Goal: Communication & Community: Answer question/provide support

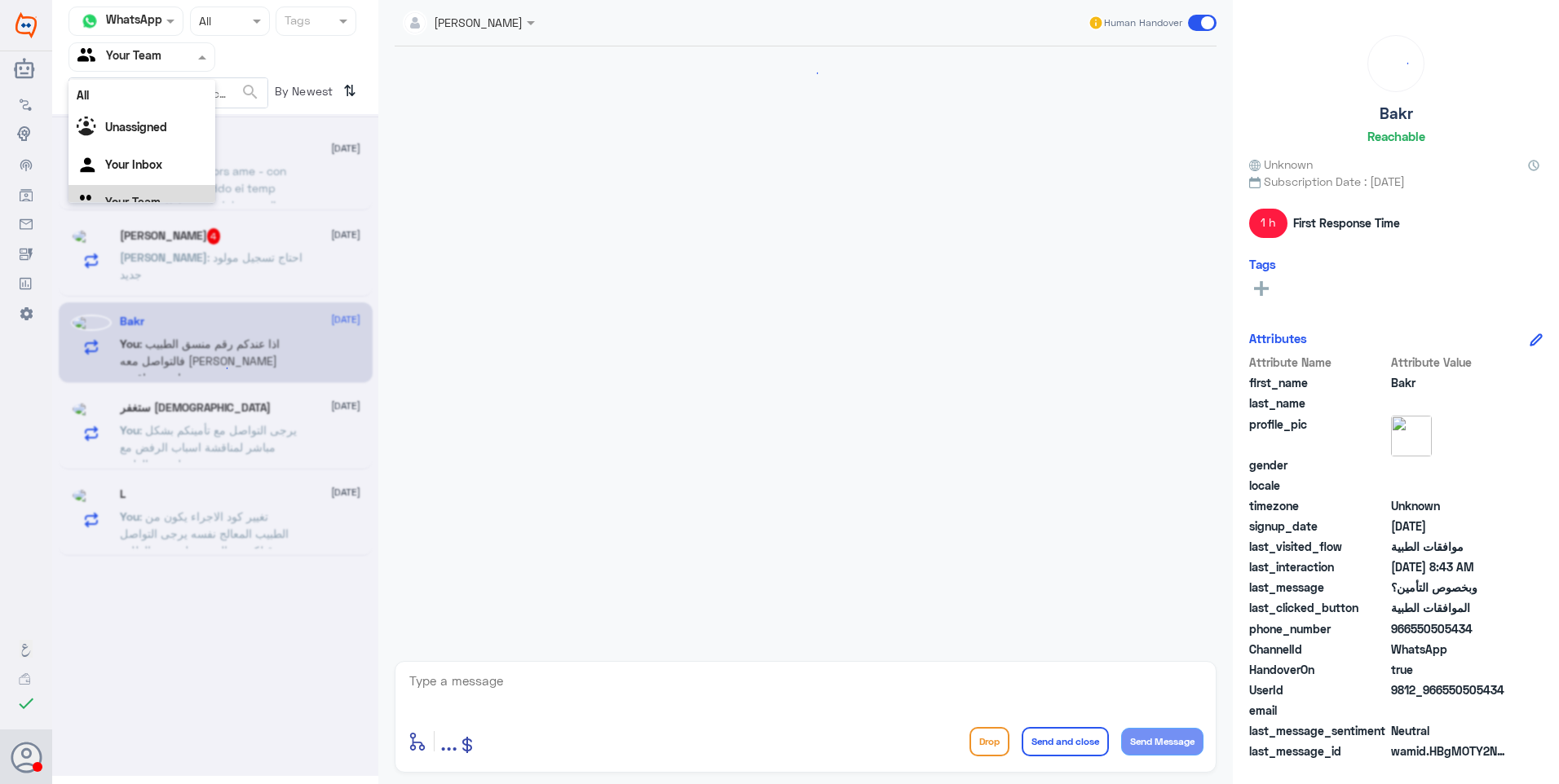
click at [137, 56] on input "text" at bounding box center [122, 56] width 90 height 18
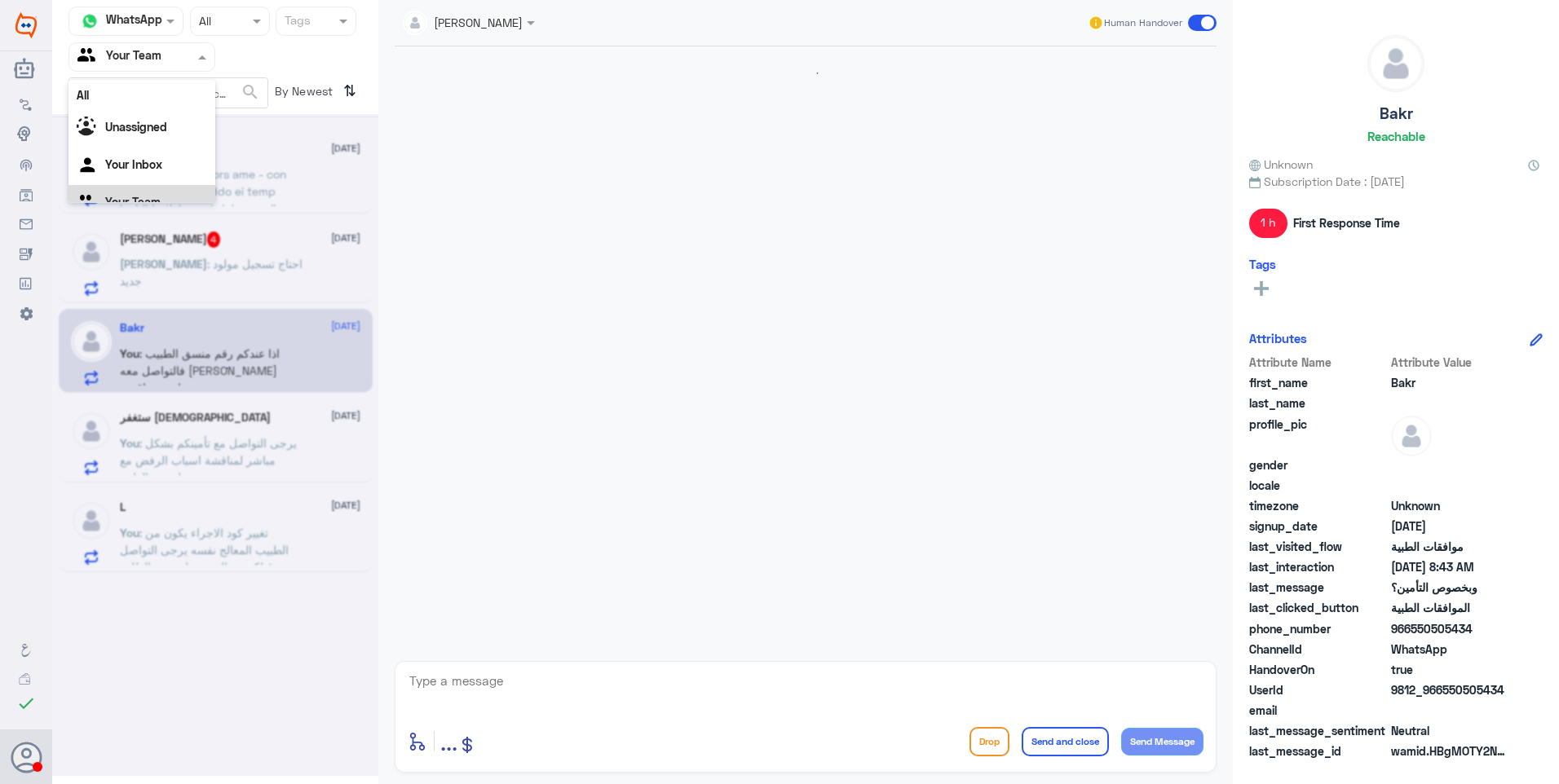
scroll to position [2227, 0]
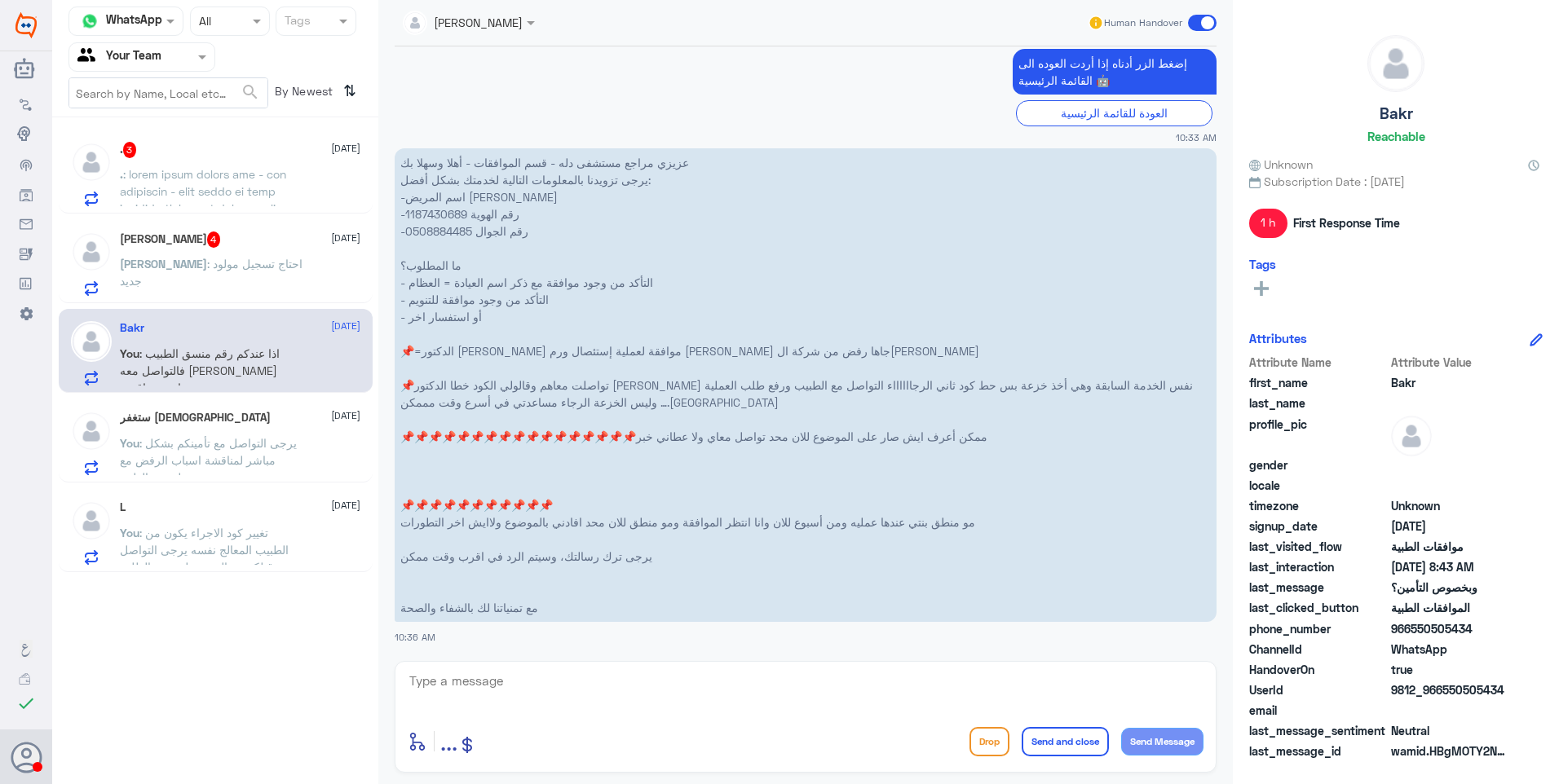
click at [246, 678] on div "Channel WhatsApp Status × All Tags Agent Filter Your Team search By Newest ⇅ . …" at bounding box center [215, 394] width 326 height 789
click at [229, 282] on p "أحمد : احتاج تسجيل مولود جديد" at bounding box center [212, 275] width 184 height 41
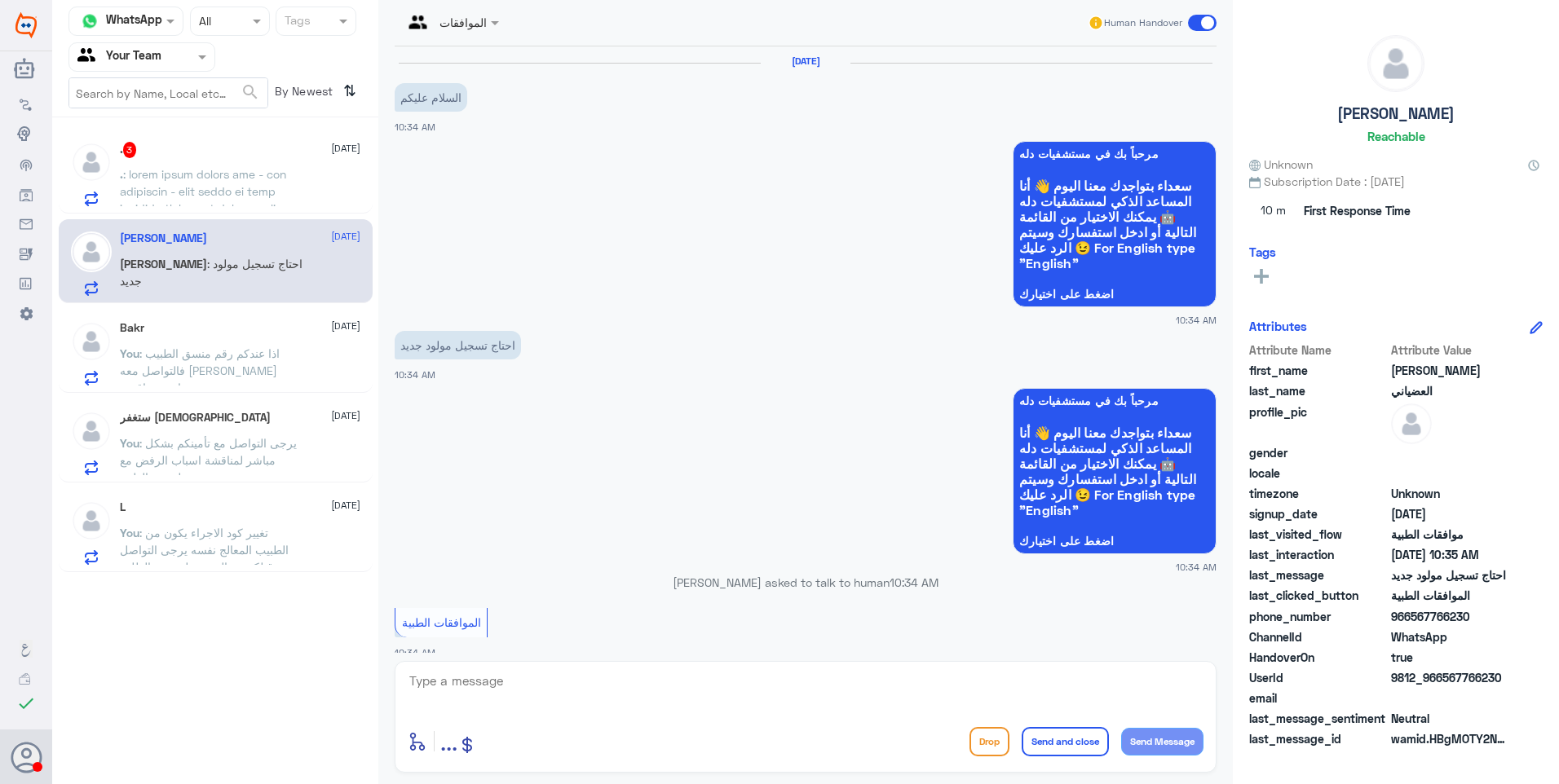
scroll to position [495, 0]
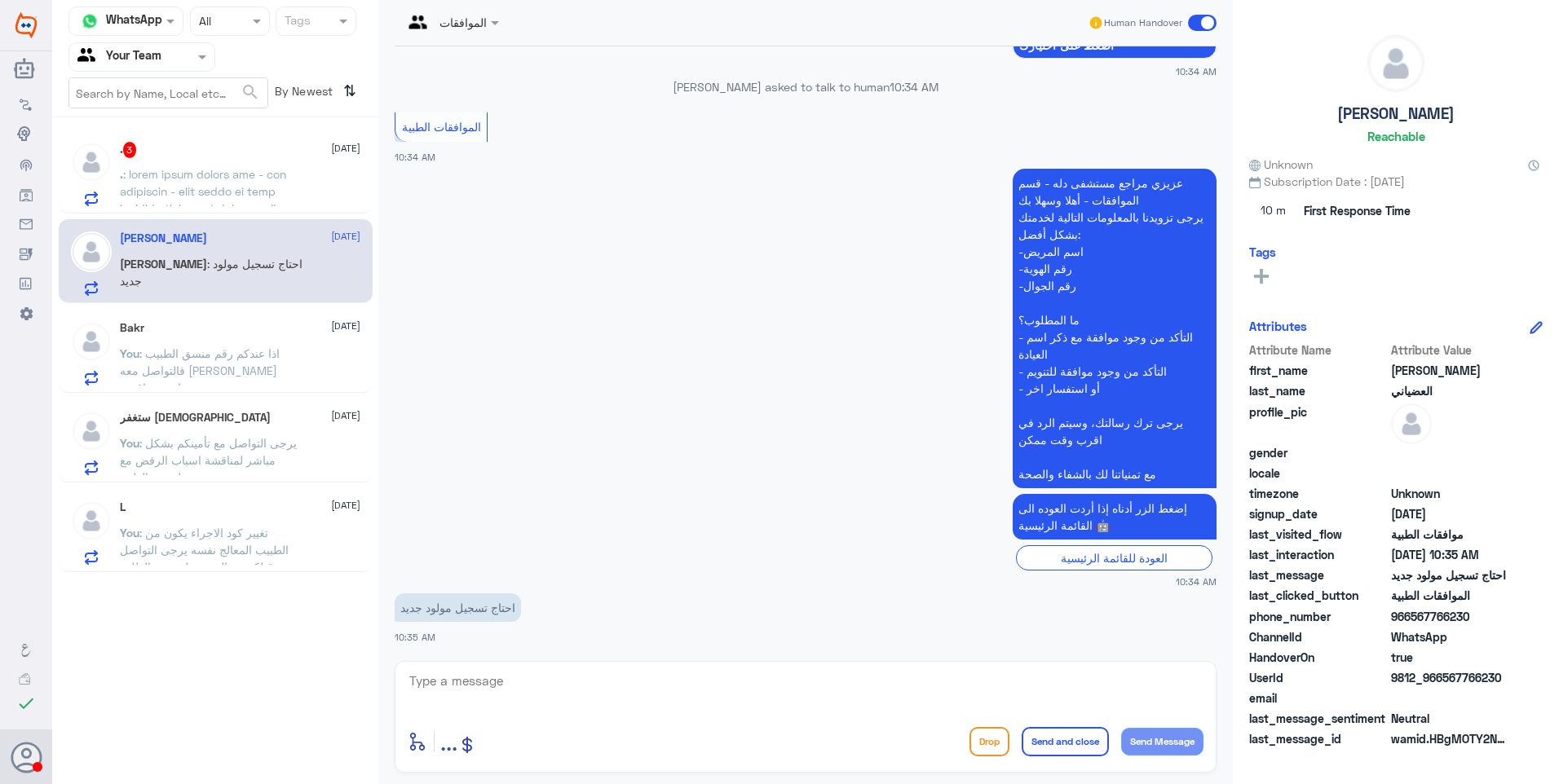
click at [198, 341] on div "Bakr 24 September You : اذا عندكم رقم منسق الطبيب فالتواصل معه بيكون اسرع واقرب" at bounding box center [240, 353] width 241 height 65
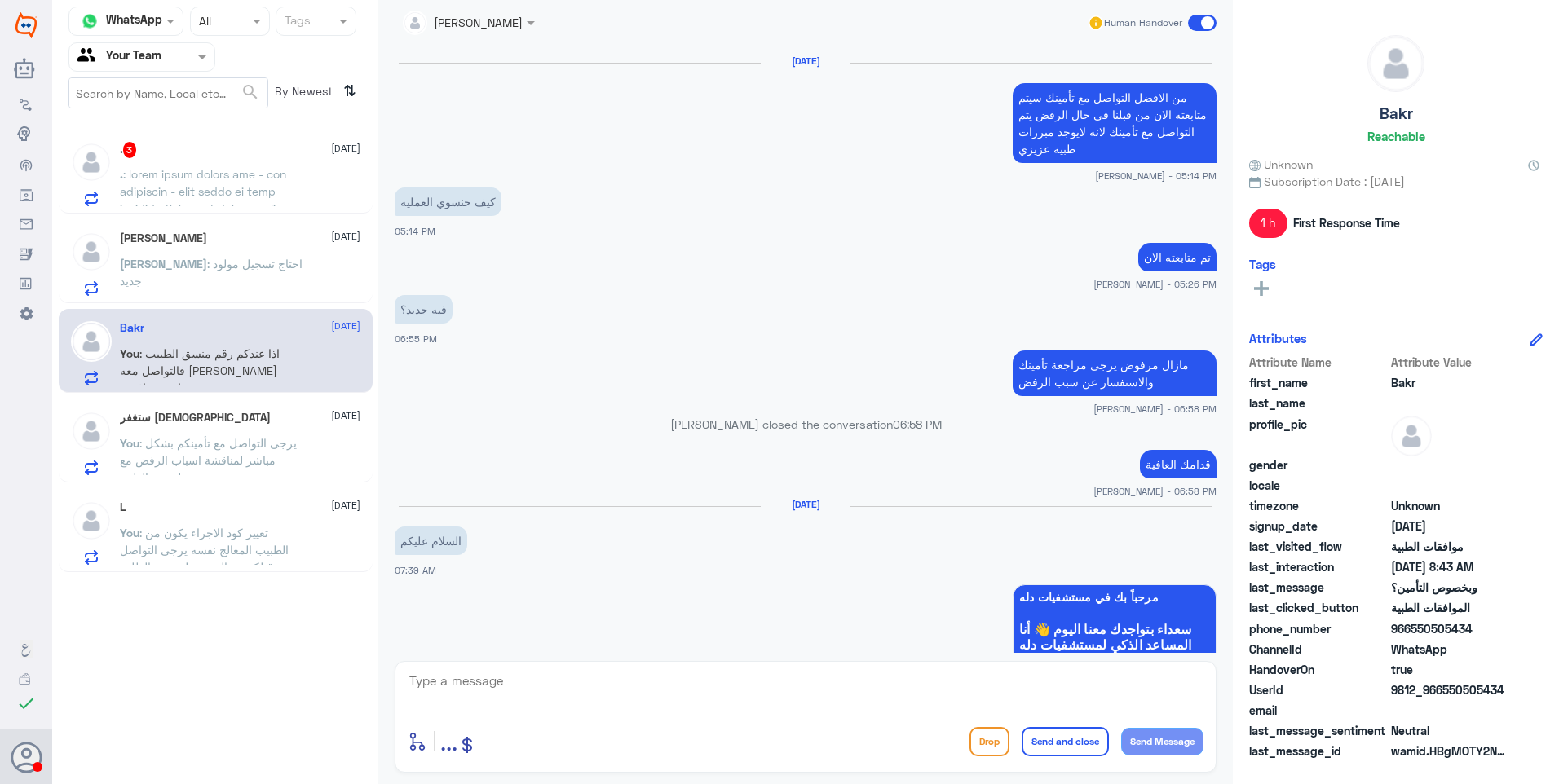
scroll to position [1212, 0]
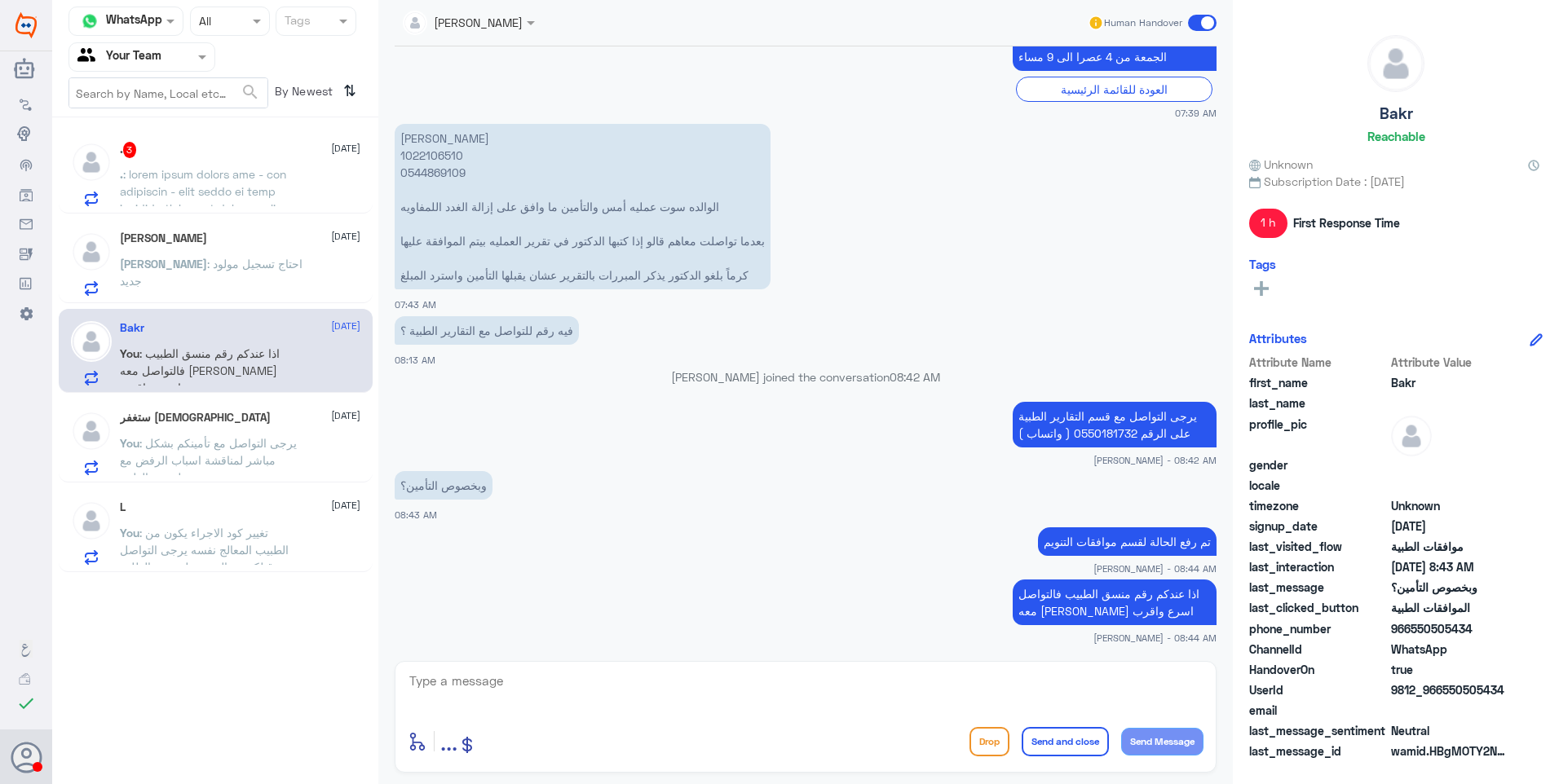
click at [242, 241] on div "أحمد العضياني 24 September" at bounding box center [240, 238] width 241 height 14
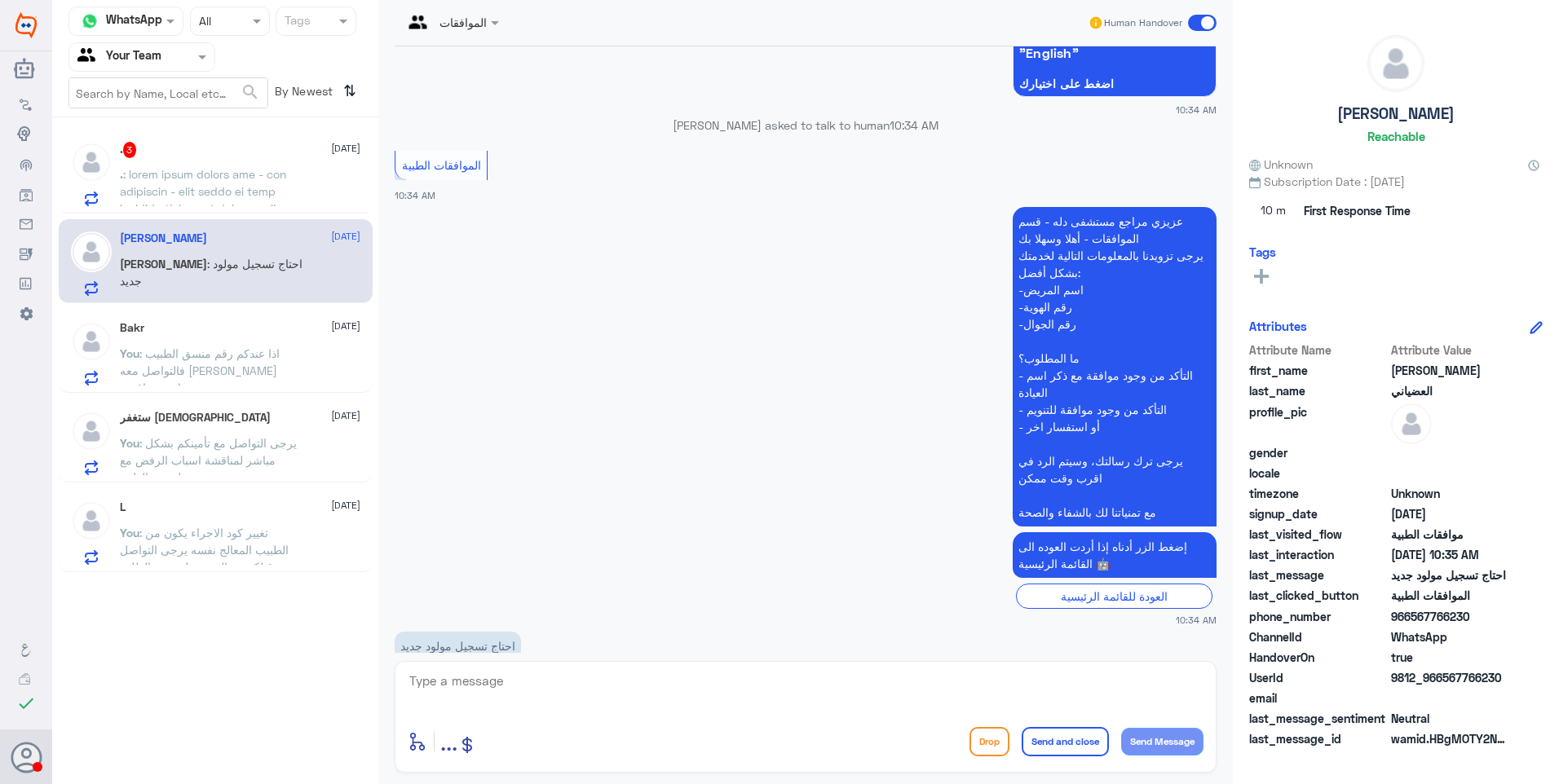
scroll to position [495, 0]
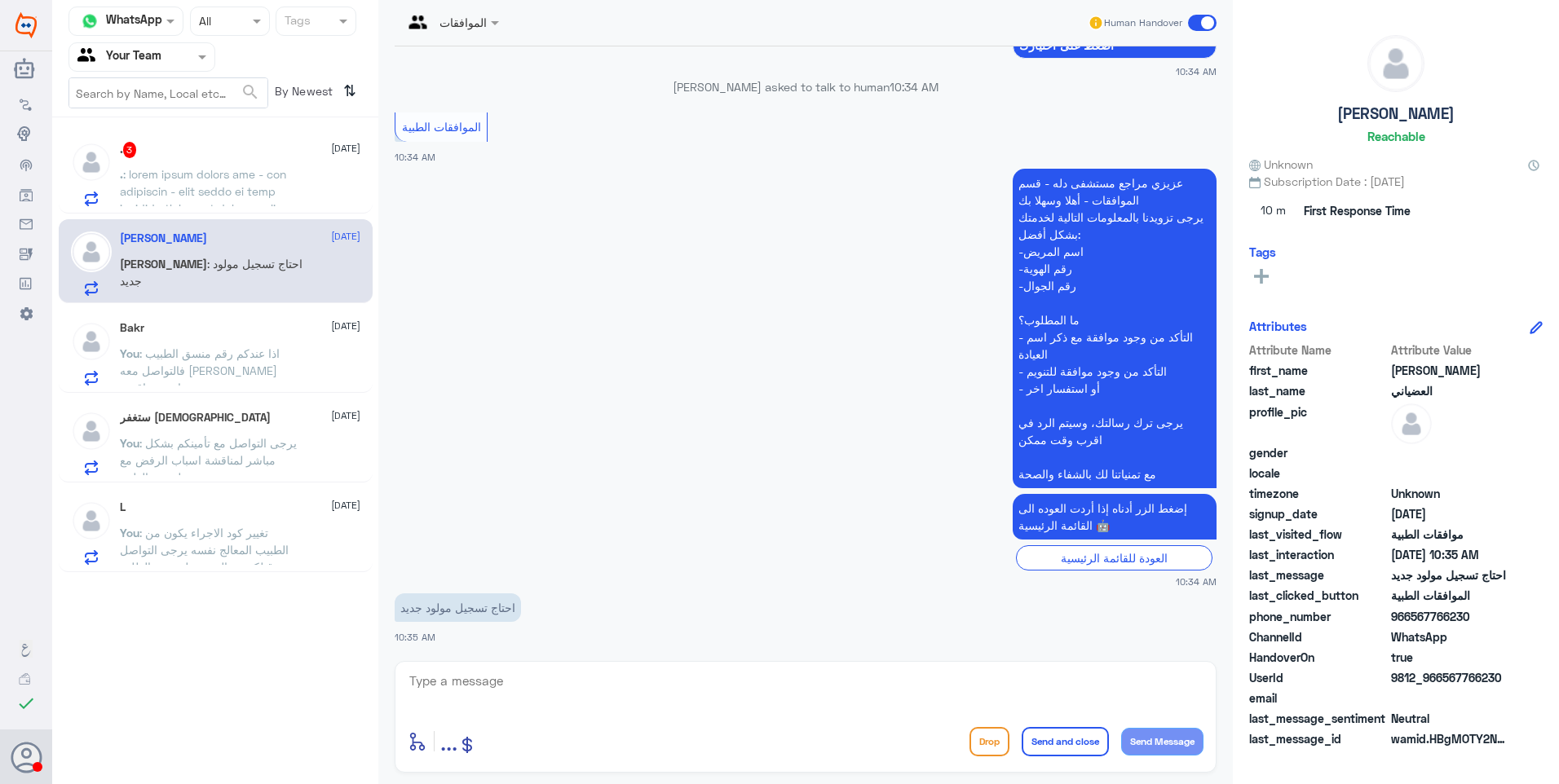
drag, startPoint x: 501, startPoint y: 692, endPoint x: 509, endPoint y: 698, distance: 10.0
click at [509, 698] on textarea at bounding box center [806, 689] width 796 height 40
type textarea "j"
type textarea "ل"
type textarea "لفتح ملف يرجى التواصل هاتفيًا مع خدمة العملاء (هاتفيًا) على الرقم الموحد 920012…"
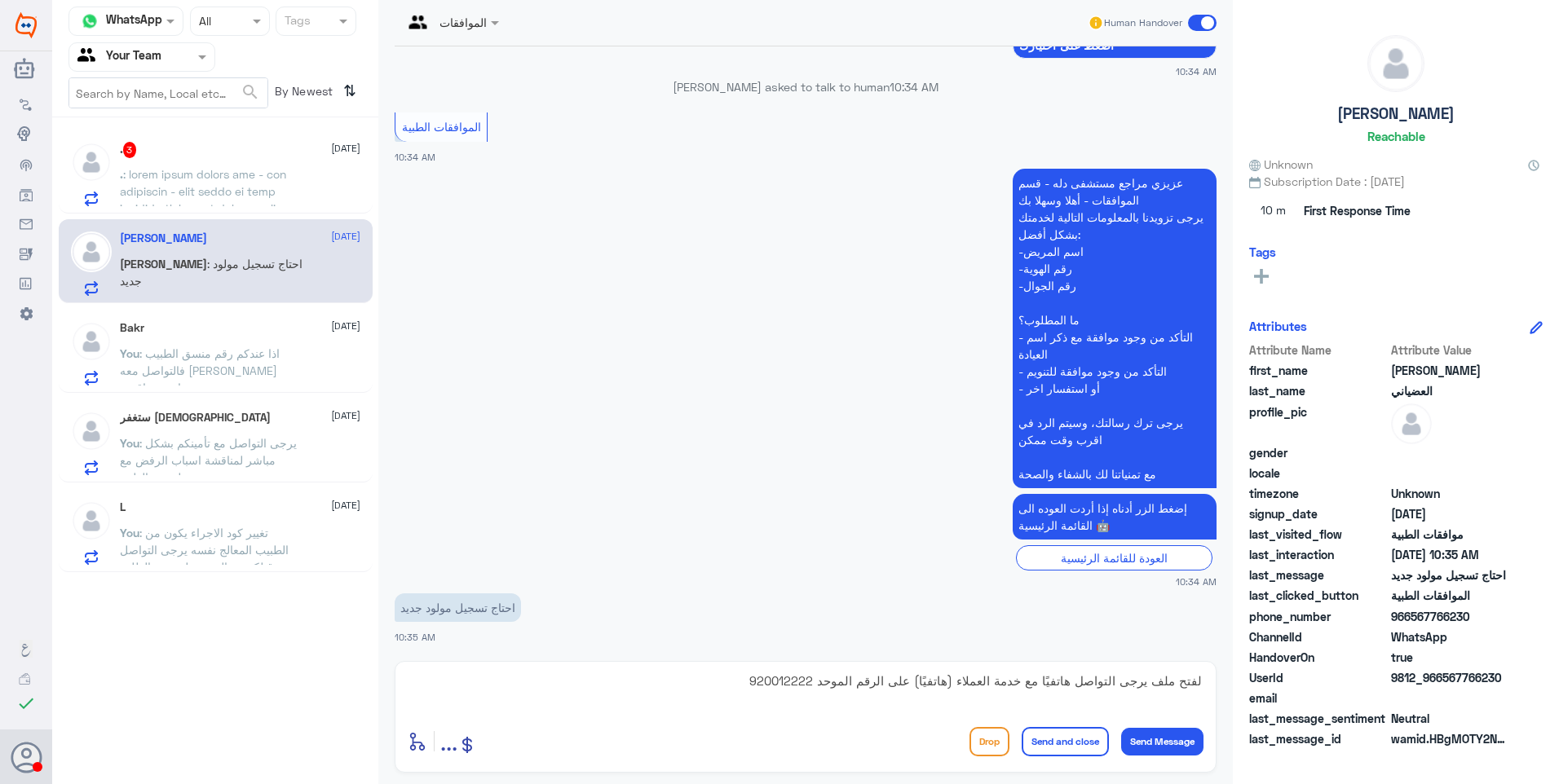
click at [1082, 739] on button "Send and close" at bounding box center [1064, 742] width 87 height 29
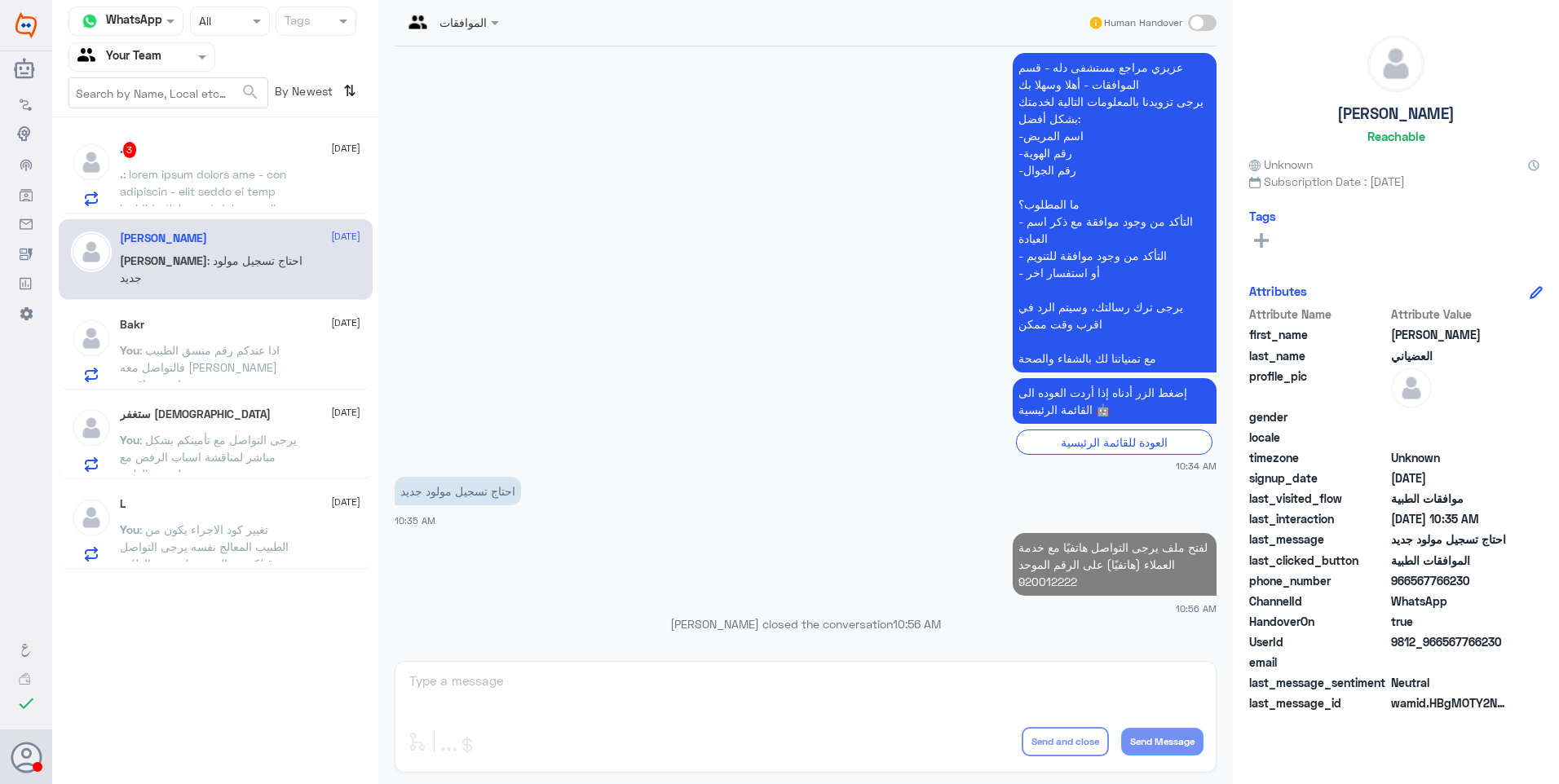
click at [235, 171] on span at bounding box center [212, 405] width 184 height 476
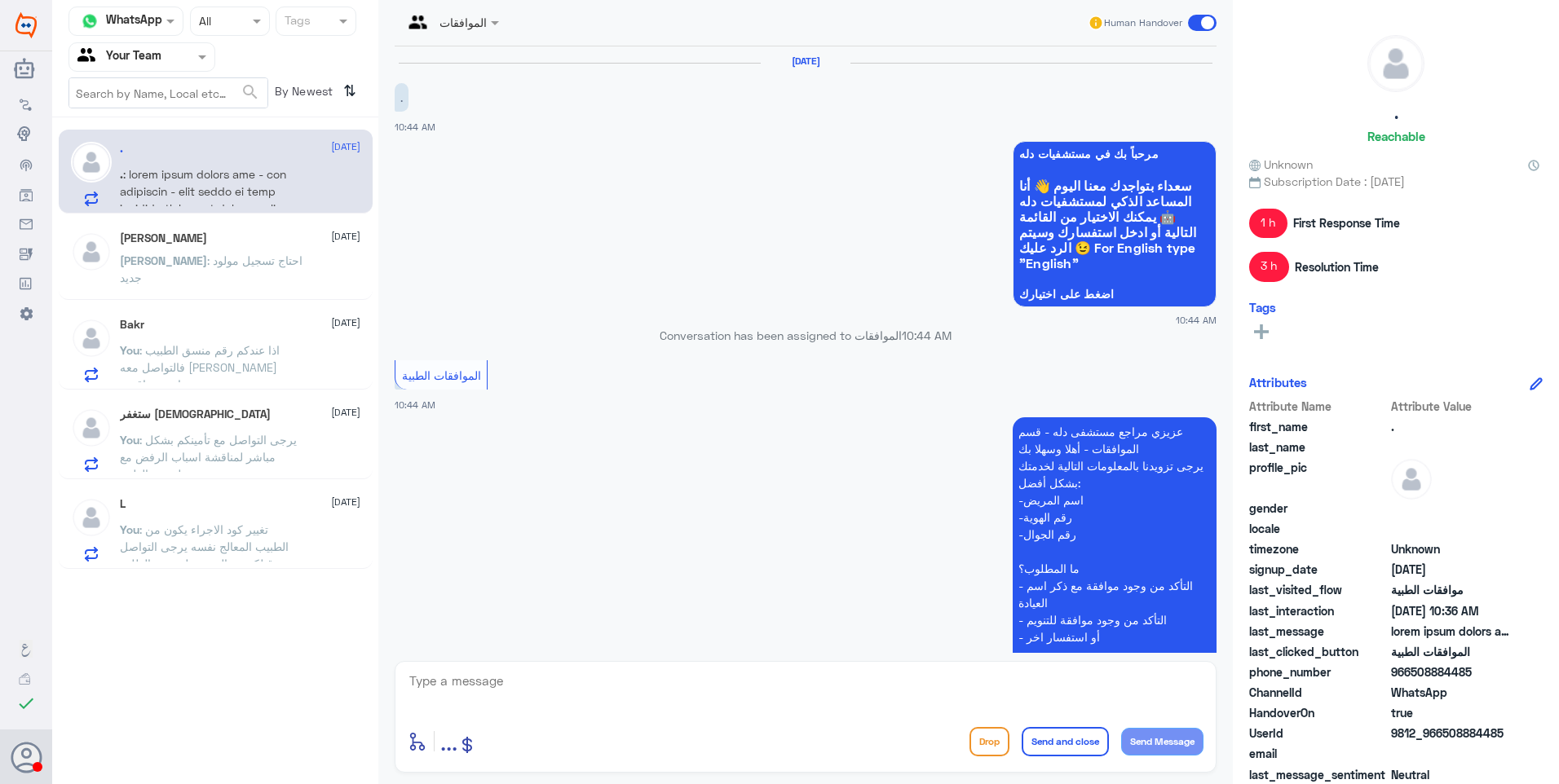
scroll to position [2227, 0]
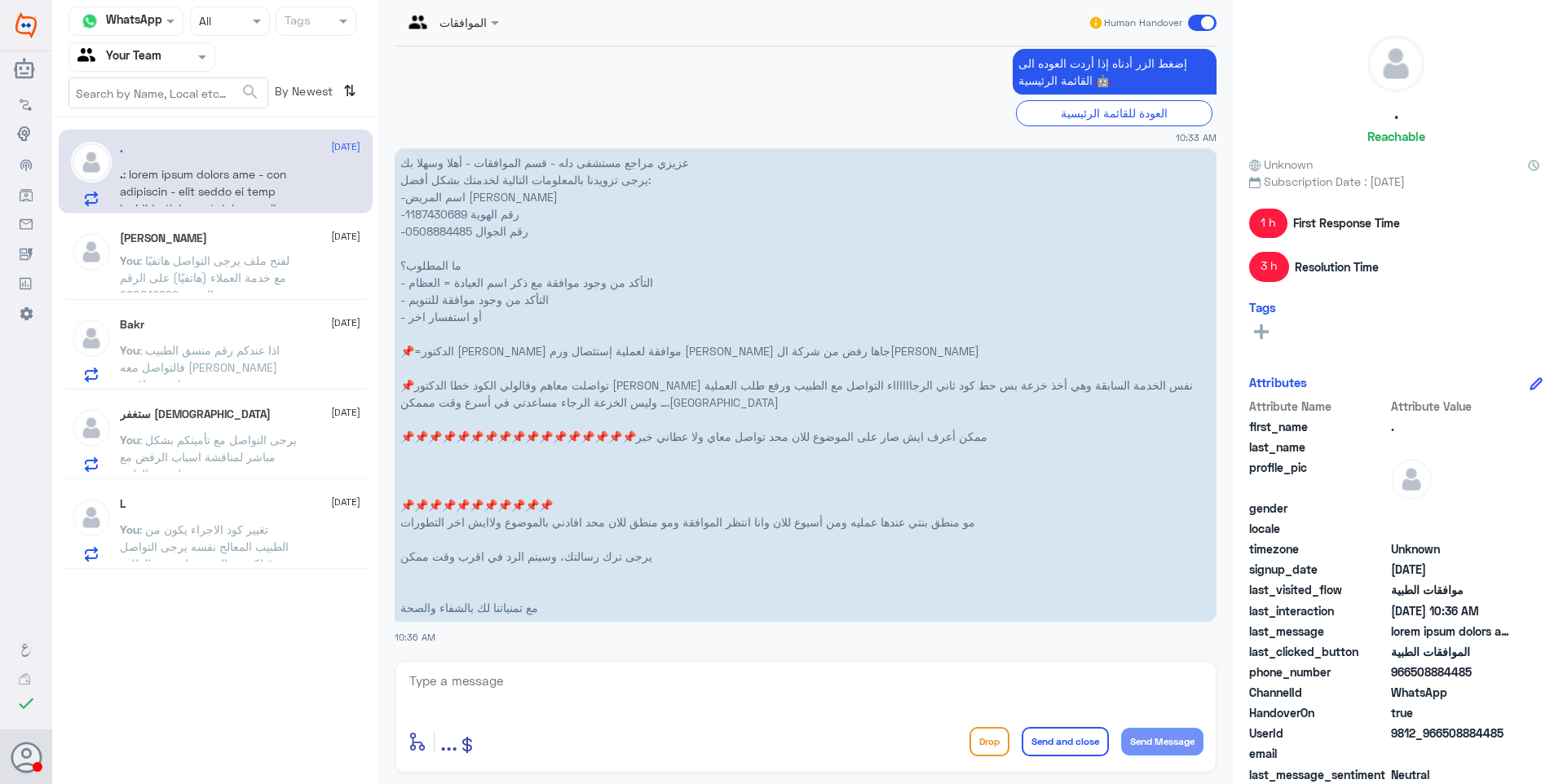
click at [452, 211] on p "عزيزي مراجع مستشفى دله - قسم الموافقات - أهلا وسهلا بك يرجى تزويدنا بالمعلومات …" at bounding box center [805, 385] width 822 height 473
copy p "1187430689"
drag, startPoint x: 838, startPoint y: 347, endPoint x: 518, endPoint y: 333, distance: 320.3
click at [518, 333] on p "عزيزي مراجع مستشفى دله - قسم الموافقات - أهلا وسهلا بك يرجى تزويدنا بالمعلومات …" at bounding box center [805, 385] width 822 height 473
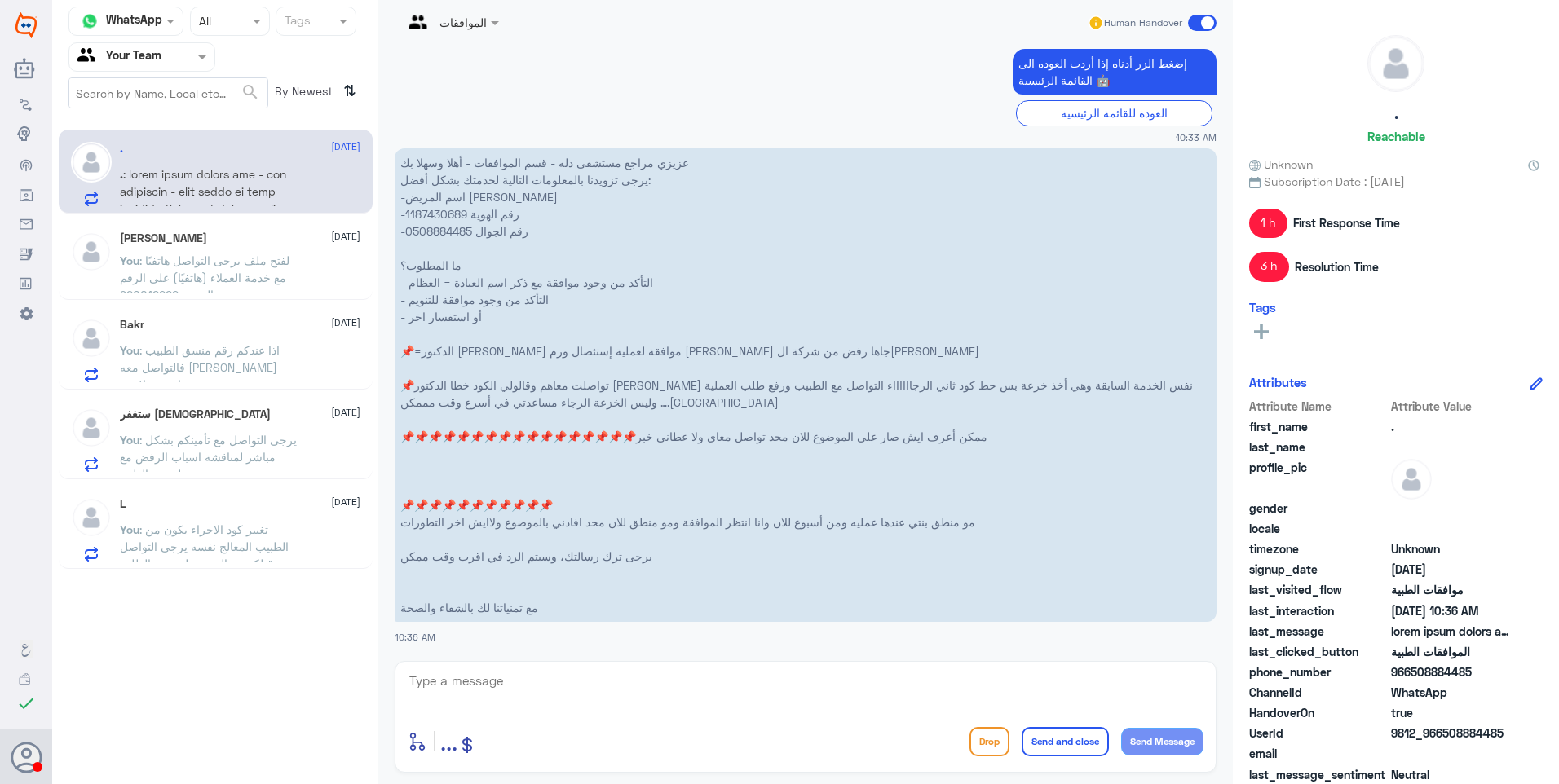
drag, startPoint x: 518, startPoint y: 333, endPoint x: 649, endPoint y: 347, distance: 131.7
click at [637, 345] on p "عزيزي مراجع مستشفى دله - قسم الموافقات - أهلا وسهلا بك يرجى تزويدنا بالمعلومات …" at bounding box center [805, 385] width 822 height 473
drag, startPoint x: 739, startPoint y: 357, endPoint x: 545, endPoint y: 358, distance: 194.0
click at [539, 357] on p "عزيزي مراجع مستشفى دله - قسم الموافقات - أهلا وسهلا بك يرجى تزويدنا بالمعلومات …" at bounding box center [805, 385] width 822 height 473
drag, startPoint x: 545, startPoint y: 358, endPoint x: 610, endPoint y: 353, distance: 65.2
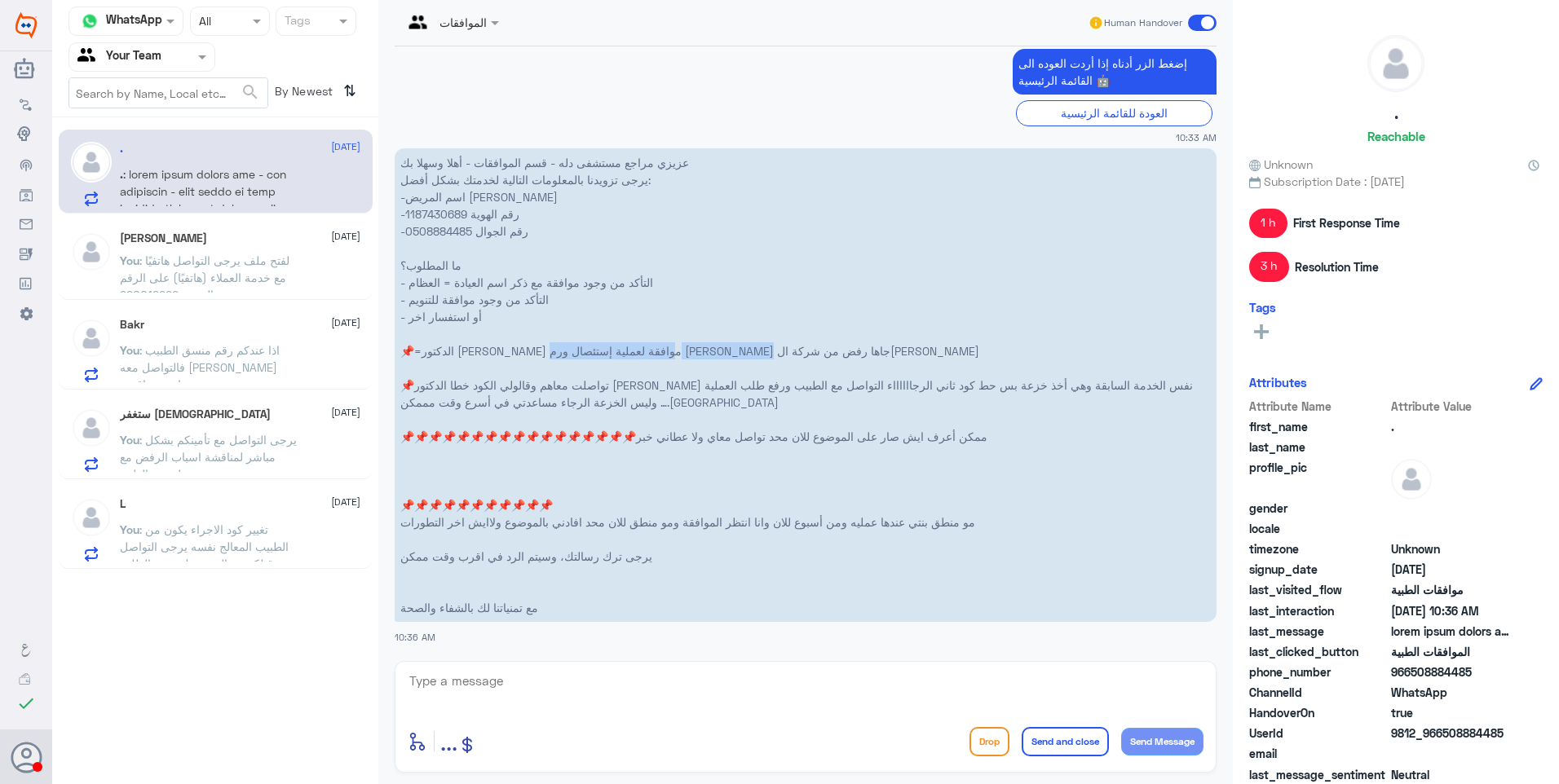
click at [610, 353] on p "عزيزي مراجع مستشفى دله - قسم الموافقات - أهلا وسهلا بك يرجى تزويدنا بالمعلومات …" at bounding box center [805, 385] width 822 height 473
drag, startPoint x: 1157, startPoint y: 378, endPoint x: 611, endPoint y: 394, distance: 546.2
click at [611, 394] on p "عزيزي مراجع مستشفى دله - قسم الموافقات - أهلا وسهلا بك يرجى تزويدنا بالمعلومات …" at bounding box center [805, 385] width 822 height 473
click at [793, 384] on p "عزيزي مراجع مستشفى دله - قسم الموافقات - أهلا وسهلا بك يرجى تزويدنا بالمعلومات …" at bounding box center [805, 385] width 822 height 473
click at [754, 389] on p "عزيزي مراجع مستشفى دله - قسم الموافقات - أهلا وسهلا بك يرجى تزويدنا بالمعلومات …" at bounding box center [805, 385] width 822 height 473
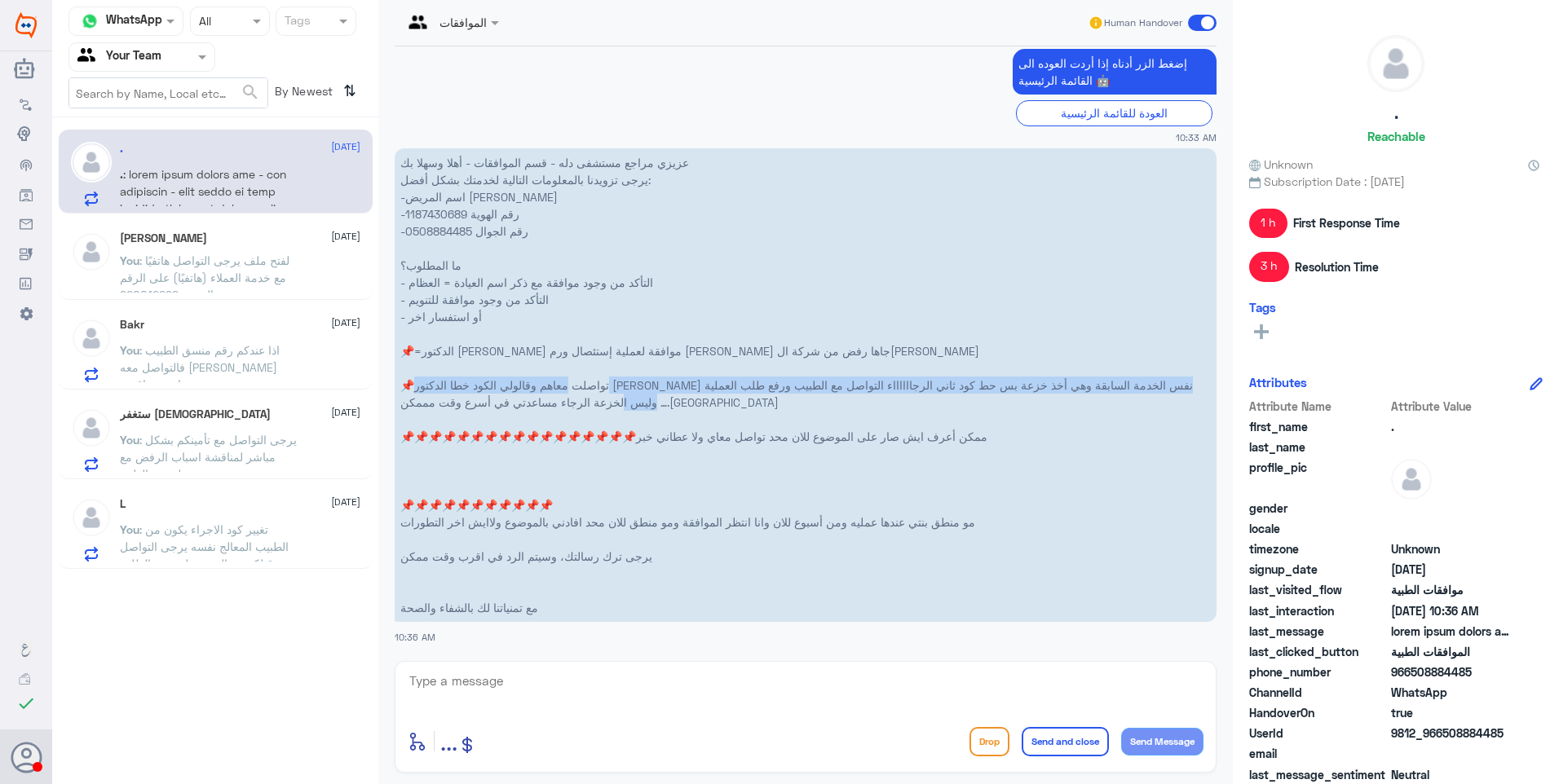
click at [641, 385] on p "عزيزي مراجع مستشفى دله - قسم الموافقات - أهلا وسهلا بك يرجى تزويدنا بالمعلومات …" at bounding box center [805, 385] width 822 height 473
click at [436, 211] on p "عزيزي مراجع مستشفى دله - قسم الموافقات - أهلا وسهلا بك يرجى تزويدنا بالمعلومات …" at bounding box center [805, 385] width 822 height 473
copy p "1187430689"
click at [456, 214] on p "عزيزي مراجع مستشفى دله - قسم الموافقات - أهلا وسهلا بك يرجى تزويدنا بالمعلومات …" at bounding box center [805, 385] width 822 height 473
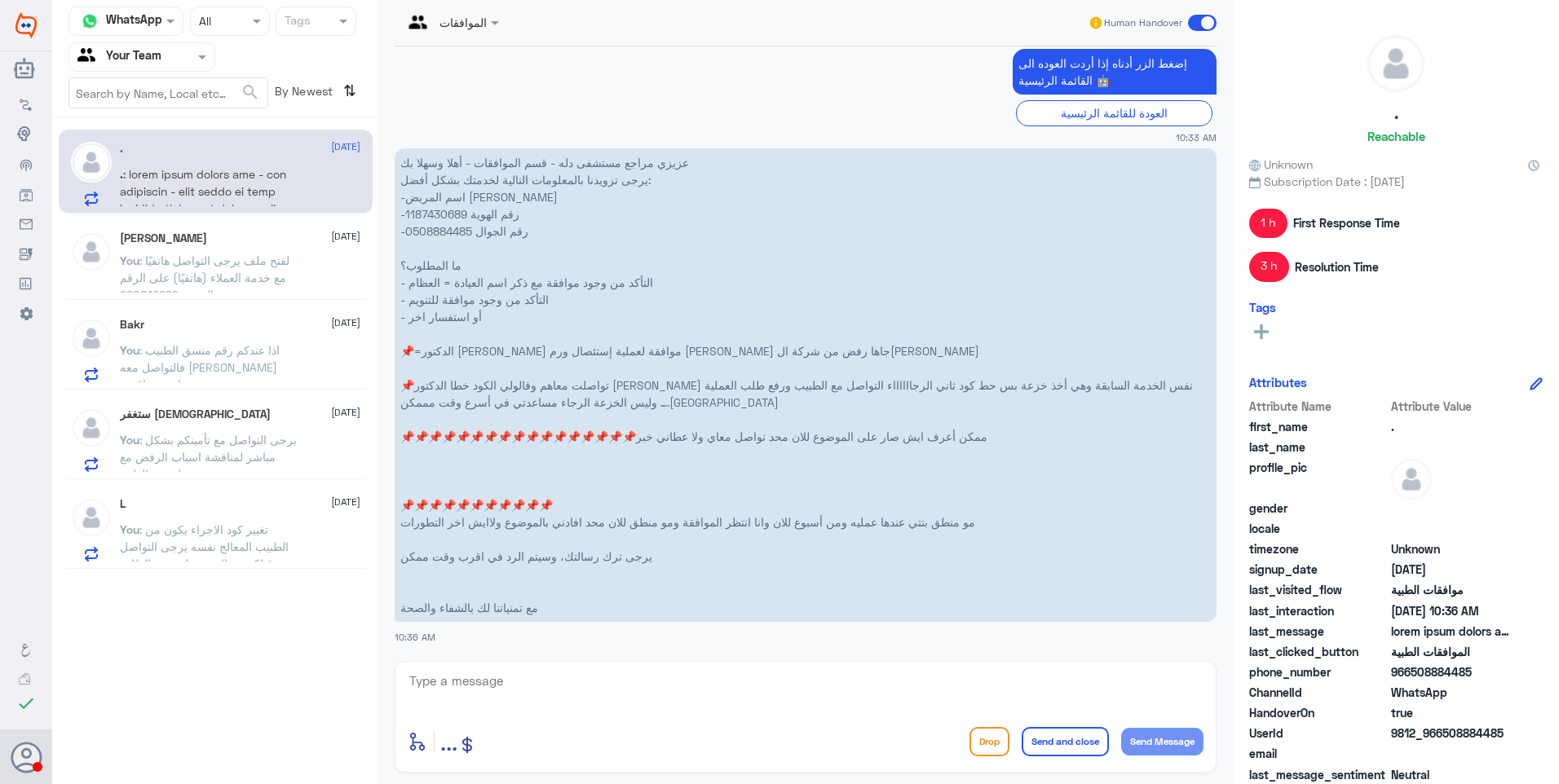
drag, startPoint x: 544, startPoint y: 666, endPoint x: 562, endPoint y: 687, distance: 27.7
click at [546, 670] on div "enter flow name ... Drop Send and close Send Message" at bounding box center [805, 716] width 822 height 112
click at [563, 687] on textarea at bounding box center [806, 689] width 796 height 40
type textarea "جاري التواصل مع قسم التنويم لرفع الطلب مرة اخرى"
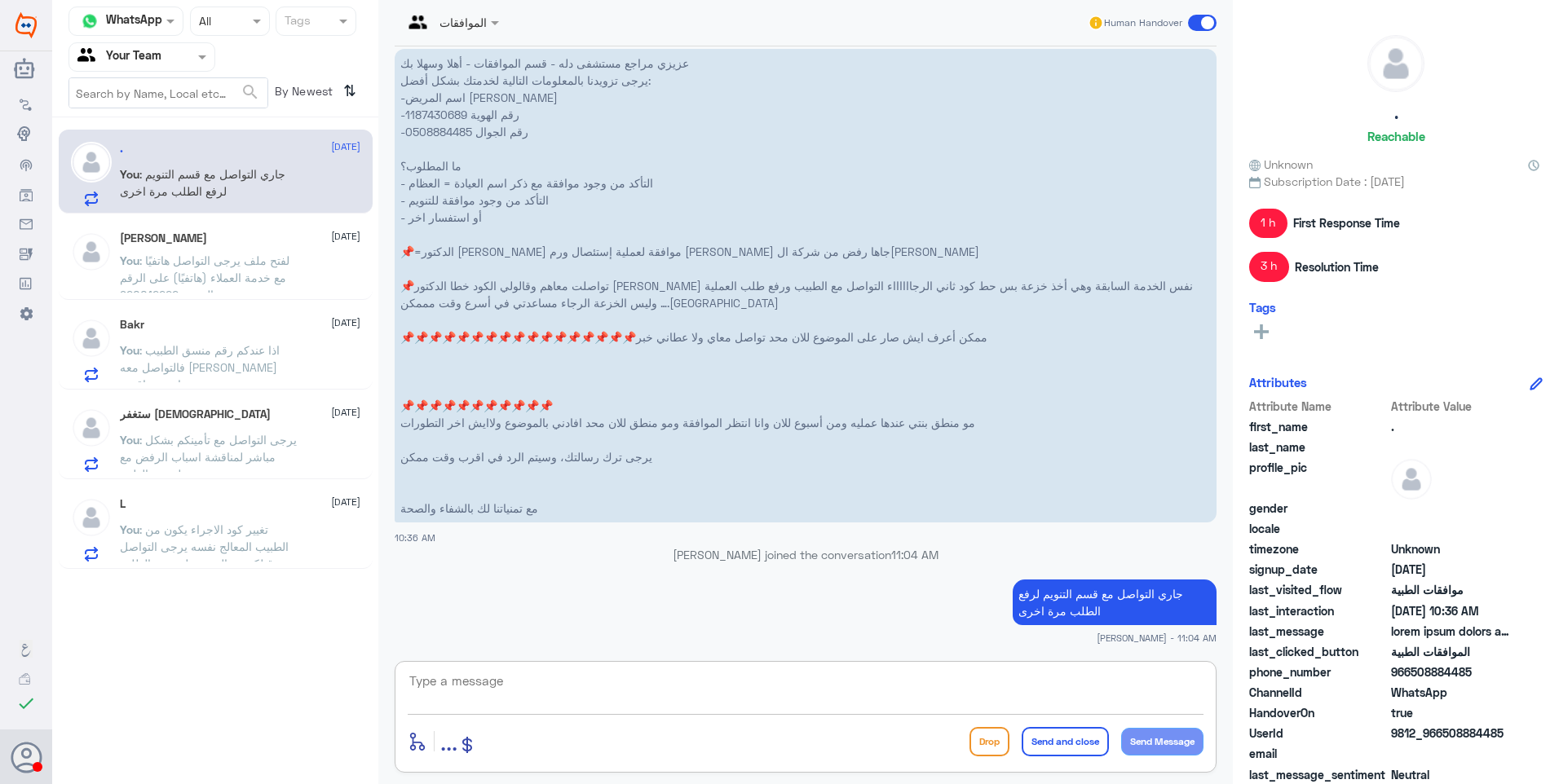
click at [201, 257] on span ": لفتح ملف يرجى التواصل هاتفيًا مع خدمة العملاء (هاتفيًا) على الرقم الموحد 9200…" at bounding box center [205, 277] width 170 height 48
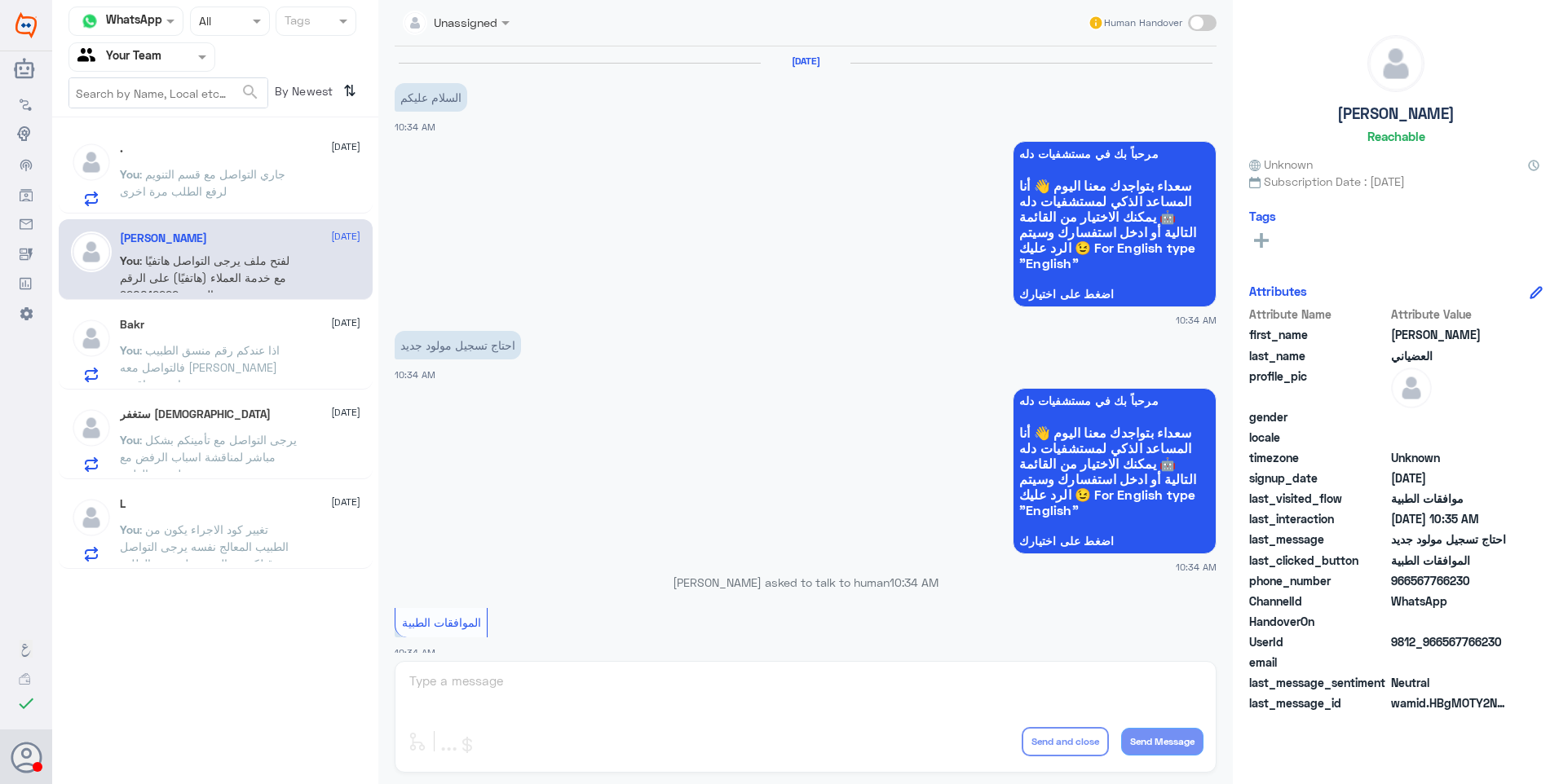
scroll to position [611, 0]
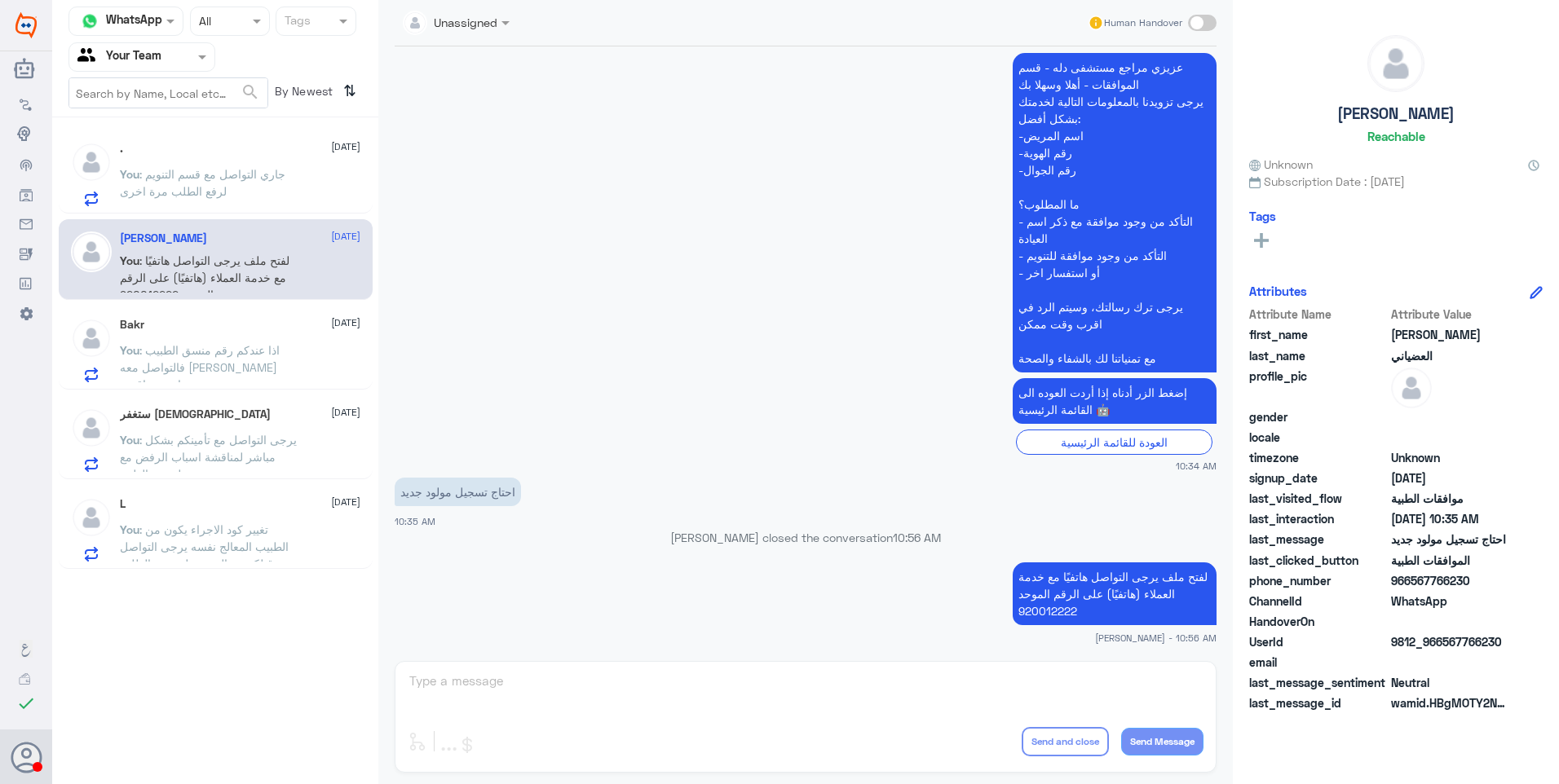
click at [230, 153] on div ". 24 September" at bounding box center [240, 149] width 241 height 14
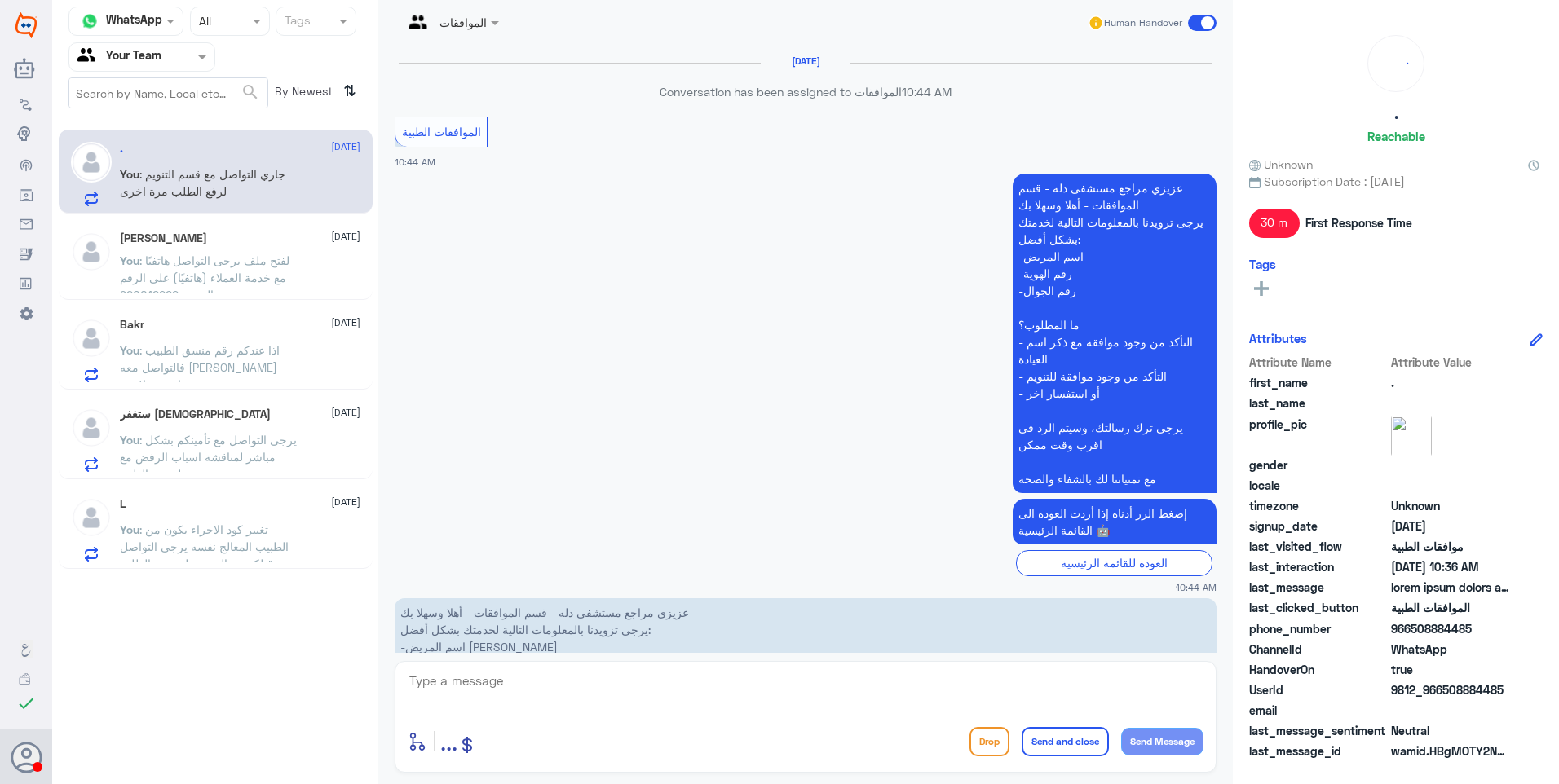
scroll to position [2083, 0]
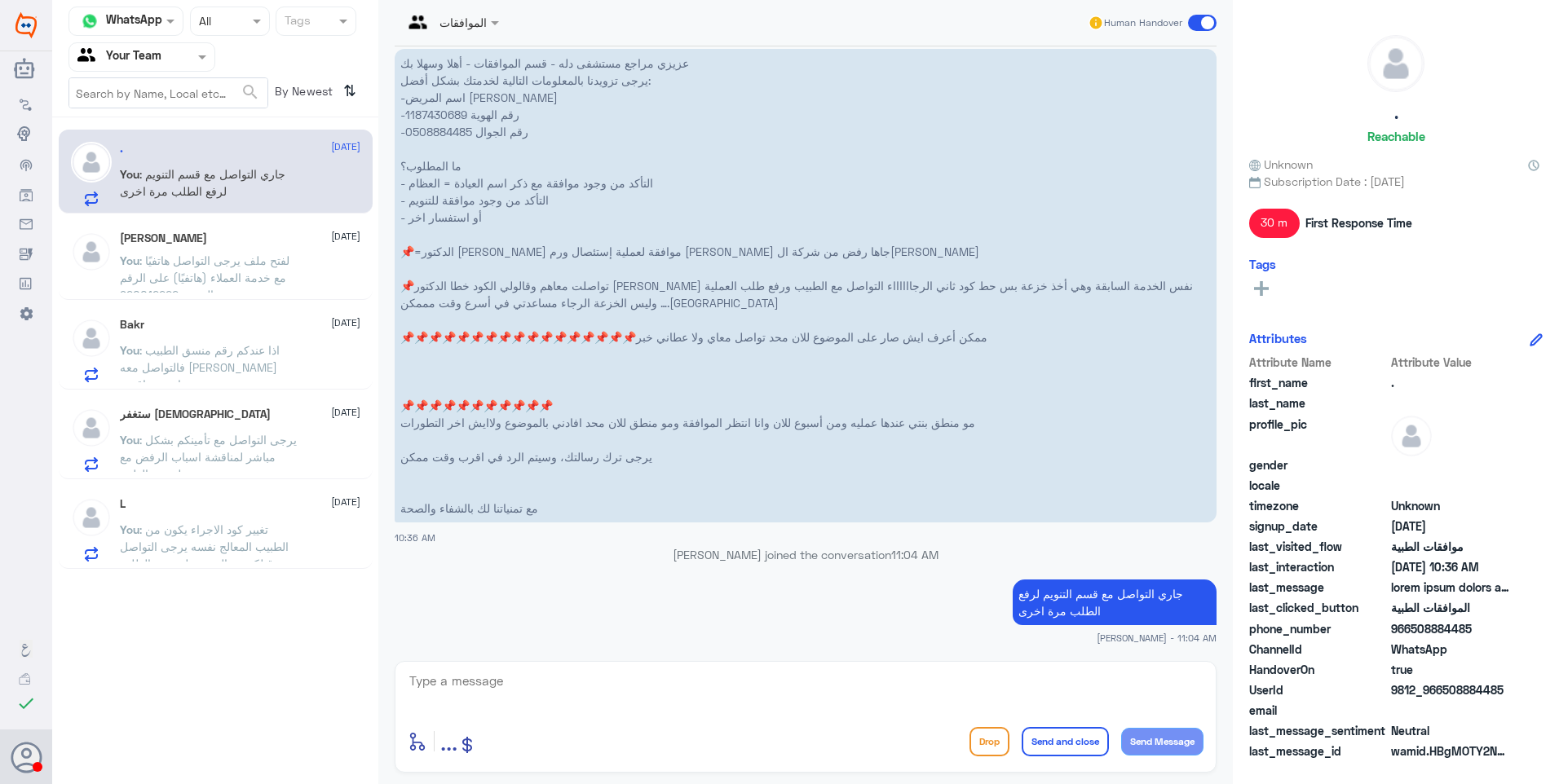
click at [290, 264] on span ": لفتح ملف يرجى التواصل هاتفيًا مع خدمة العملاء (هاتفيًا) على الرقم الموحد 9200…" at bounding box center [205, 277] width 170 height 48
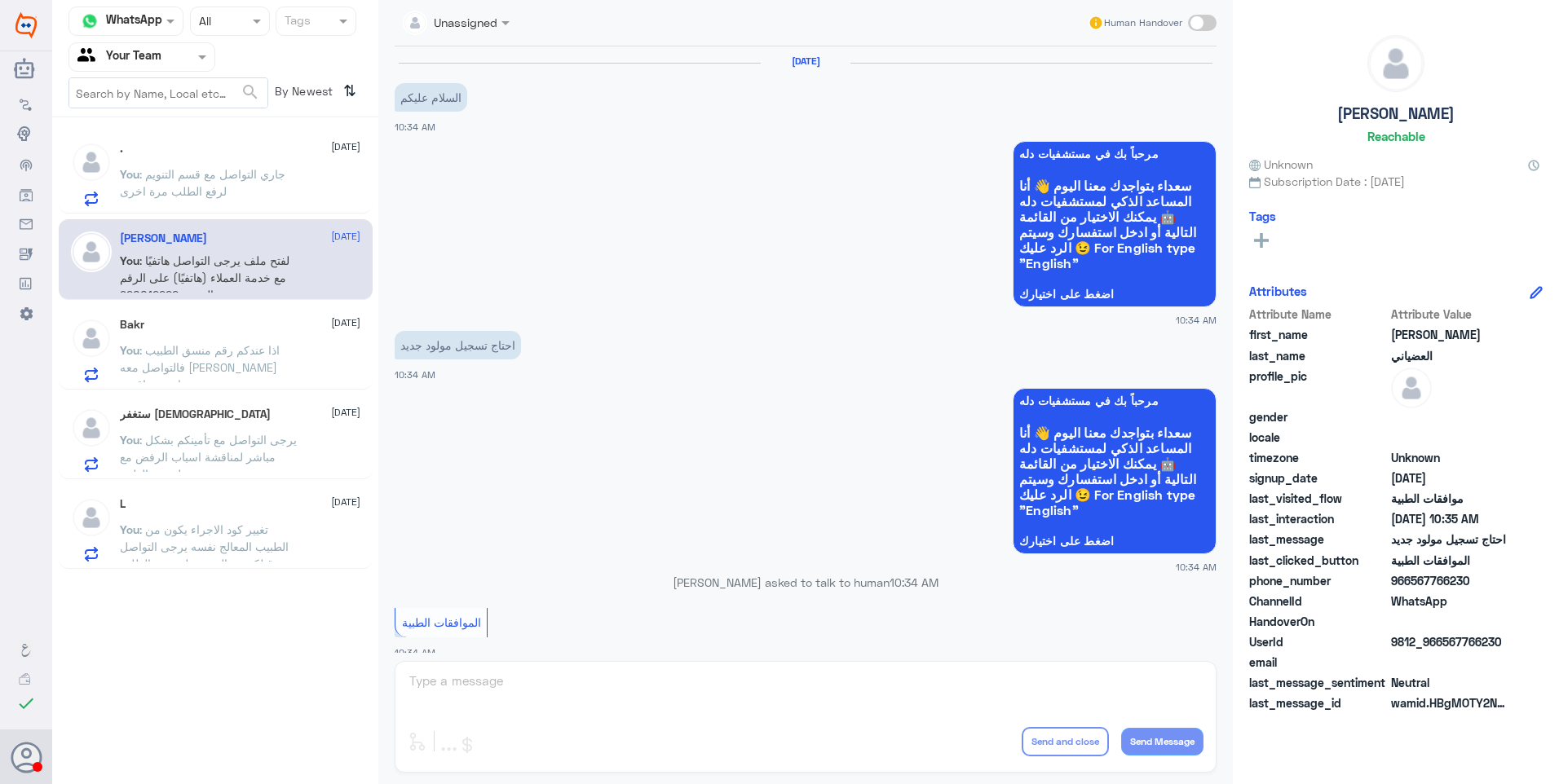
scroll to position [611, 0]
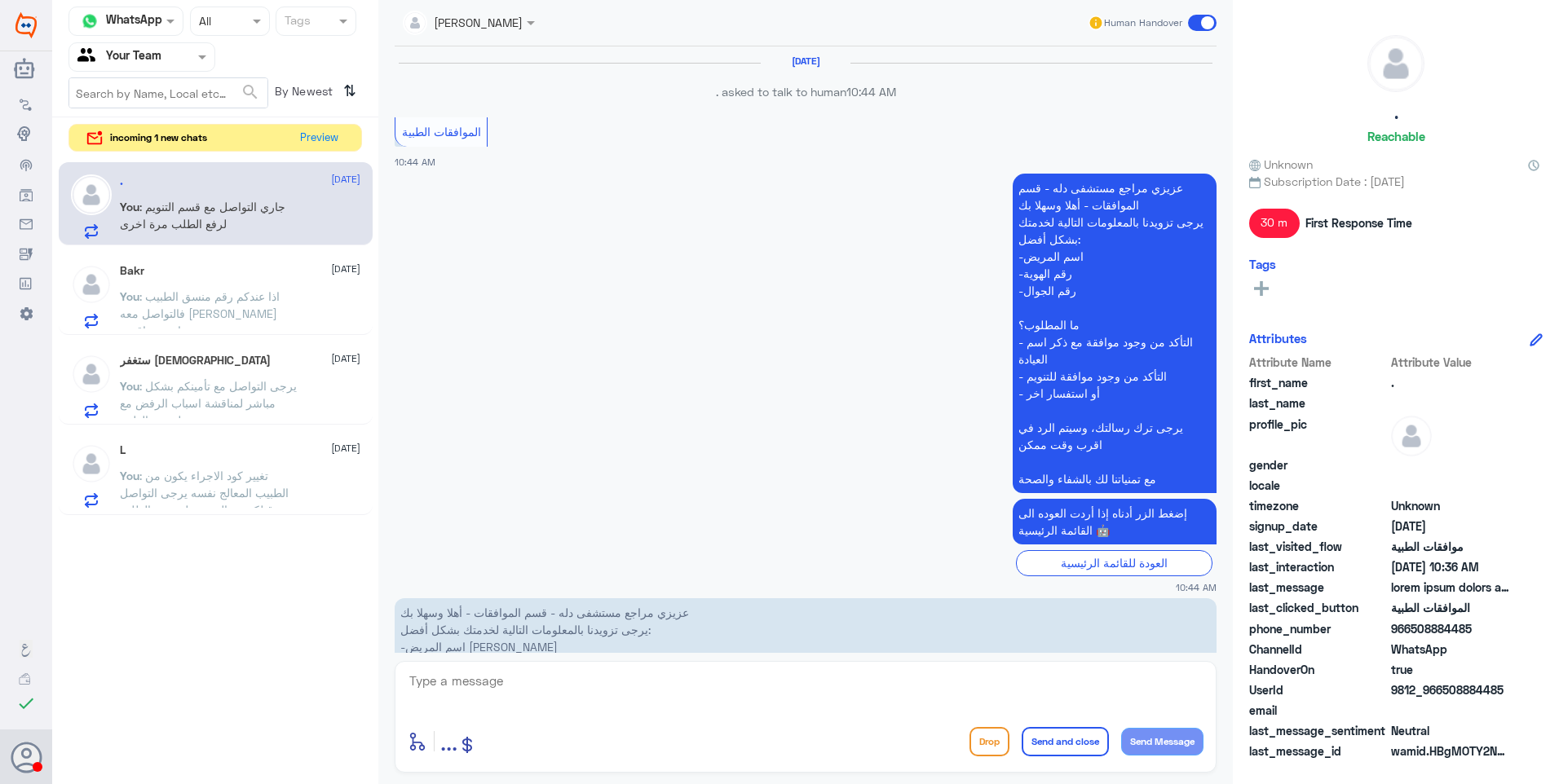
scroll to position [2083, 0]
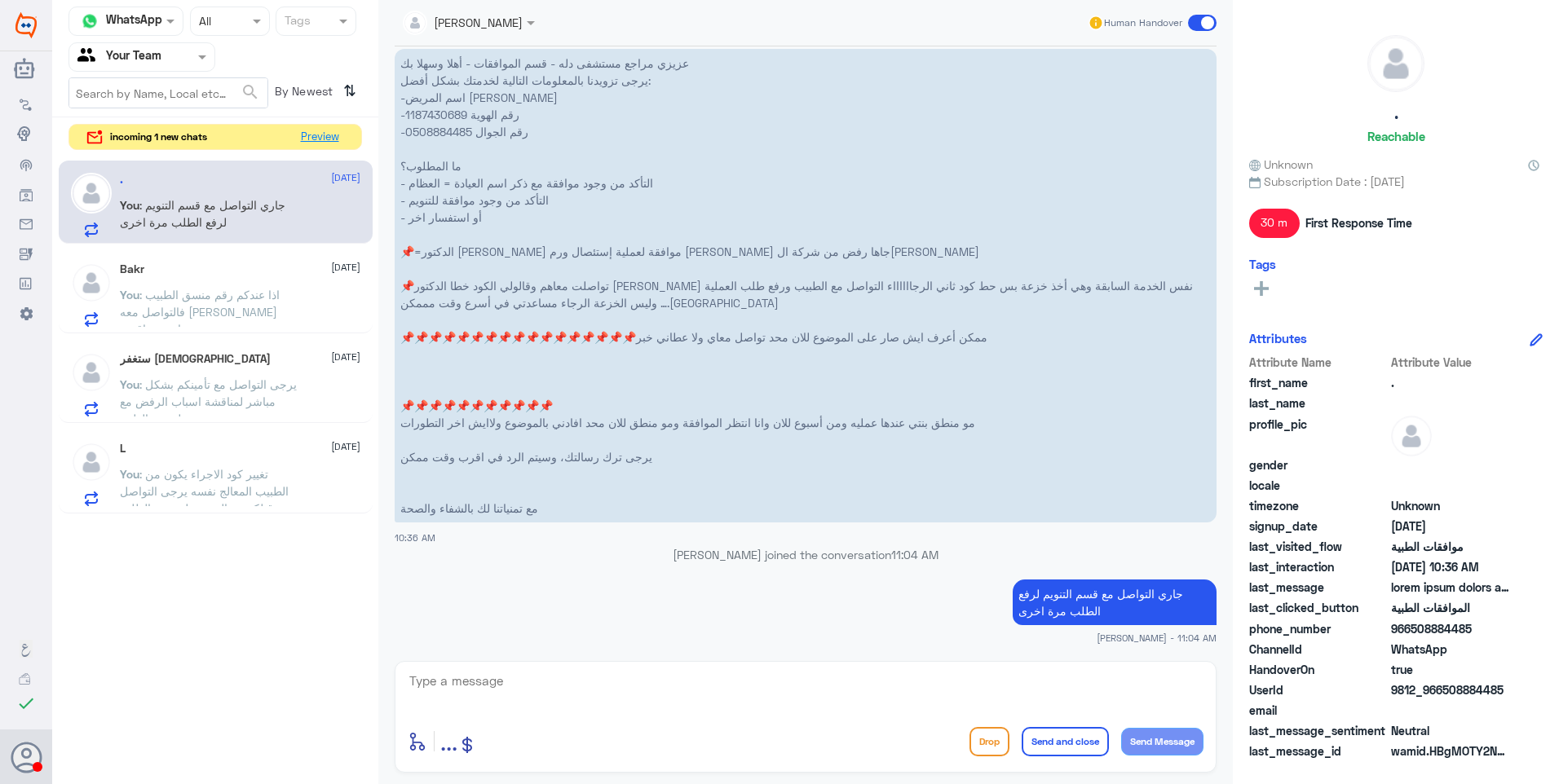
click at [312, 133] on button "Preview" at bounding box center [320, 137] width 50 height 25
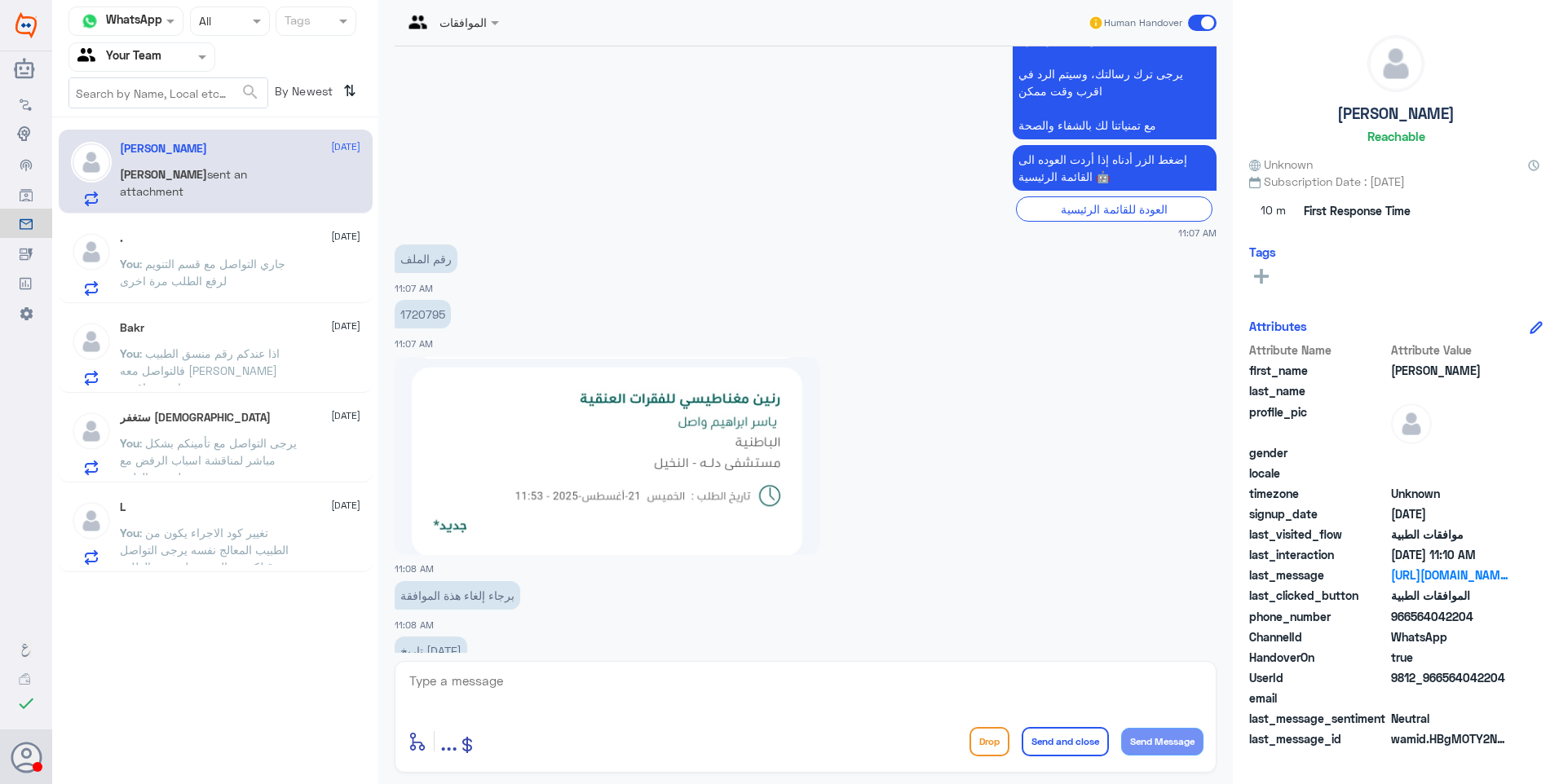
scroll to position [843, 0]
click at [426, 319] on p "1720795" at bounding box center [422, 316] width 56 height 29
click at [427, 319] on p "1720795" at bounding box center [422, 316] width 56 height 29
copy p "1720795"
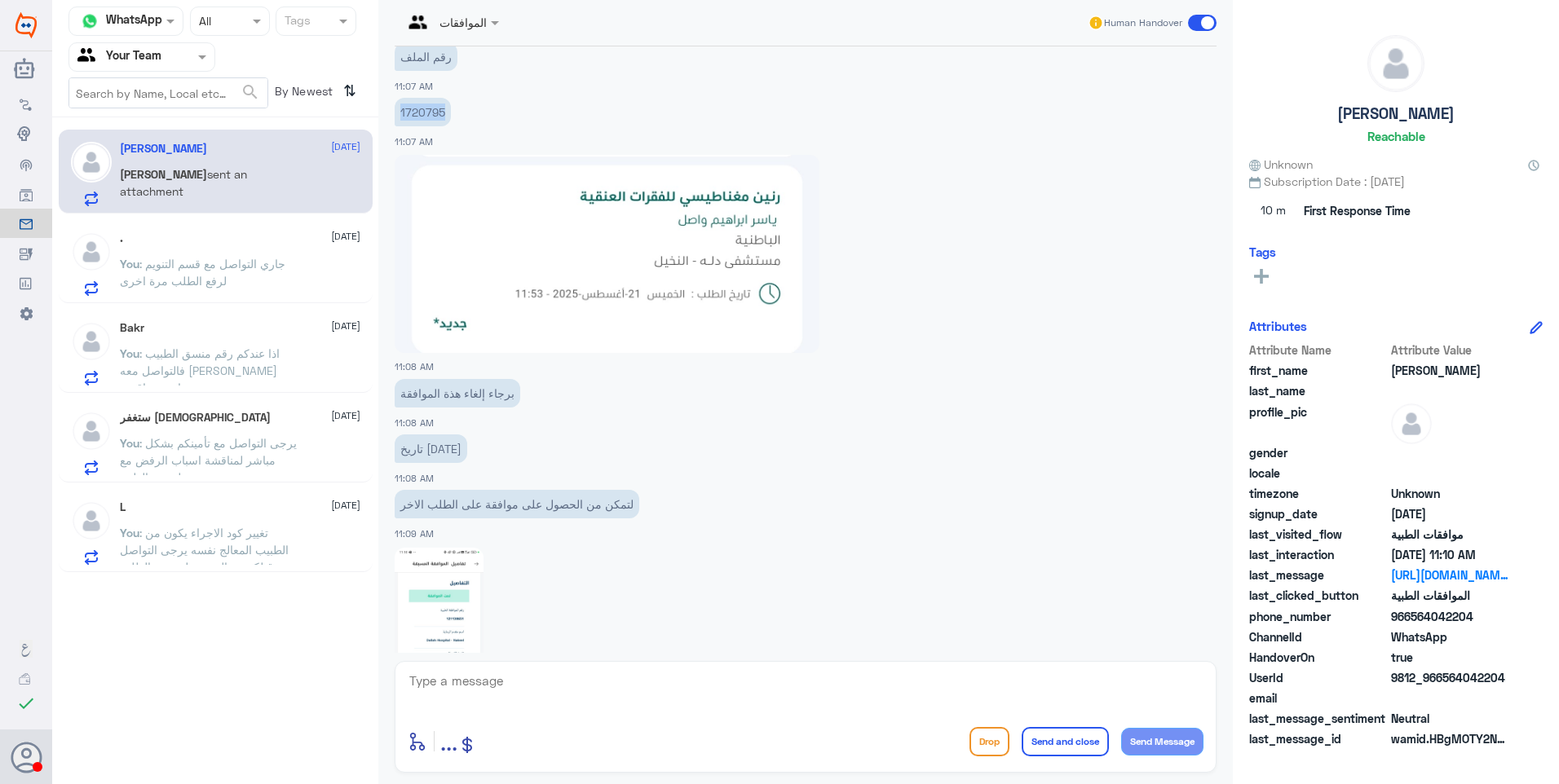
scroll to position [1168, 0]
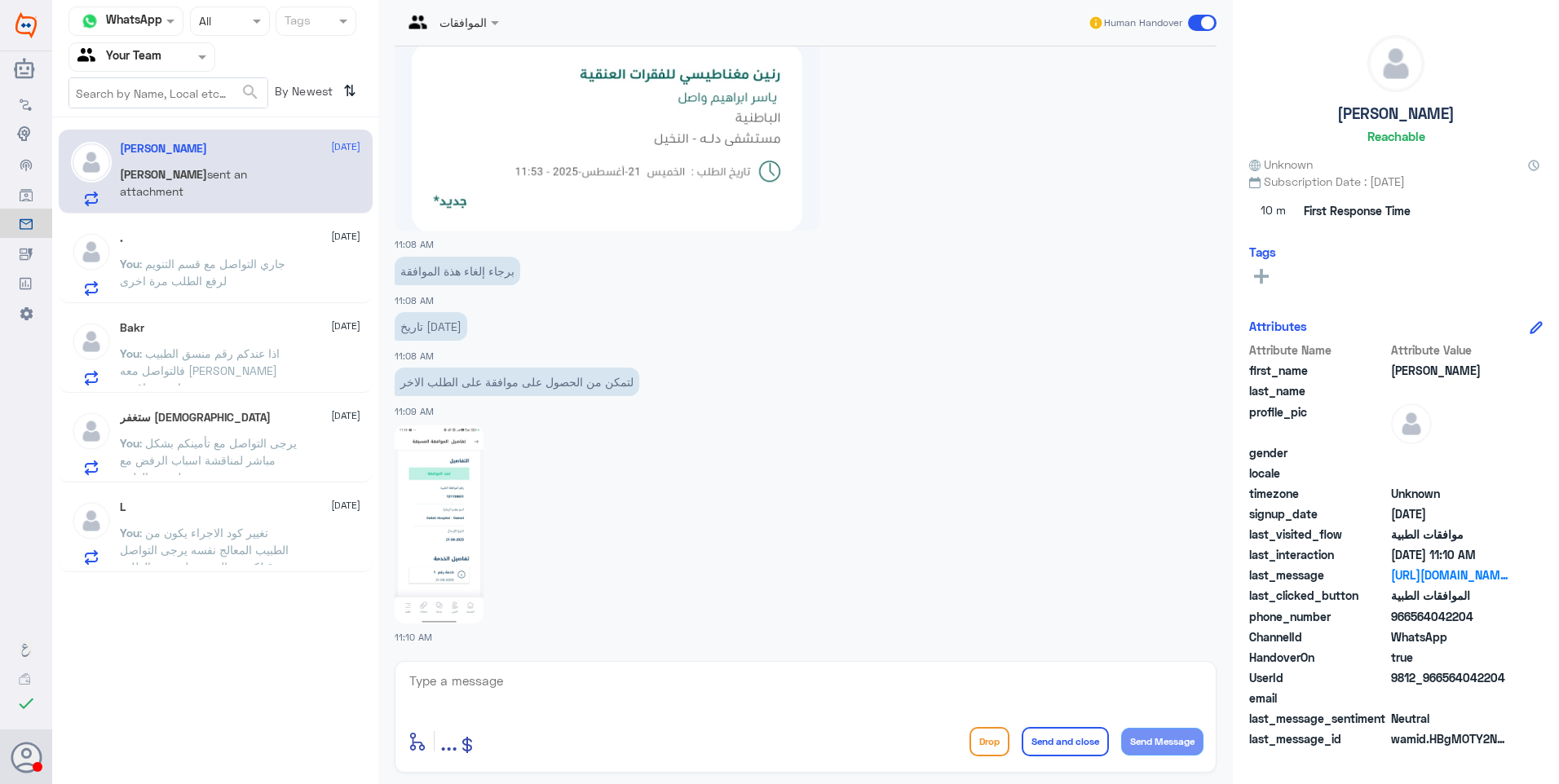
click at [452, 478] on img at bounding box center [439, 524] width 89 height 198
click at [480, 485] on img at bounding box center [439, 524] width 89 height 198
click at [565, 719] on div "enter flow name ... Drop Send and close Send Message" at bounding box center [805, 716] width 822 height 112
click at [578, 702] on textarea at bounding box center [806, 689] width 796 height 40
type textarea "j"
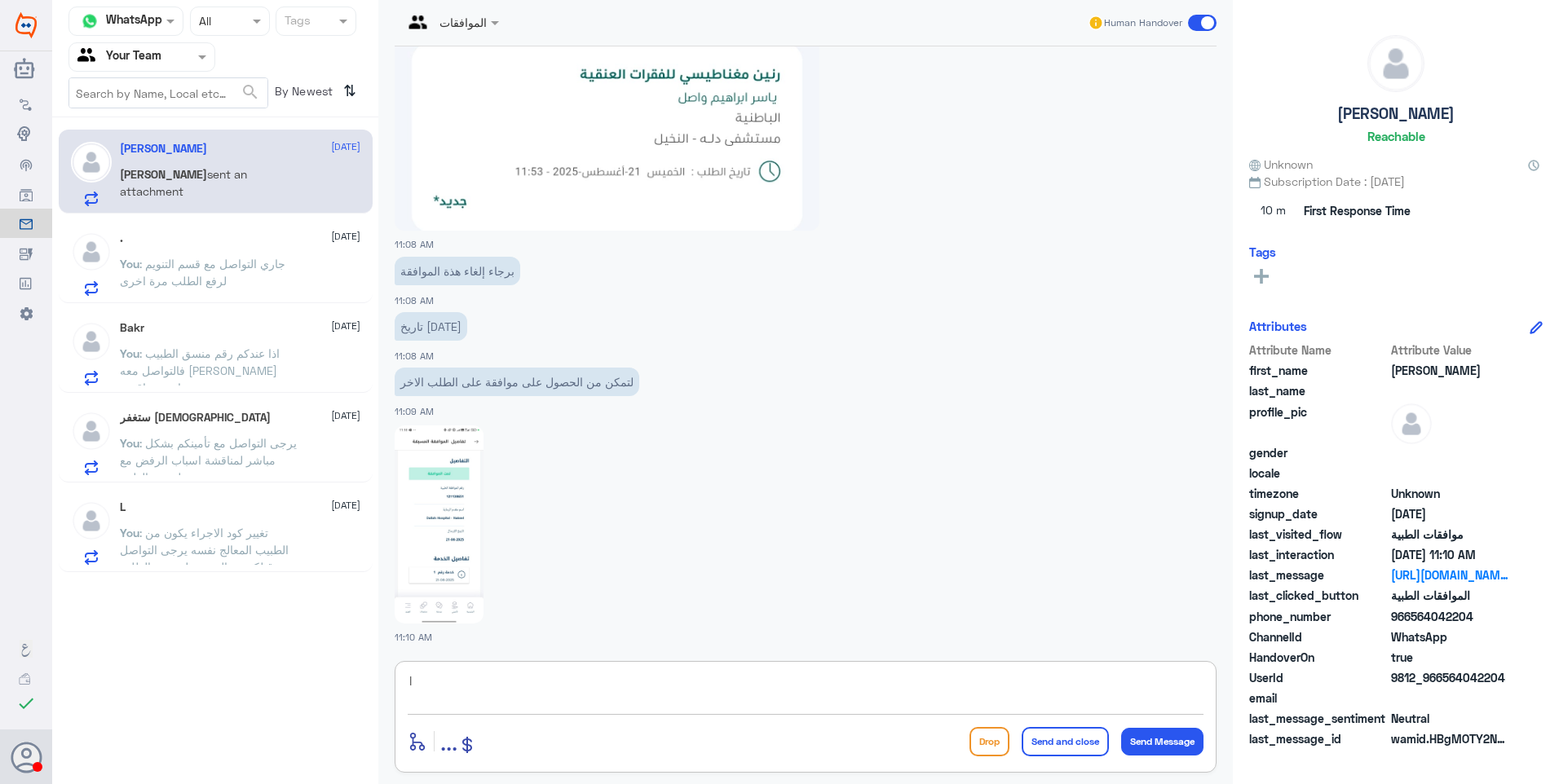
type textarea "l"
type textarea "م"
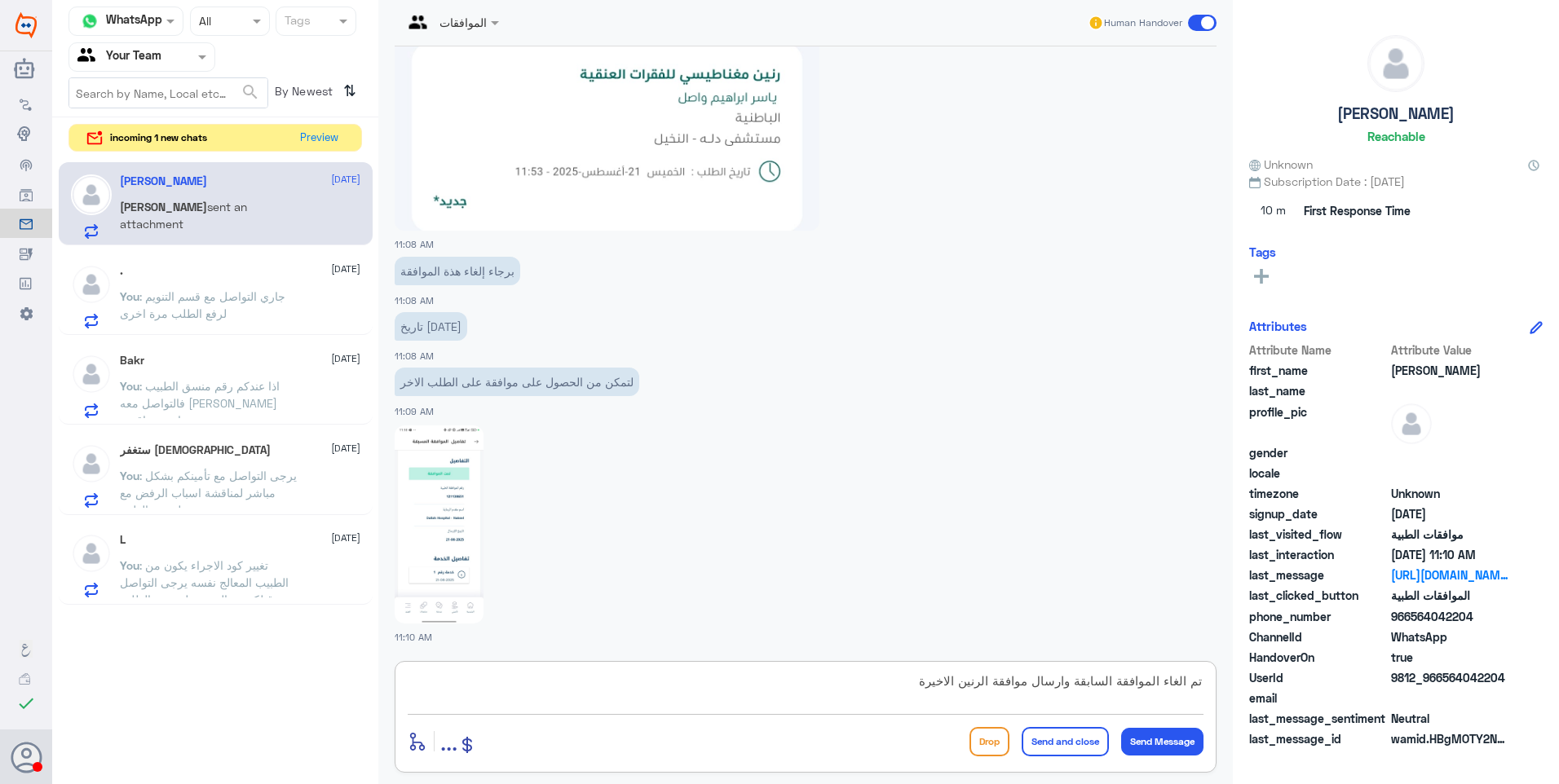
type textarea "تم الغاء الموافقة السابقة وارسال موافقة الرنين الاخيرة"
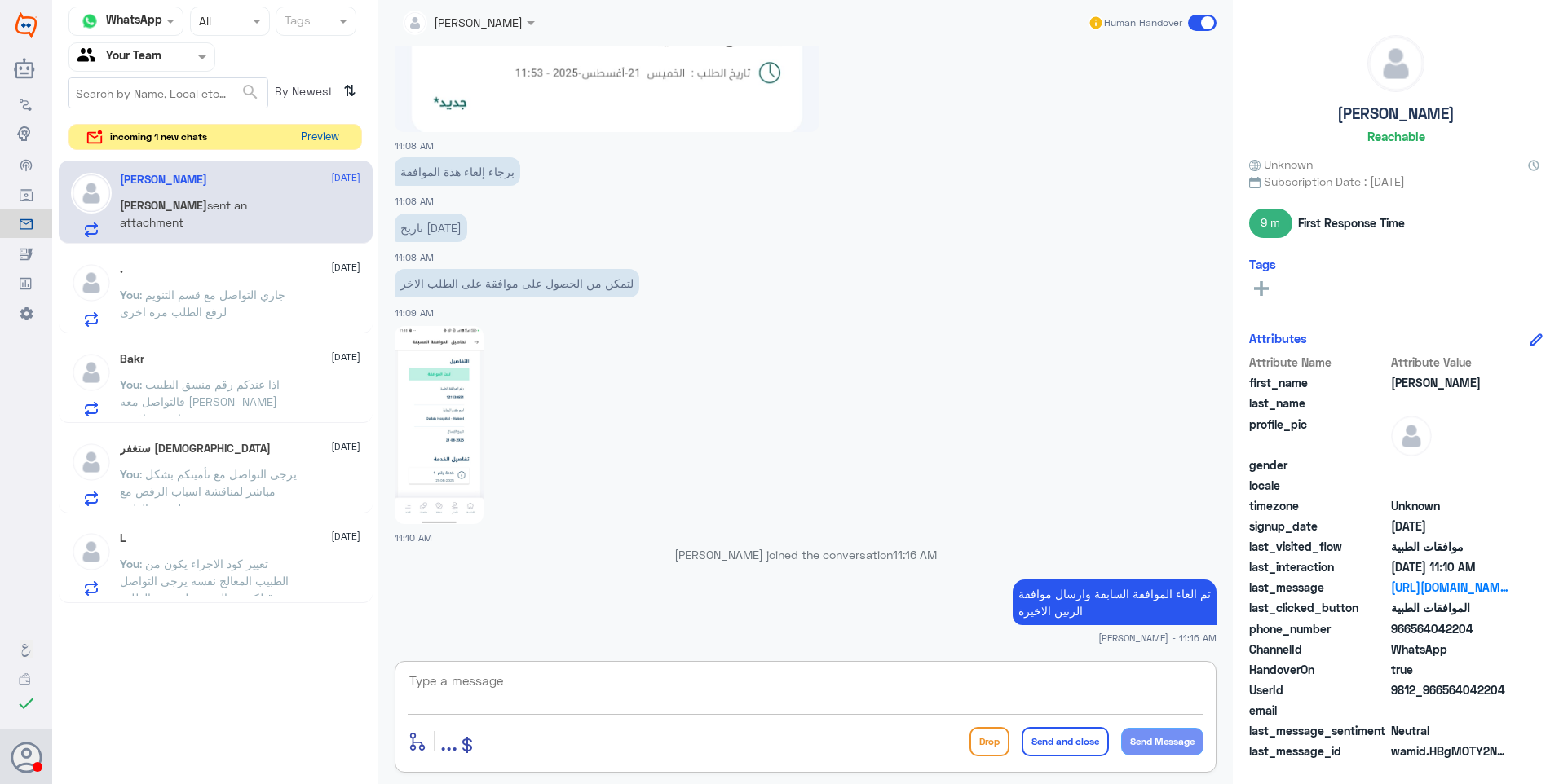
click at [316, 138] on button "Preview" at bounding box center [320, 137] width 50 height 25
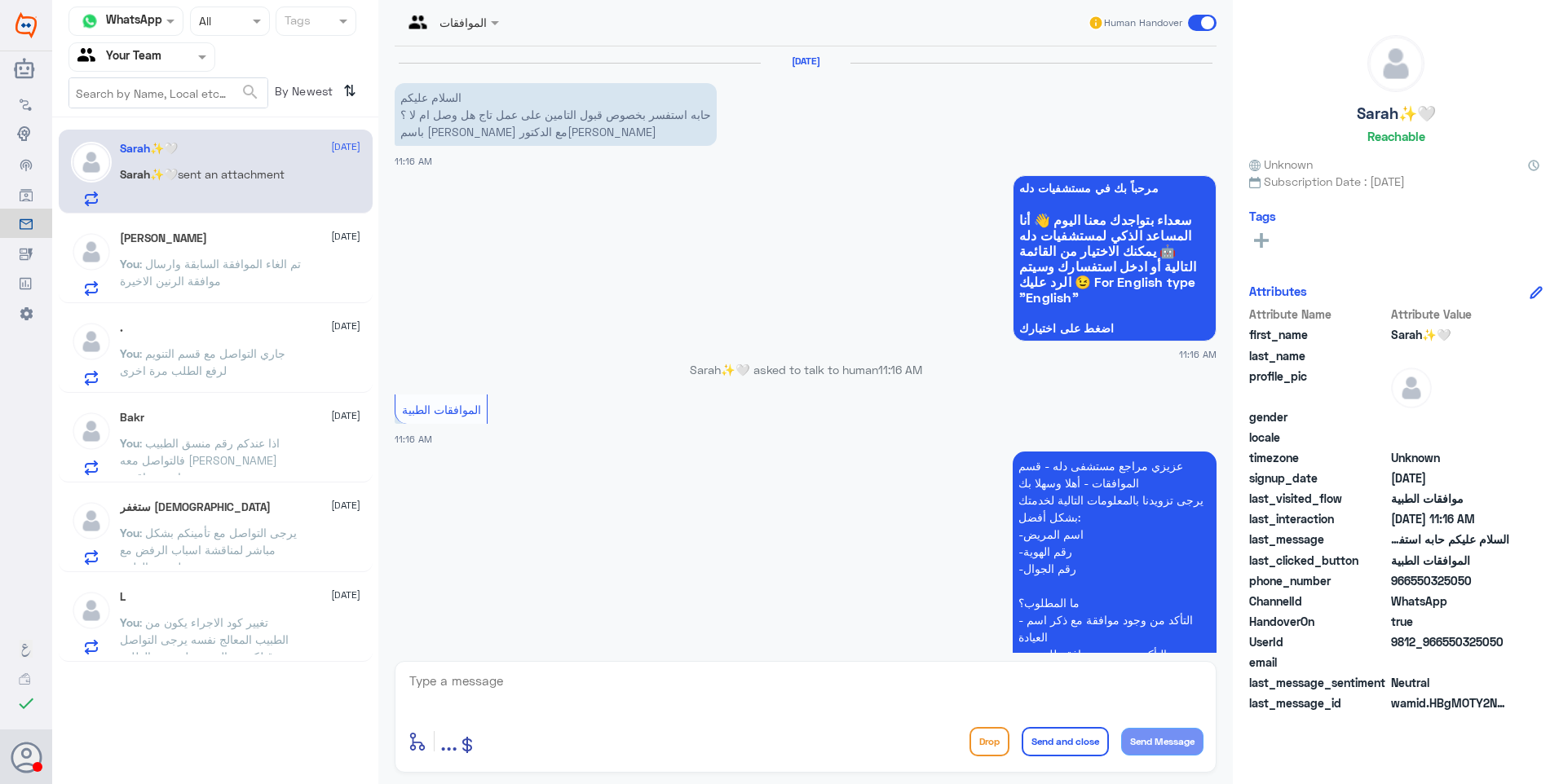
scroll to position [227, 0]
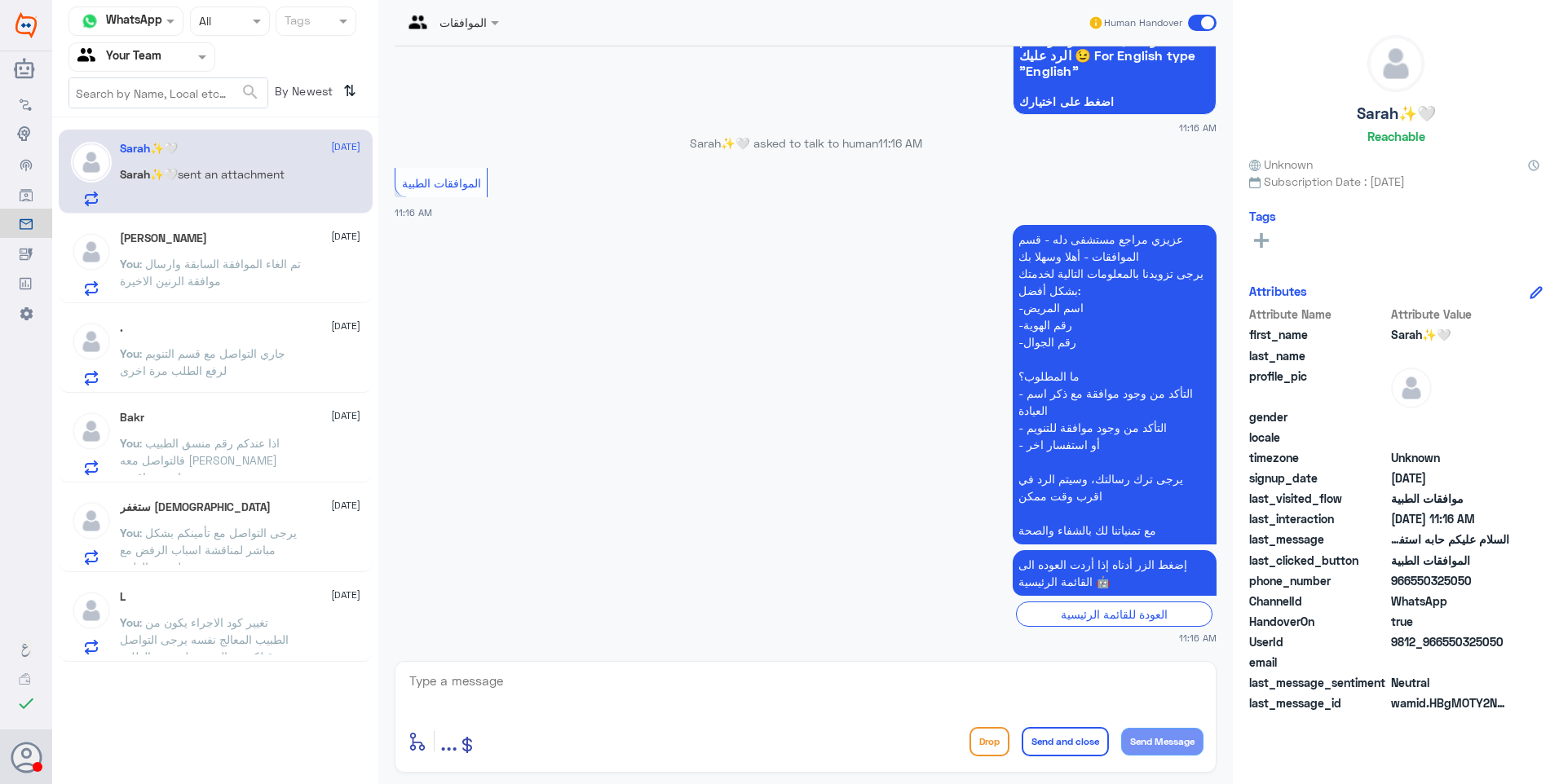
click at [274, 249] on div "Mohammad 24 September You : تم الغاء الموافقة السابقة وارسال موافقة الرنين الاخ…" at bounding box center [240, 264] width 241 height 65
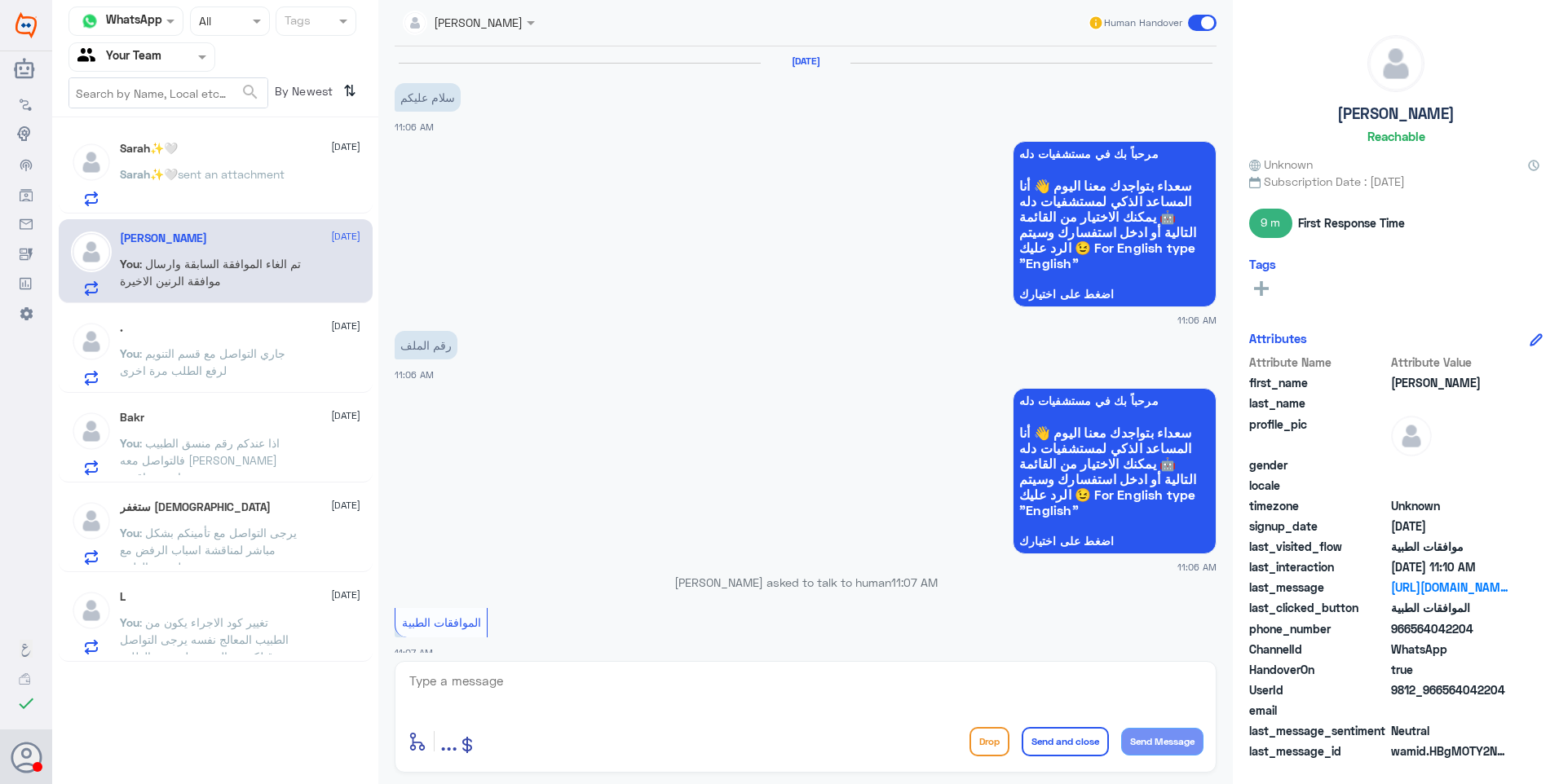
scroll to position [1268, 0]
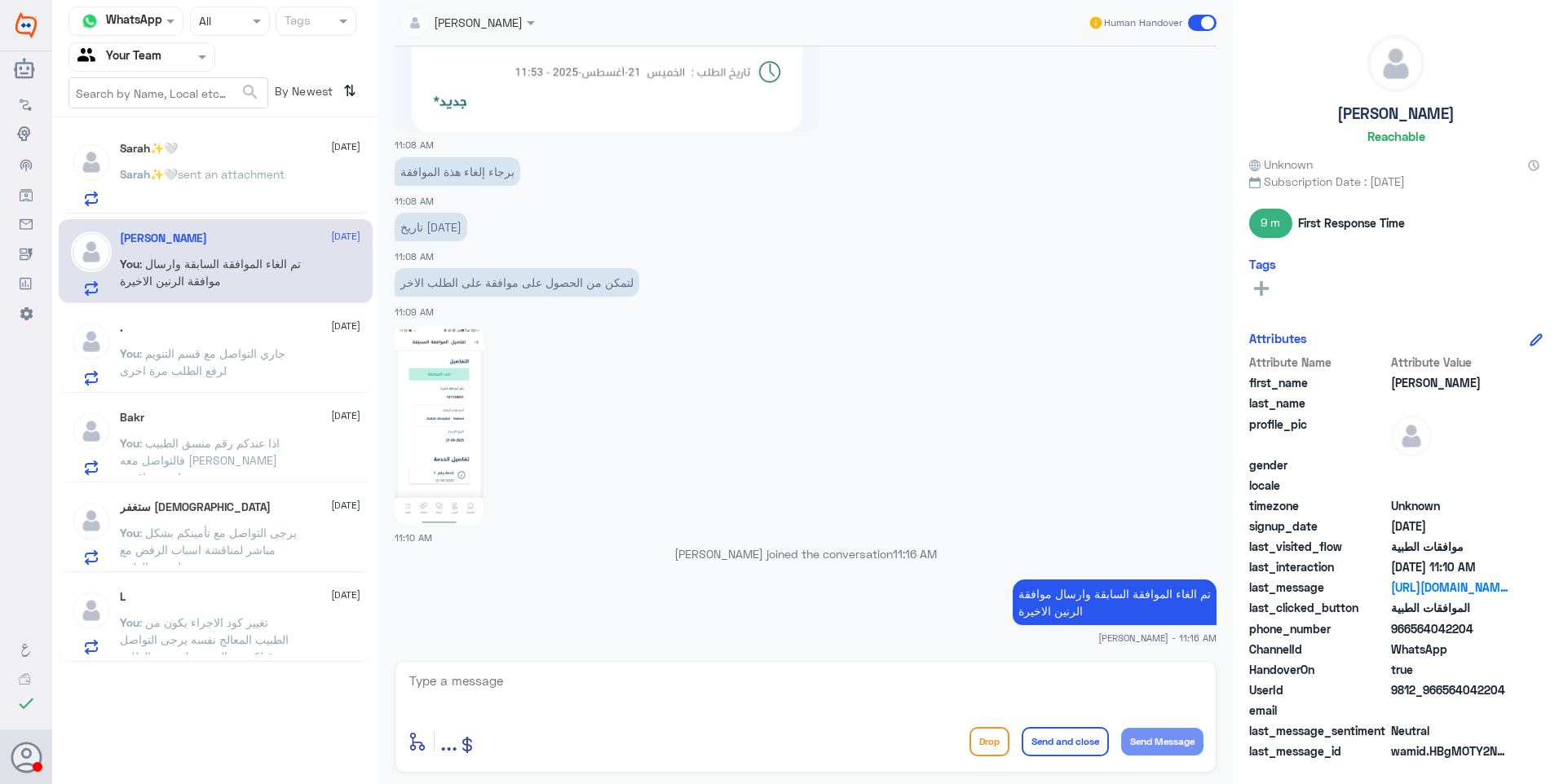
click at [249, 389] on div ". 24 September You : جاري التواصل مع قسم التنويم لرفع الطلب مرة اخرى" at bounding box center [215, 350] width 314 height 84
click at [252, 363] on p "You : جاري التواصل مع قسم التنويم لرفع الطلب مرة اخرى" at bounding box center [212, 365] width 184 height 41
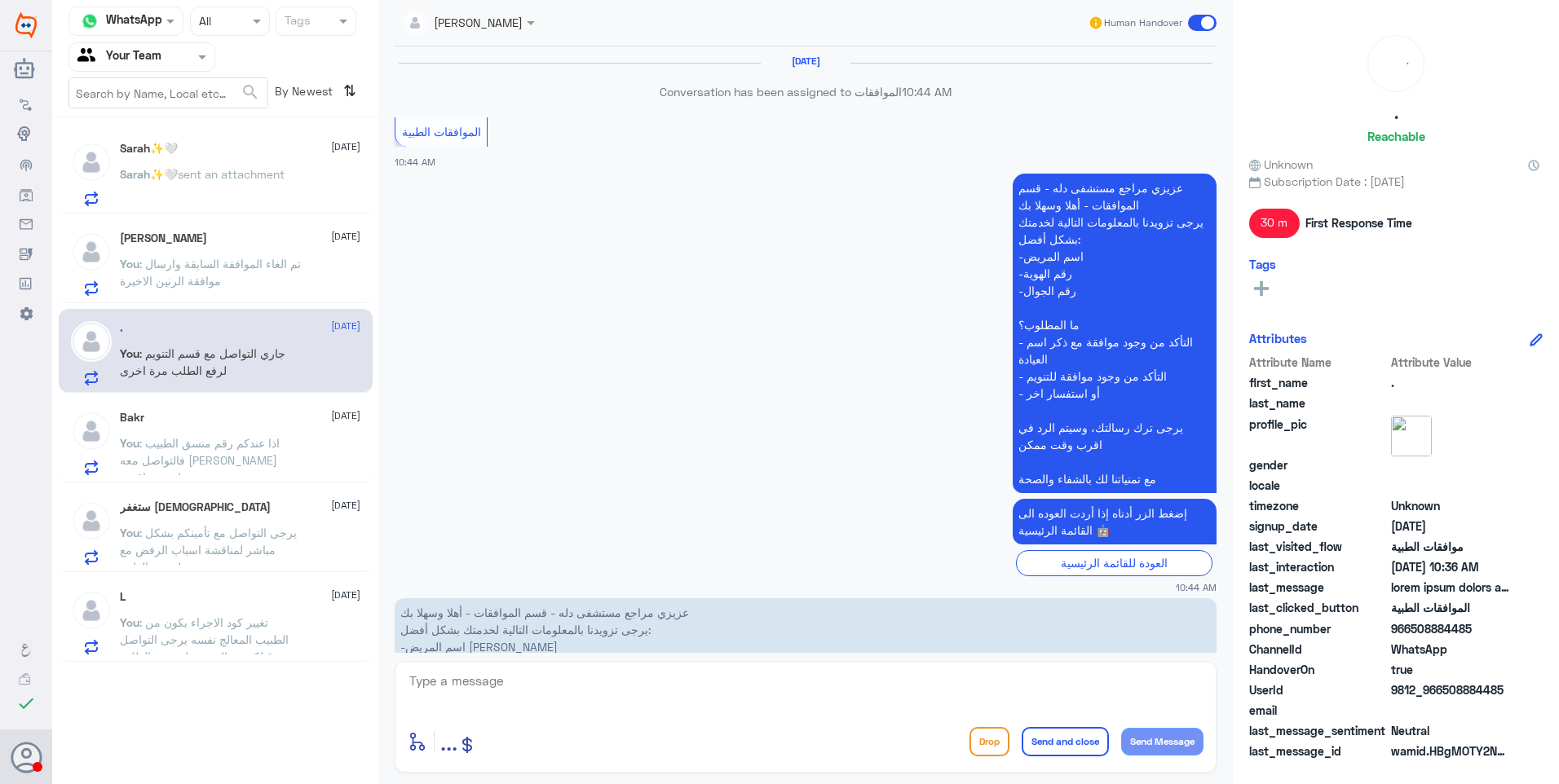
scroll to position [2083, 0]
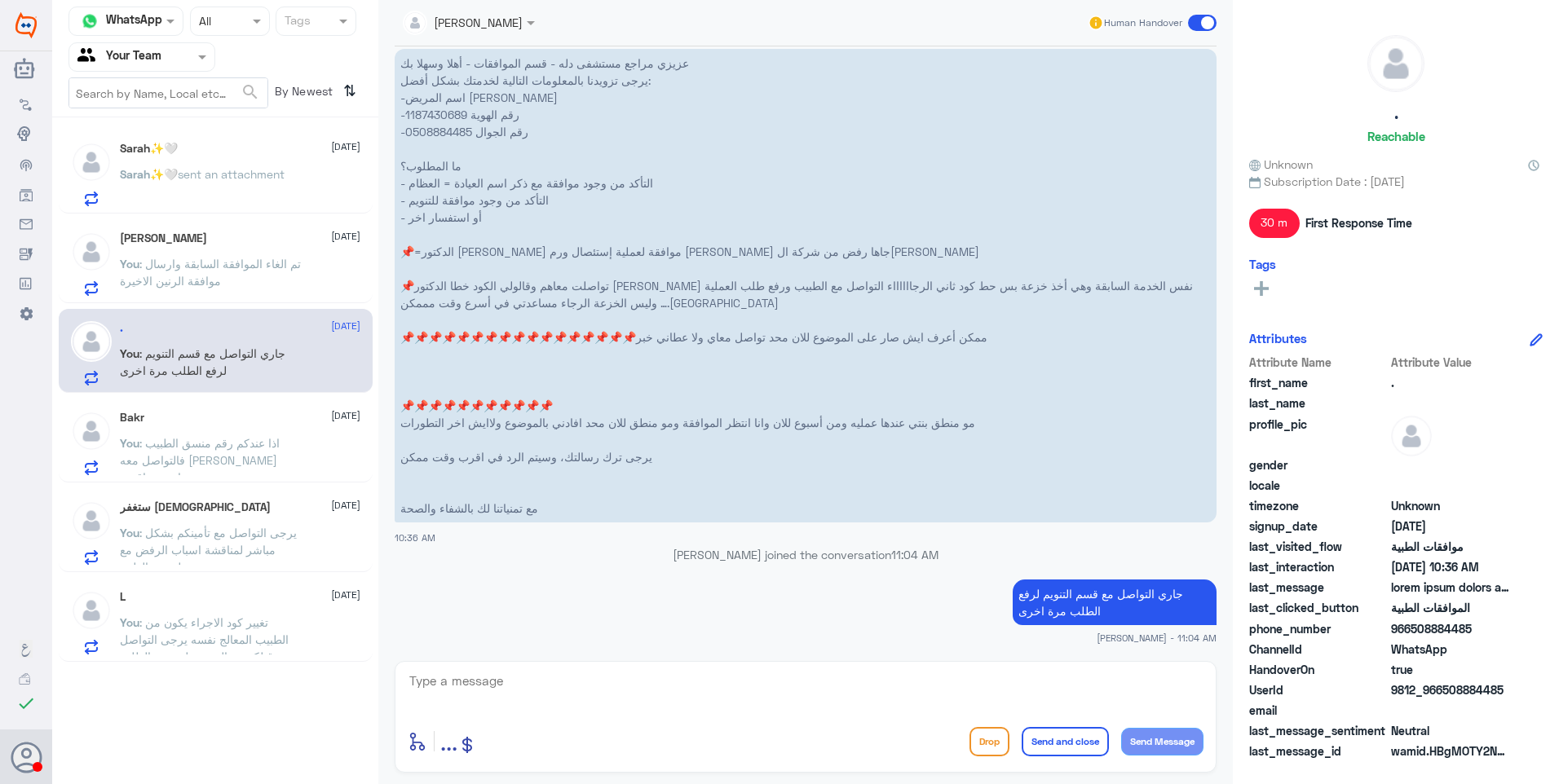
click at [217, 253] on div "Mohammad 24 September You : تم الغاء الموافقة السابقة وارسال موافقة الرنين الاخ…" at bounding box center [240, 264] width 241 height 65
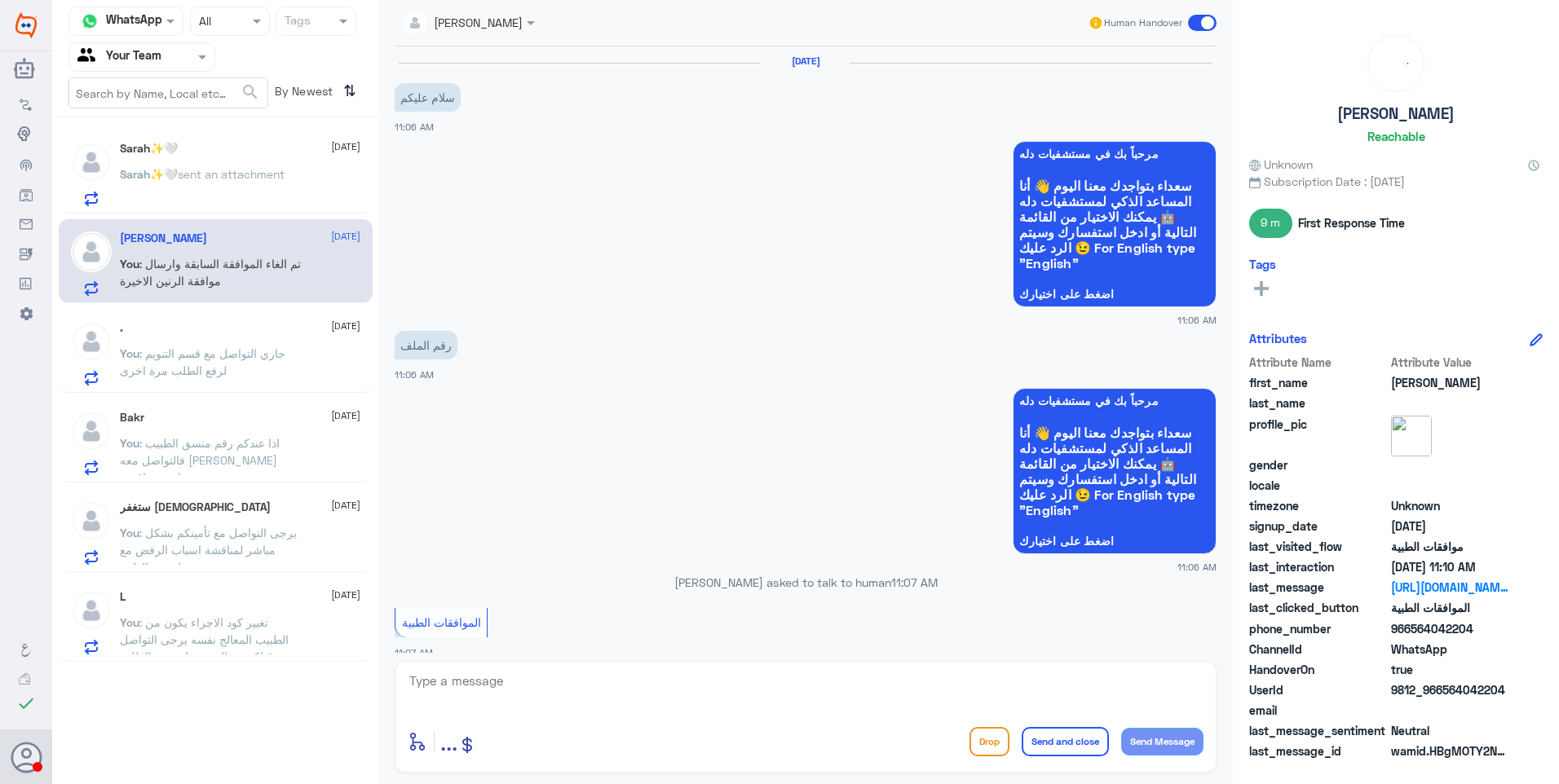
scroll to position [1268, 0]
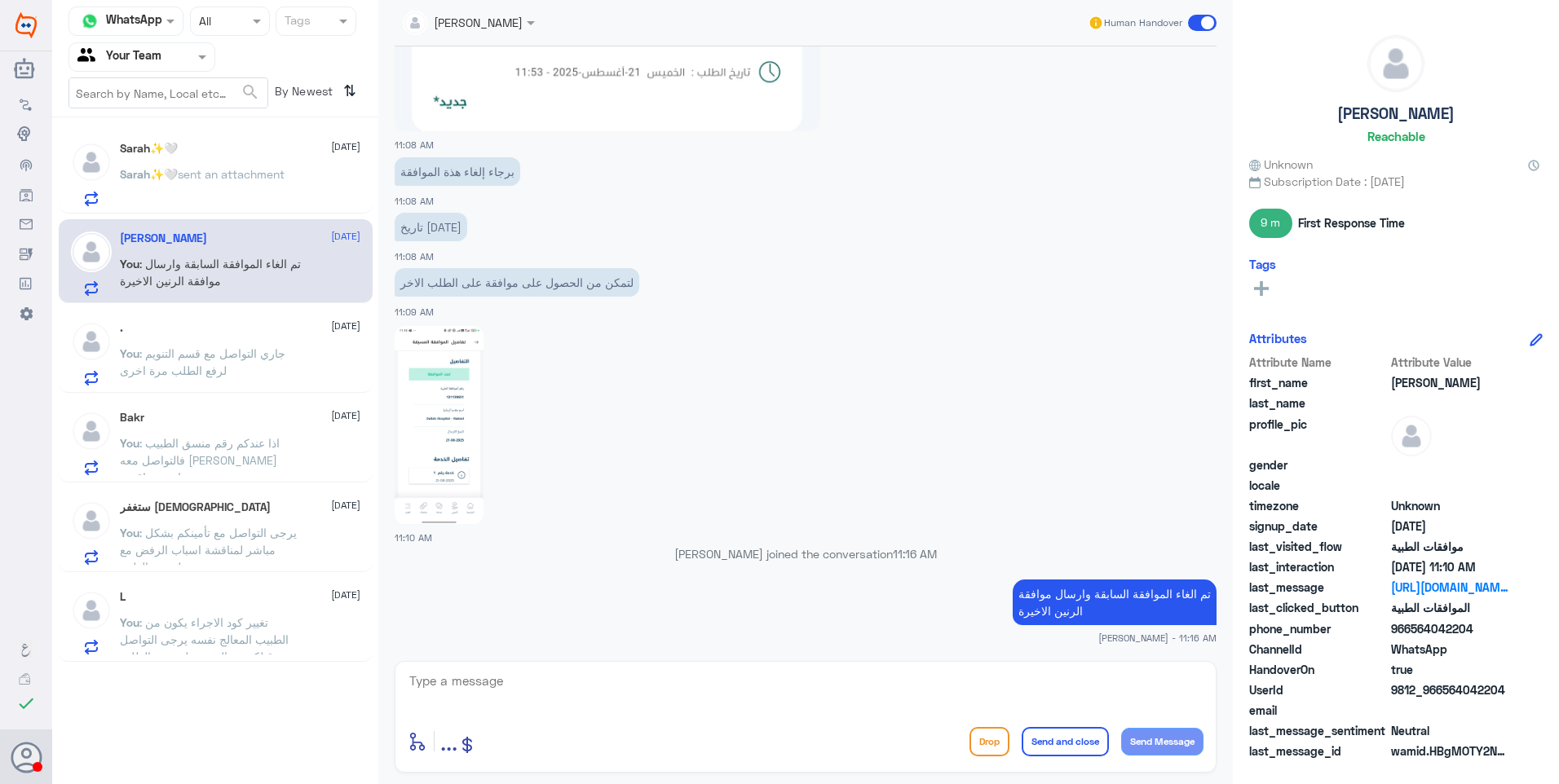
click at [281, 182] on p "Sarah✨🤍 sent an attachment" at bounding box center [202, 185] width 164 height 41
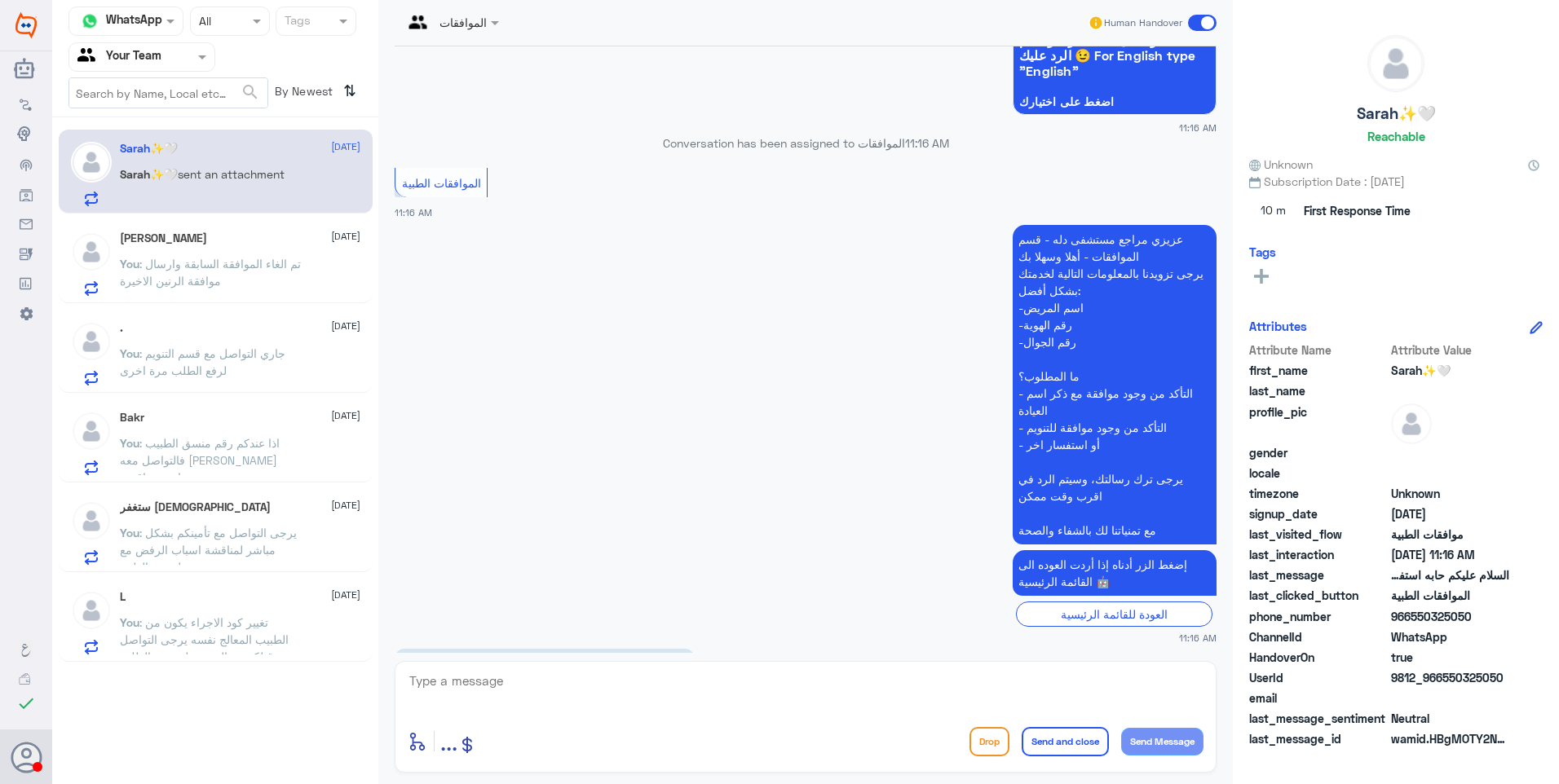
scroll to position [488, 0]
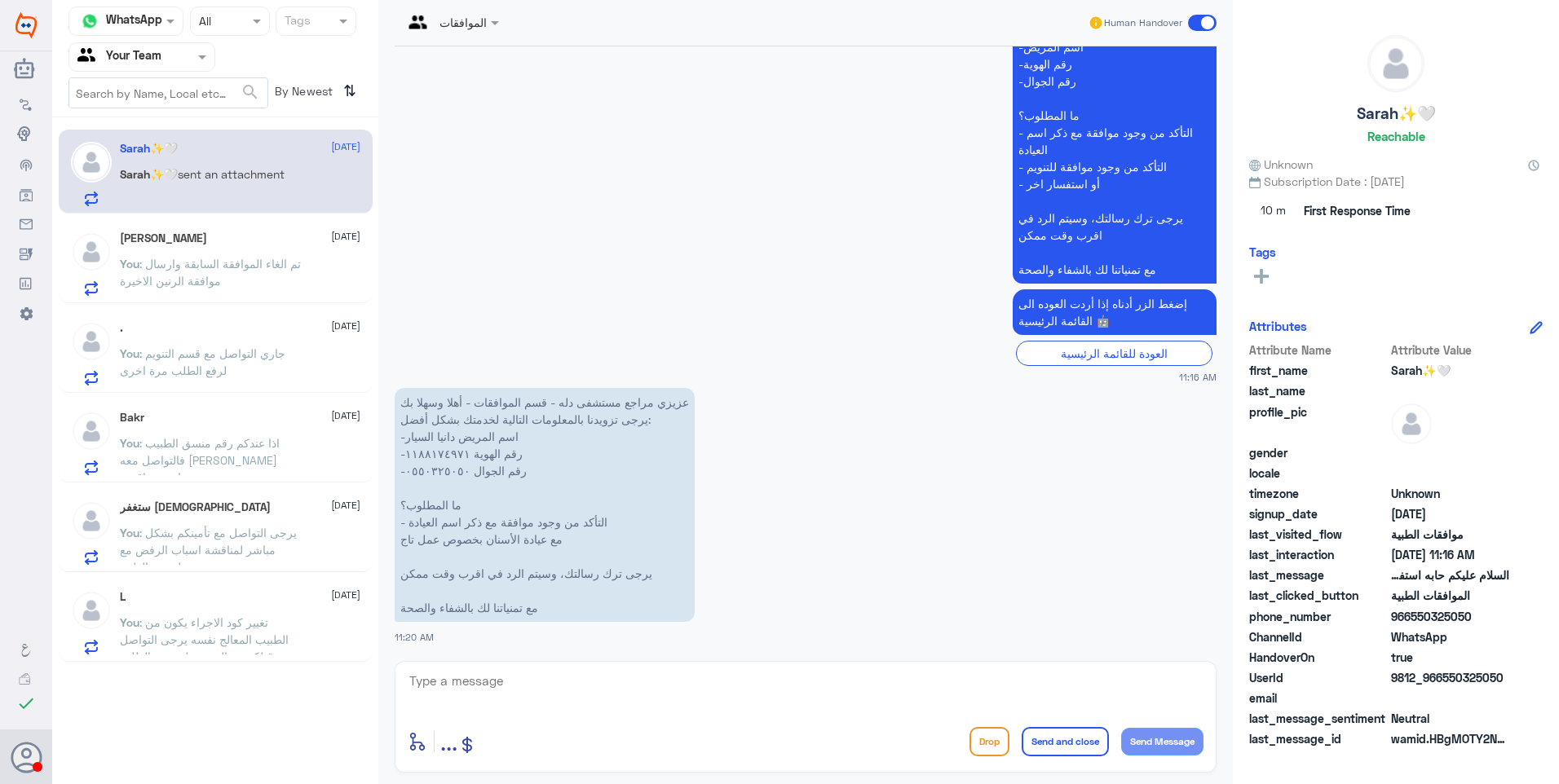
drag, startPoint x: 248, startPoint y: 227, endPoint x: 248, endPoint y: 239, distance: 12.0
click at [248, 227] on div "Mohammad 24 September You : تم الغاء الموافقة السابقة وارسال موافقة الرنين الاخ…" at bounding box center [215, 261] width 314 height 84
click at [224, 268] on span ": تم الغاء الموافقة السابقة وارسال موافقة الرنين الاخيرة" at bounding box center [210, 272] width 181 height 31
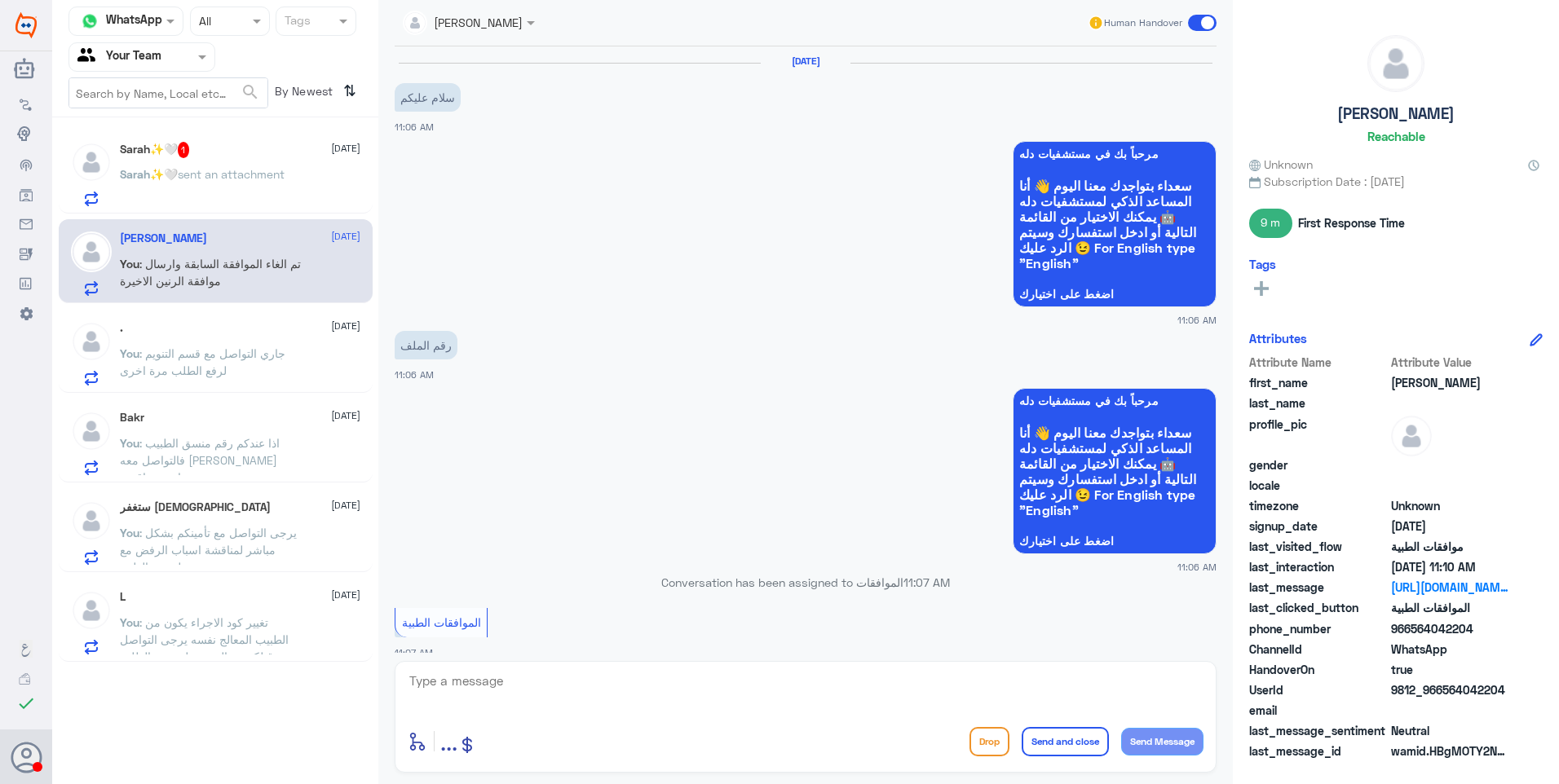
scroll to position [1268, 0]
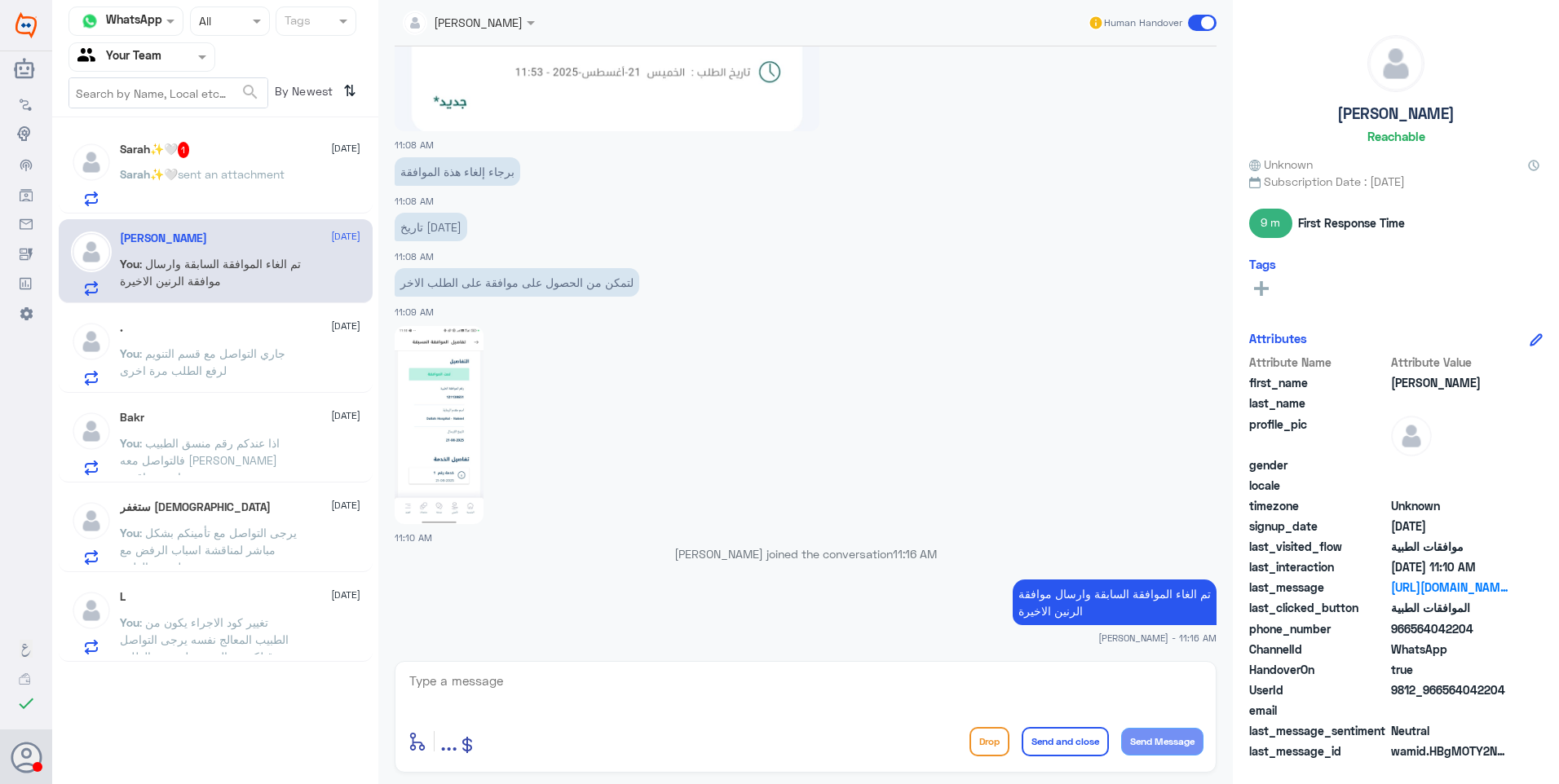
drag, startPoint x: 475, startPoint y: 685, endPoint x: 492, endPoint y: 686, distance: 17.0
click at [485, 686] on textarea at bounding box center [806, 689] width 796 height 40
type textarea "م"
type textarea "ت"
type textarea "تمت الموافقة على الرنين"
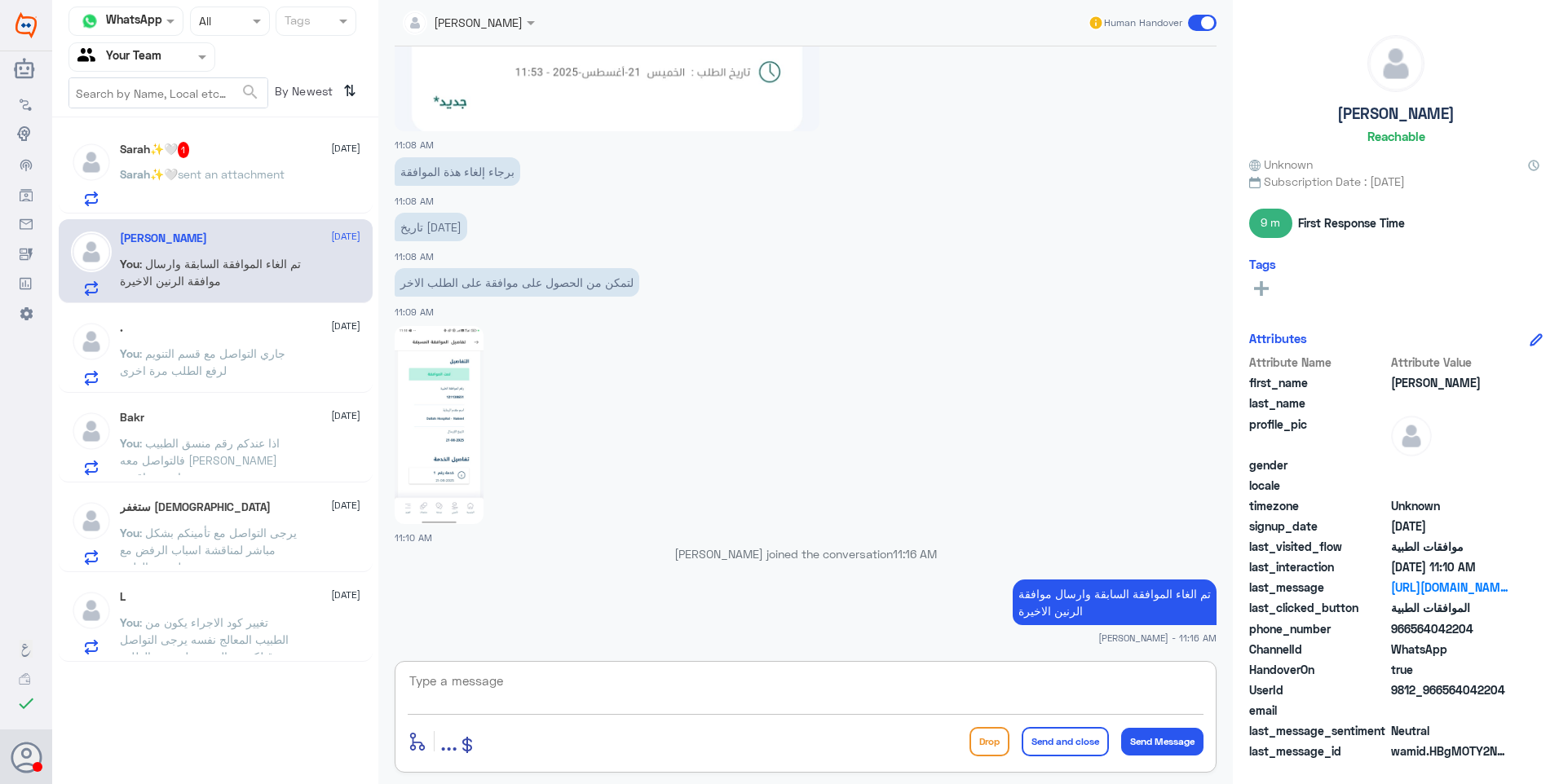
scroll to position [1320, 0]
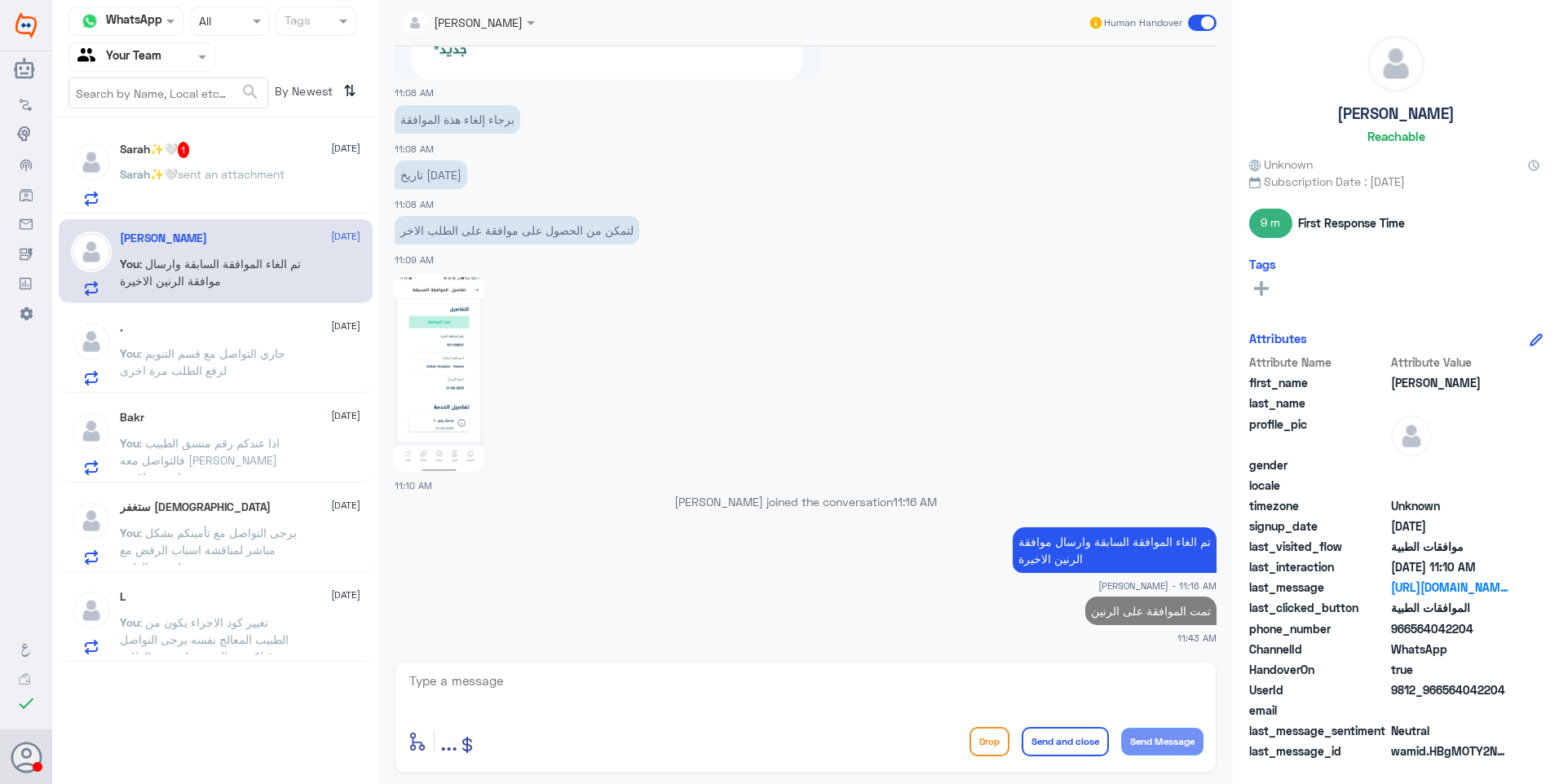
drag, startPoint x: 230, startPoint y: 161, endPoint x: 444, endPoint y: 96, distance: 223.7
click at [235, 161] on div "Sarah✨🤍 1 24 September Sarah✨🤍 sent an attachment" at bounding box center [240, 174] width 241 height 65
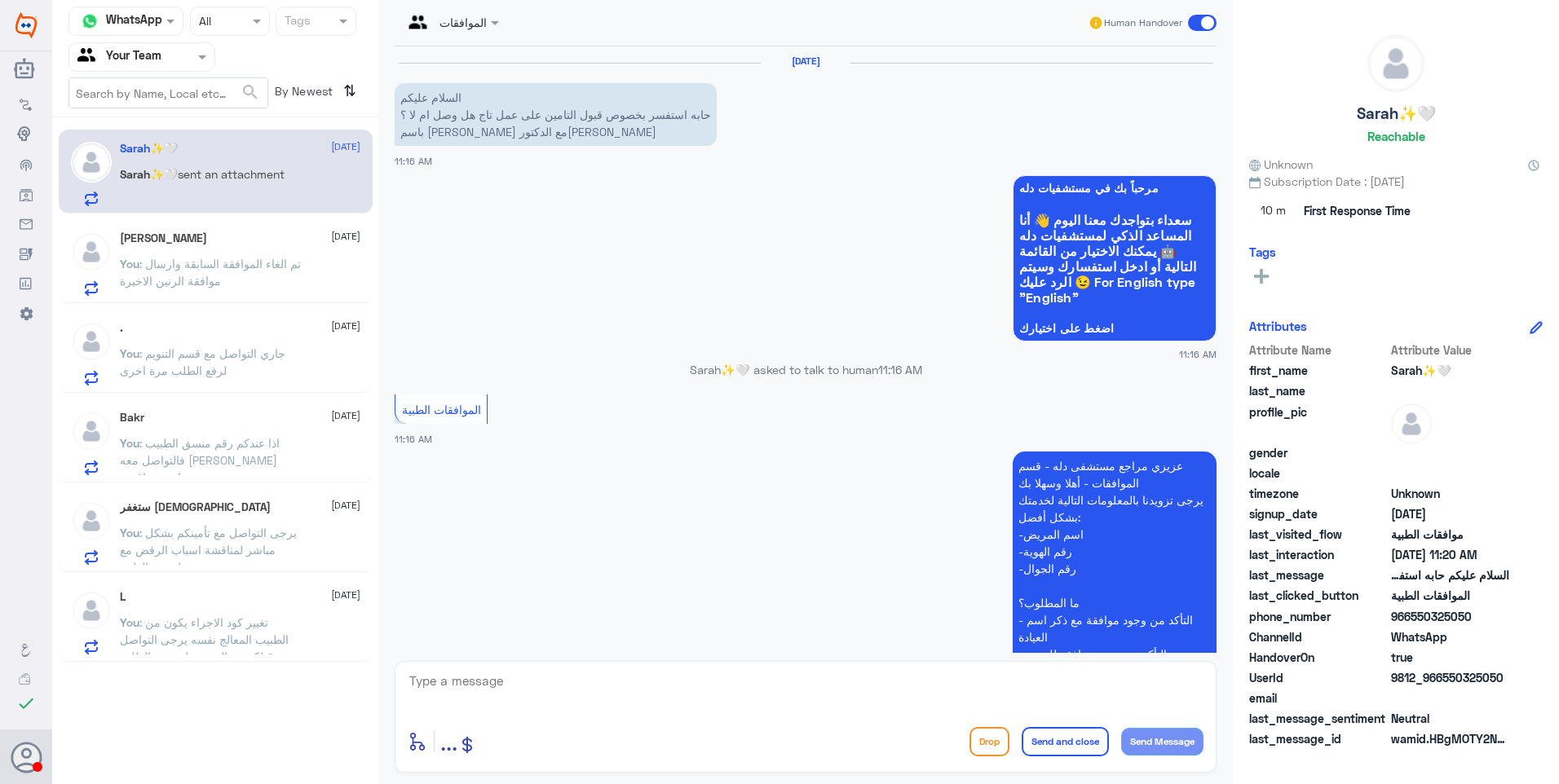
scroll to position [488, 0]
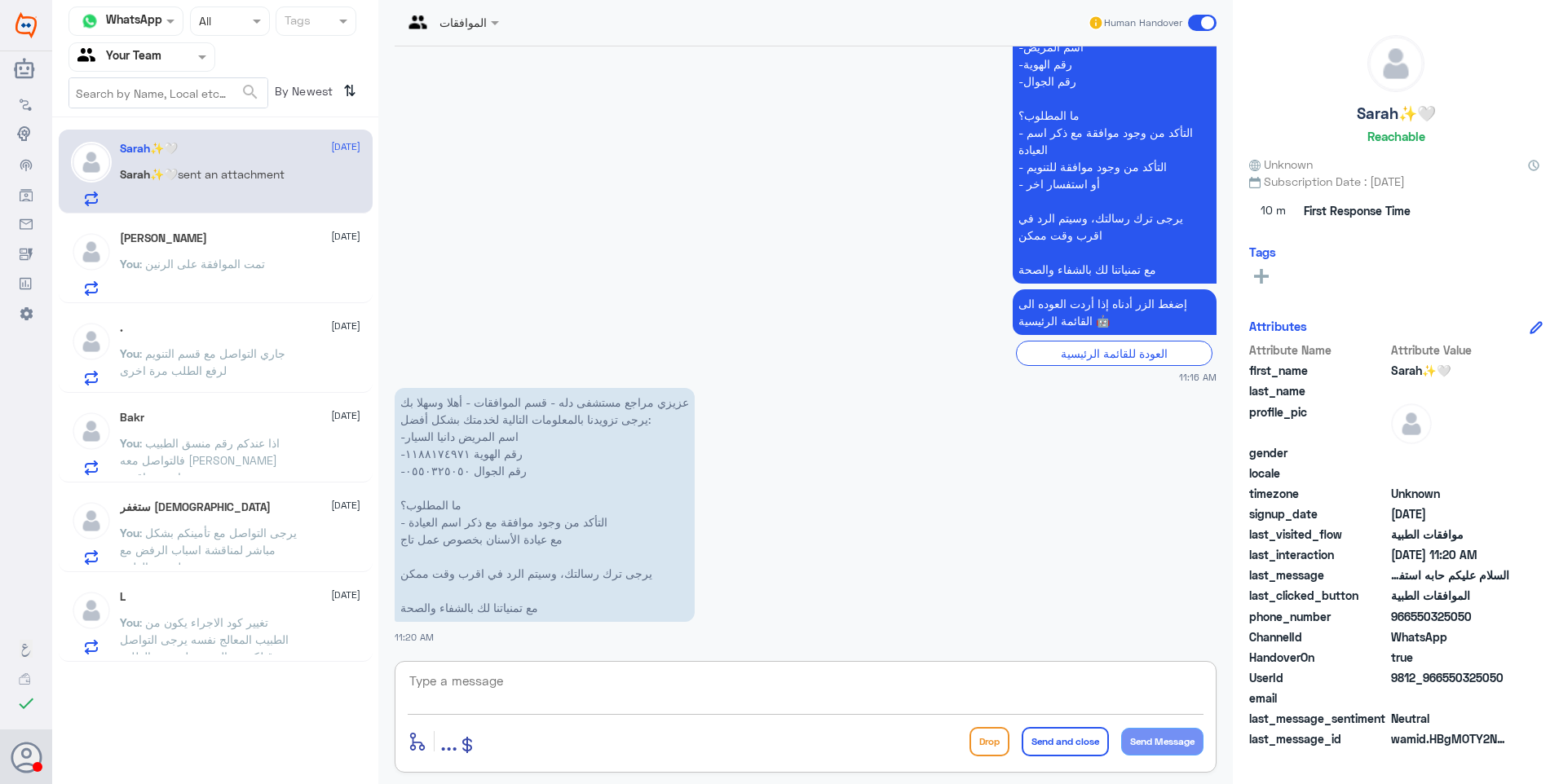
drag, startPoint x: 466, startPoint y: 686, endPoint x: 587, endPoint y: 731, distance: 129.1
click at [492, 699] on textarea at bounding box center [806, 689] width 796 height 40
click at [411, 667] on div "1188174971 enter flow name ... Drop Send and close Send Message" at bounding box center [805, 716] width 822 height 112
drag, startPoint x: 544, startPoint y: 518, endPoint x: 461, endPoint y: 509, distance: 83.5
click at [461, 509] on p "عزيزي مراجع مستشفى دله - قسم الموافقات - أهلا وسهلا بك يرجى تزويدنا بالمعلومات …" at bounding box center [544, 505] width 300 height 234
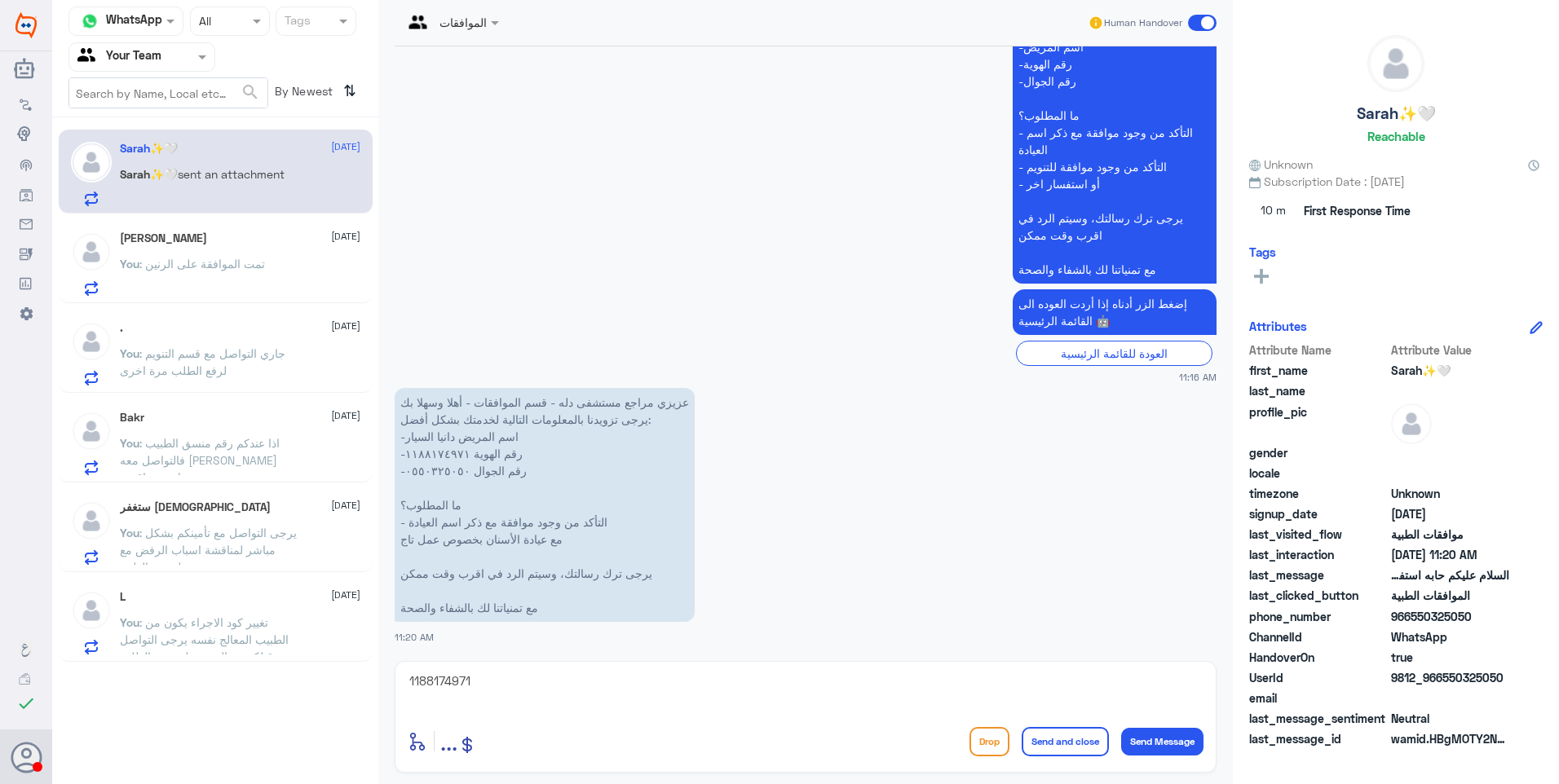
drag, startPoint x: 461, startPoint y: 509, endPoint x: 479, endPoint y: 515, distance: 19.0
click at [479, 515] on p "عزيزي مراجع مستشفى دله - قسم الموافقات - أهلا وسهلا بك يرجى تزويدنا بالمعلومات …" at bounding box center [544, 505] width 300 height 234
drag, startPoint x: 534, startPoint y: 544, endPoint x: 436, endPoint y: 543, distance: 98.0
click at [436, 543] on p "عزيزي مراجع مستشفى دله - قسم الموافقات - أهلا وسهلا بك يرجى تزويدنا بالمعلومات …" at bounding box center [544, 505] width 300 height 234
drag, startPoint x: 436, startPoint y: 543, endPoint x: 471, endPoint y: 544, distance: 35.0
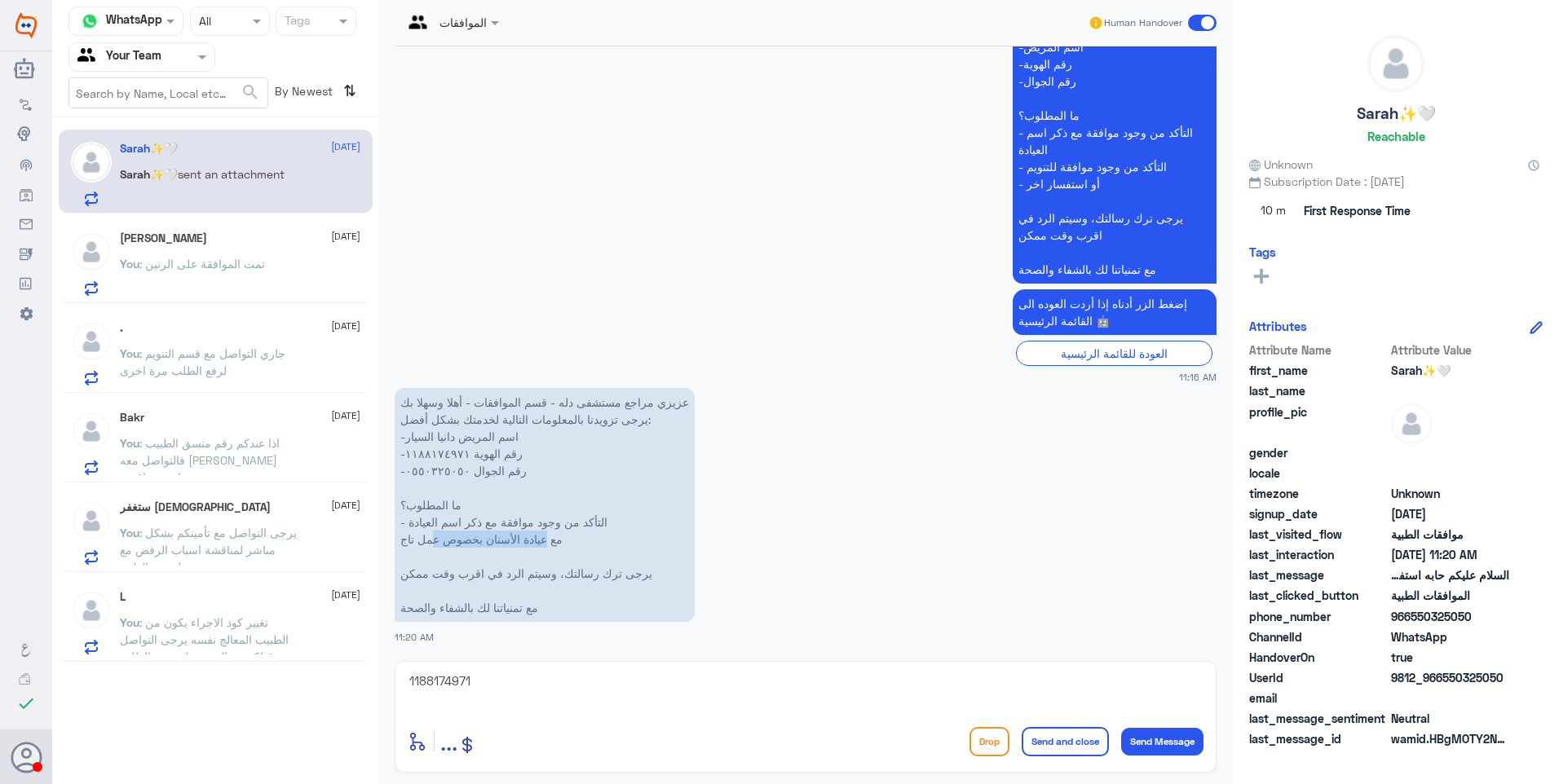
click at [468, 544] on p "عزيزي مراجع مستشفى دله - قسم الموافقات - أهلا وسهلا بك يرجى تزويدنا بالمعلومات …" at bounding box center [544, 505] width 300 height 234
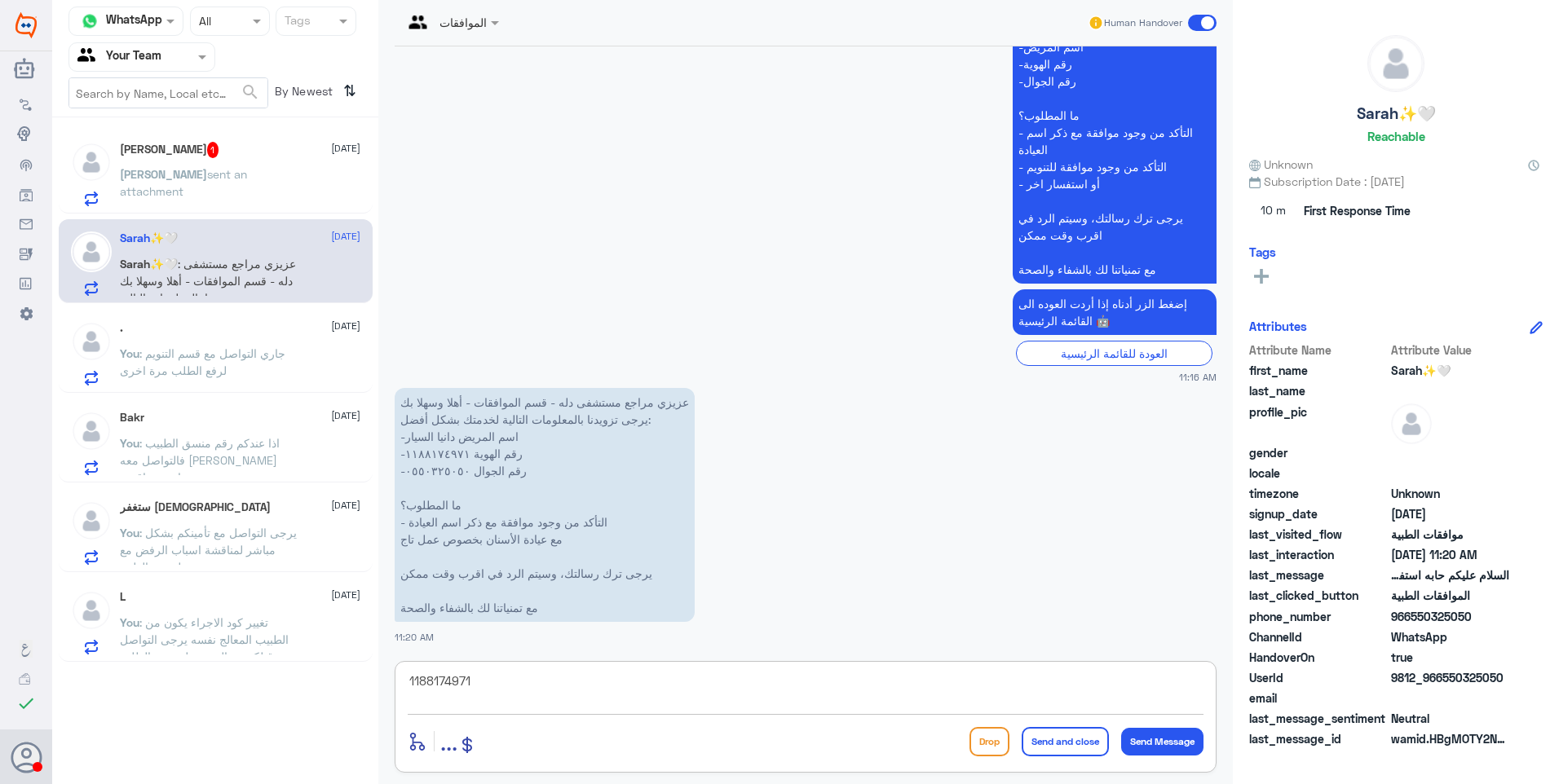
click at [588, 682] on textarea "1188174971" at bounding box center [806, 689] width 796 height 40
type textarea "1"
type textarea "p"
paste textarea "stainless steel crown"
click at [886, 681] on textarea "حسب رد التأمين فأنه يجب تغيير نوع التاج من تاج معدني الى تاج مقاوم للصدأ ( stai…" at bounding box center [806, 689] width 796 height 40
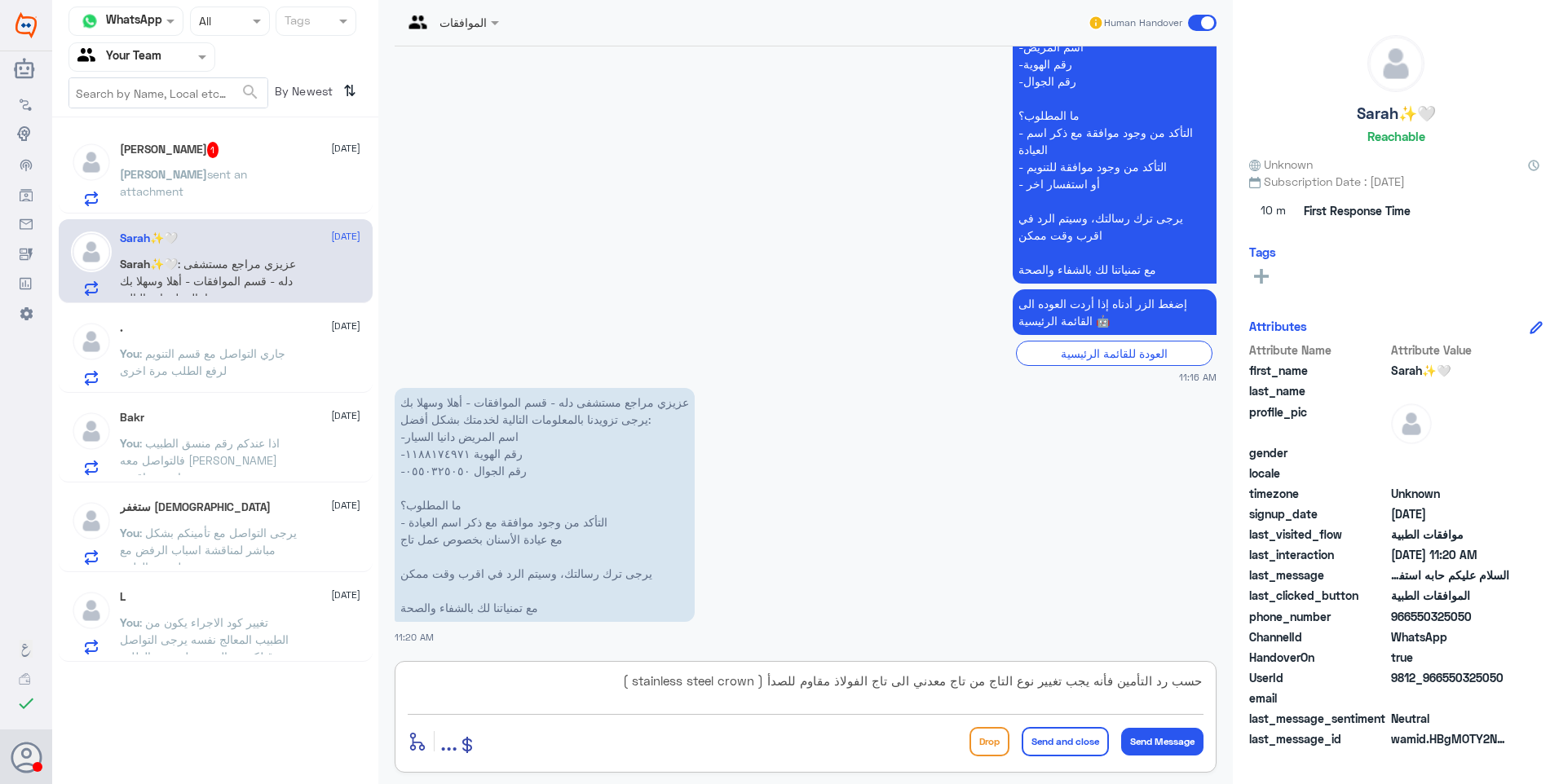
click at [842, 682] on textarea "حسب رد التأمين فأنه يجب تغيير نوع التاج من تاج معدني الى تاج الفولاذ مقاوم للصد…" at bounding box center [806, 689] width 796 height 40
type textarea "حسب رد التأمين فأنه يجب تغيير نوع التاج من تاج معدني الى تاج الفولاذ المقاوم لل…"
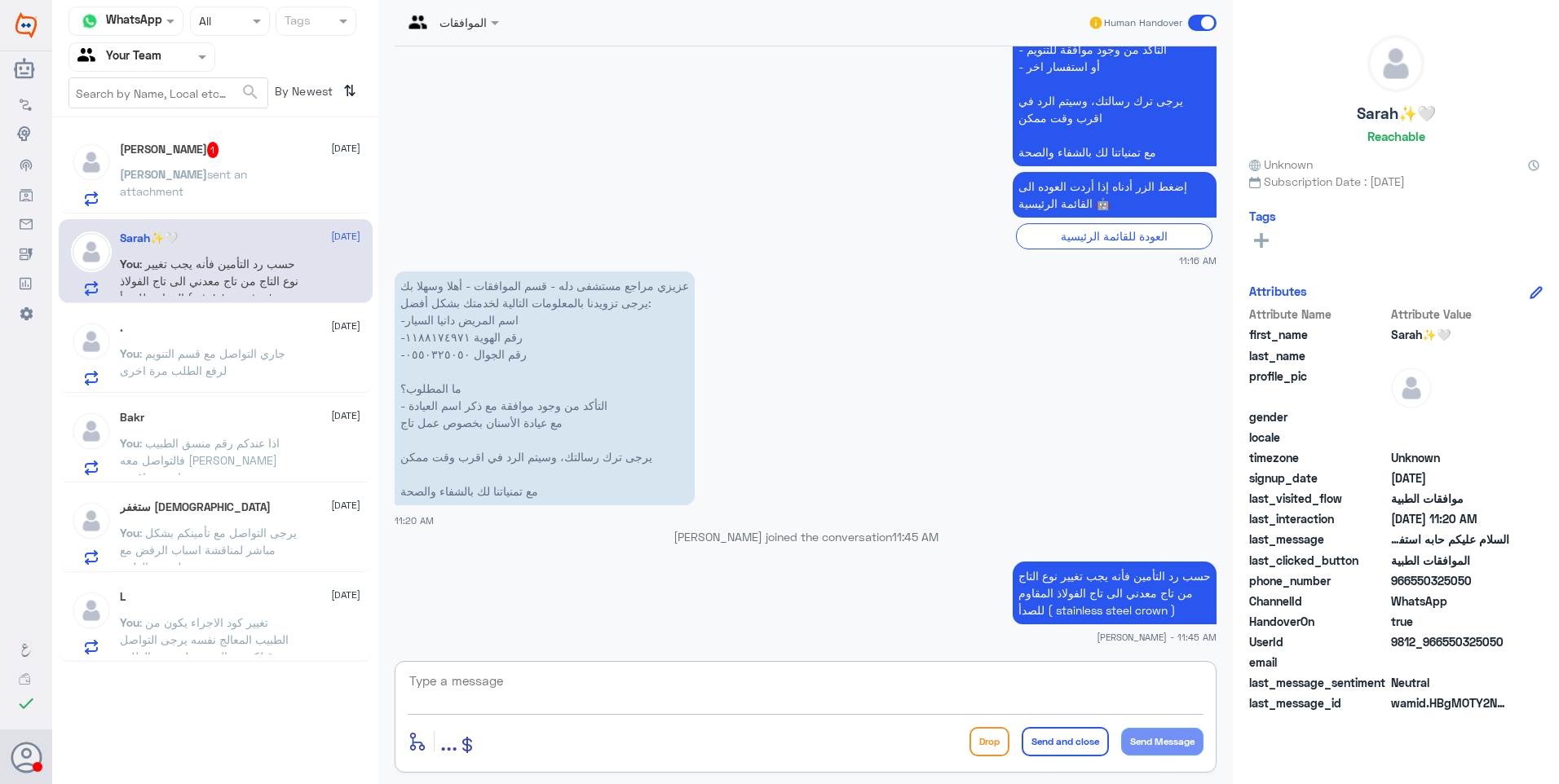
click at [259, 154] on div "Mohammad 1 24 September" at bounding box center [240, 150] width 241 height 16
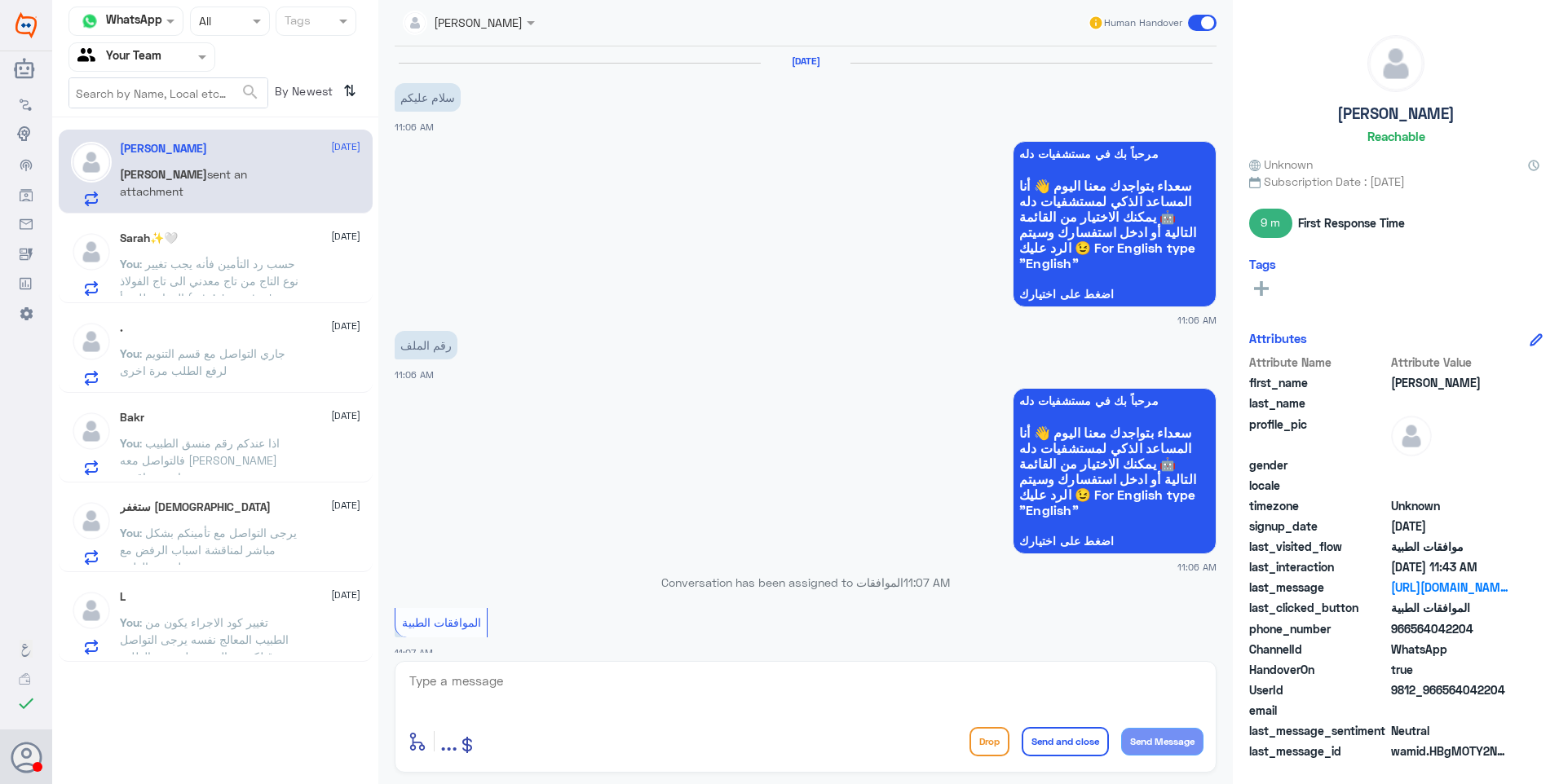
scroll to position [1376, 0]
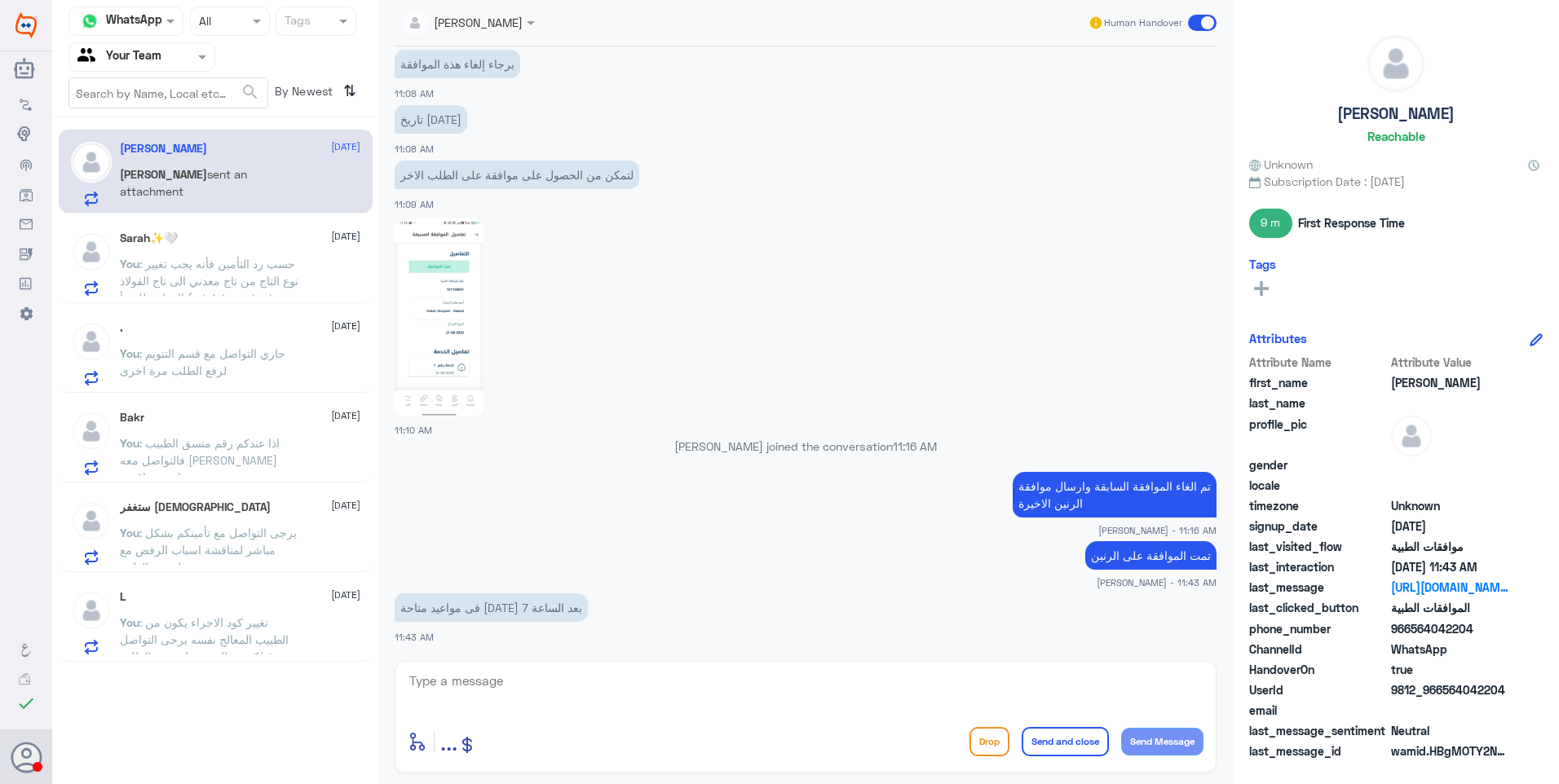
drag, startPoint x: 564, startPoint y: 605, endPoint x: 452, endPoint y: 596, distance: 112.4
click at [487, 598] on p "فى مواعيد متاحة اليوم بعد الساعة 7" at bounding box center [491, 607] width 193 height 29
click at [454, 598] on p "فى مواعيد متاحة اليوم بعد الساعة 7" at bounding box center [491, 607] width 193 height 29
drag, startPoint x: 508, startPoint y: 677, endPoint x: 541, endPoint y: 694, distance: 37.1
click at [526, 688] on textarea at bounding box center [806, 689] width 796 height 40
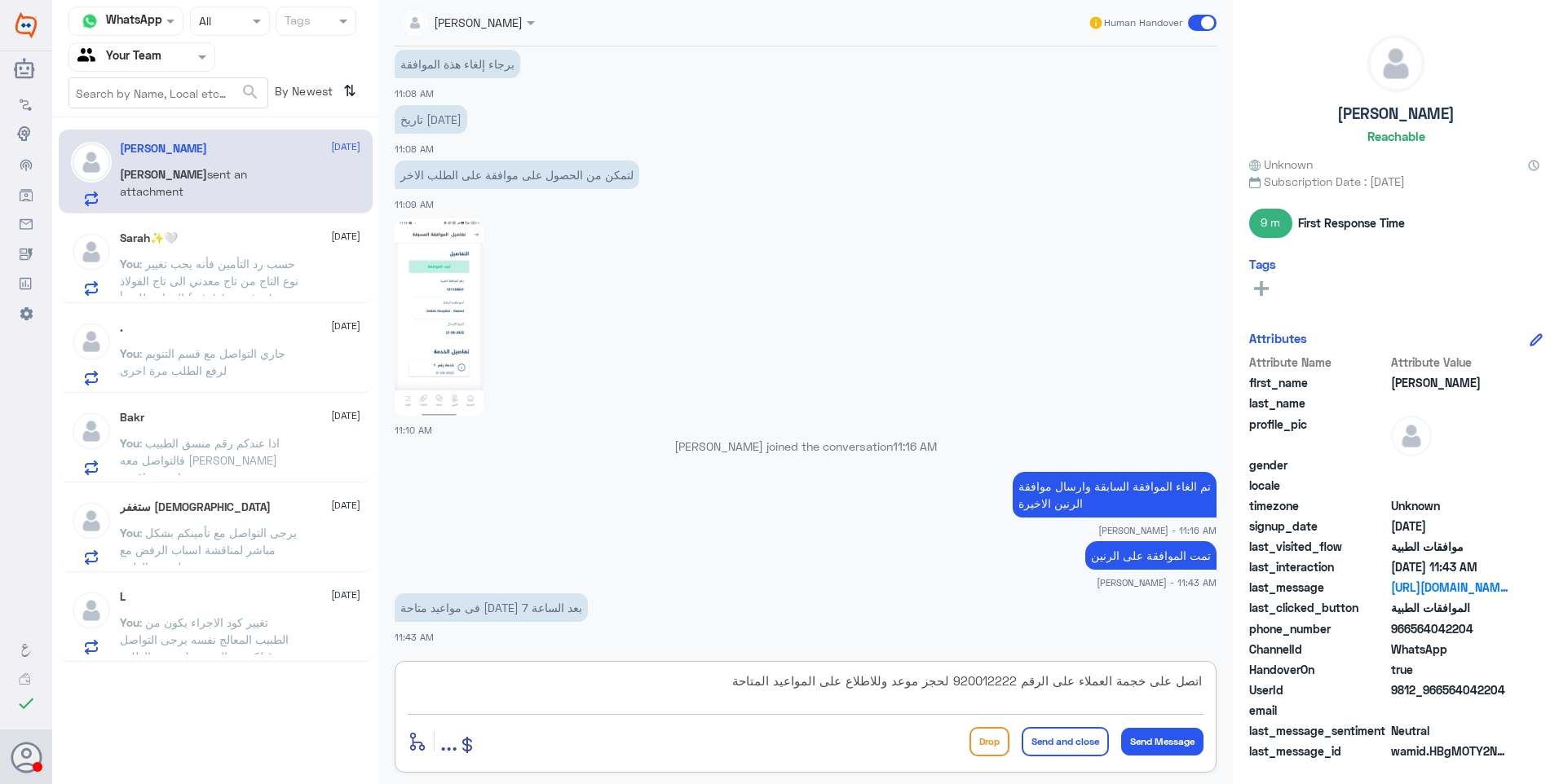
type textarea "اتصل على خجمة العملاء على الرقم 920012222 لحجز موعد وللاطلاع على المواعيد المتا…"
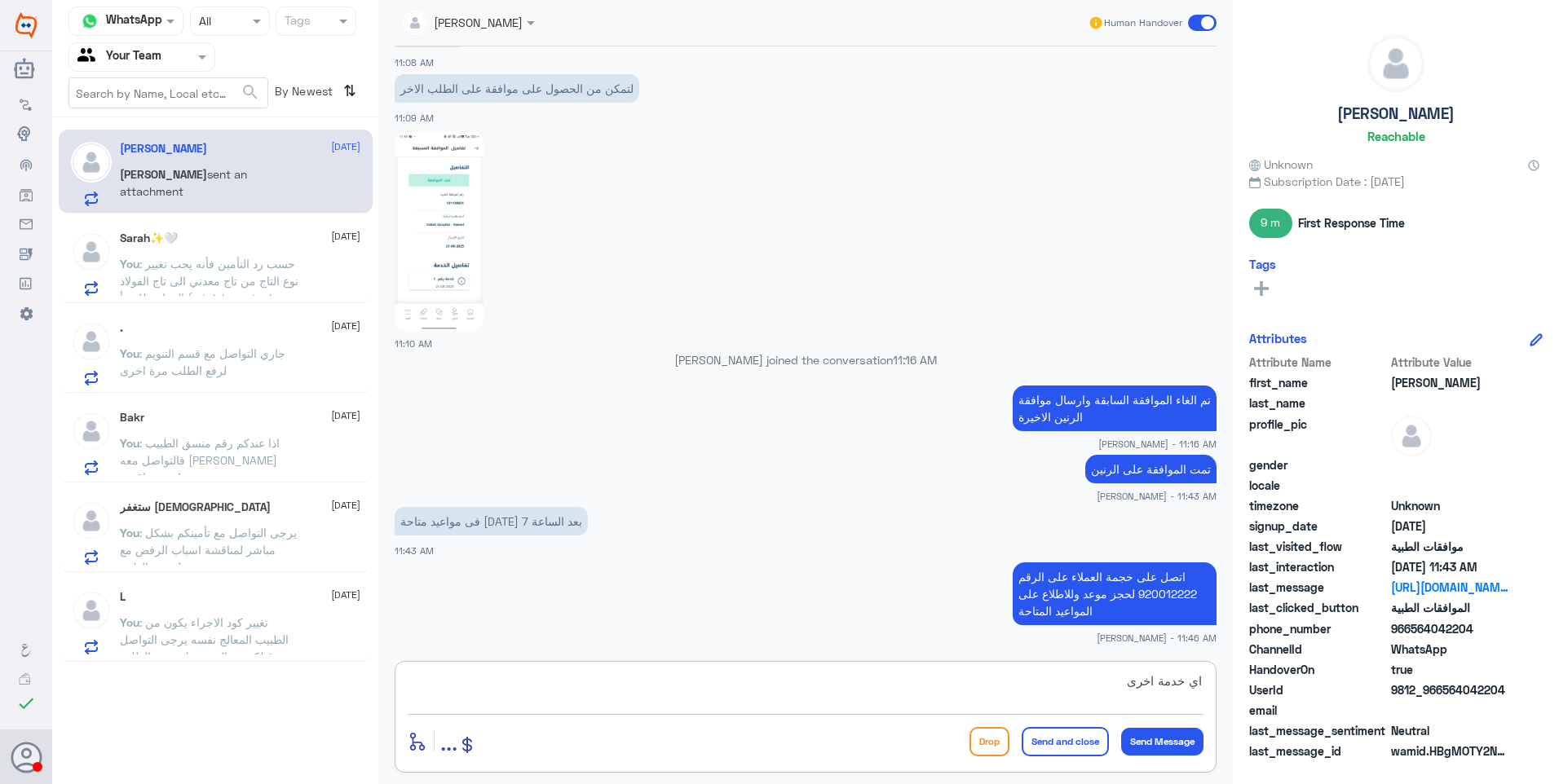
type textarea "اي خدمة اخرى؟"
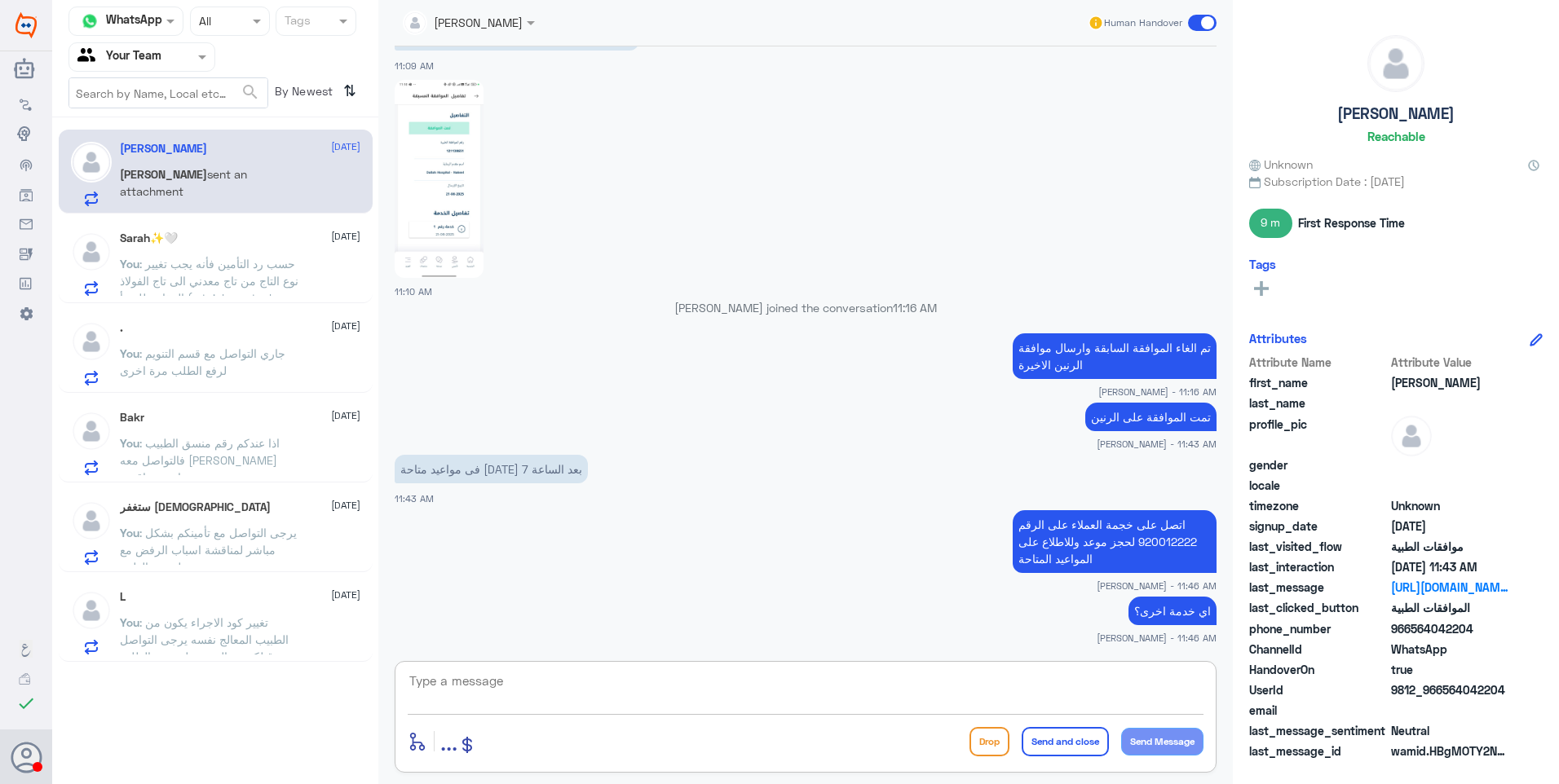
click at [677, 686] on textarea at bounding box center [806, 689] width 796 height 40
type textarea "خدمة**"
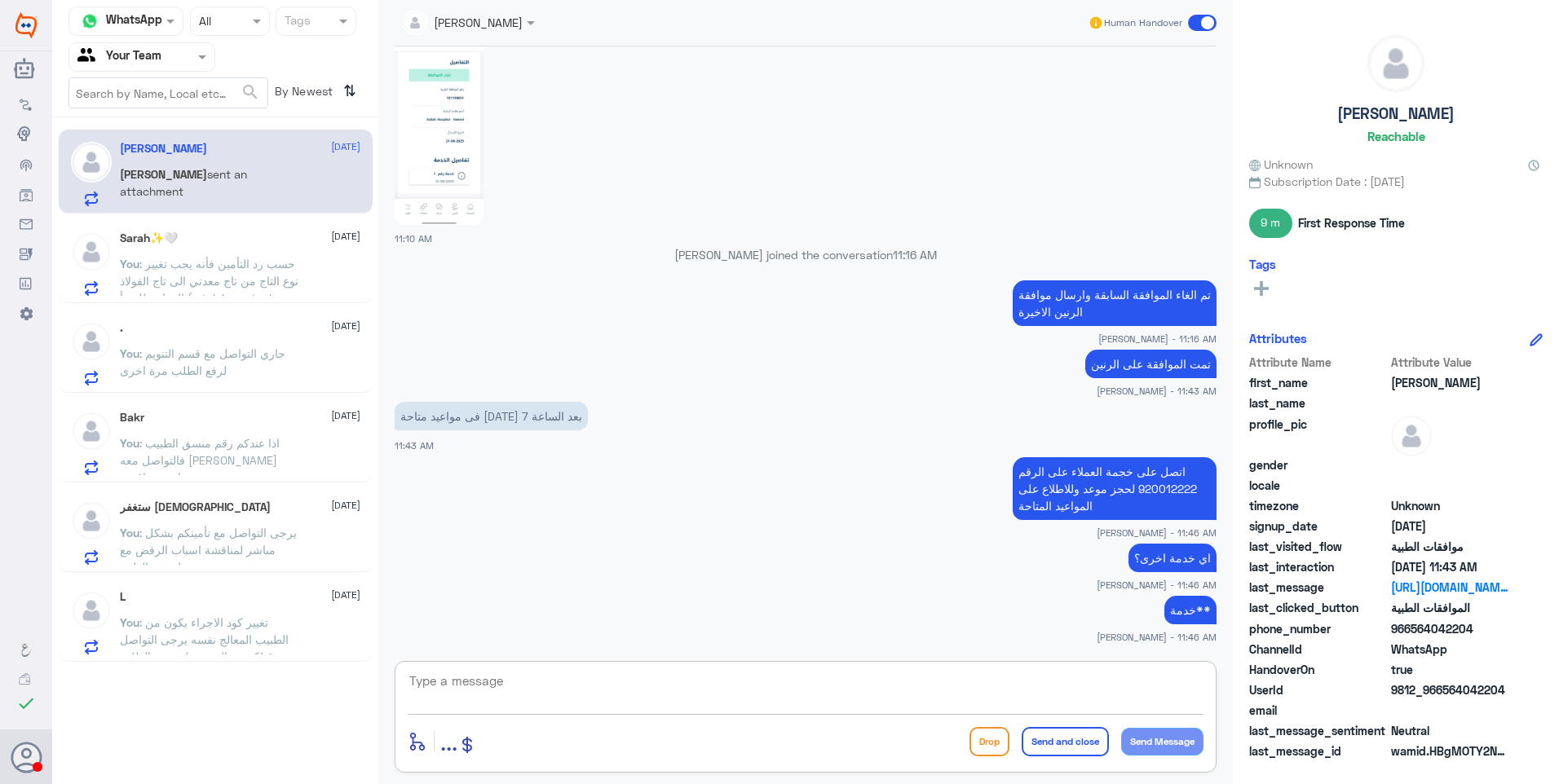
click at [251, 294] on span ": حسب رد التأمين فأنه يجب تغيير نوع التاج من تاج معدني الى تاج الفولاذ المقاوم …" at bounding box center [209, 290] width 179 height 66
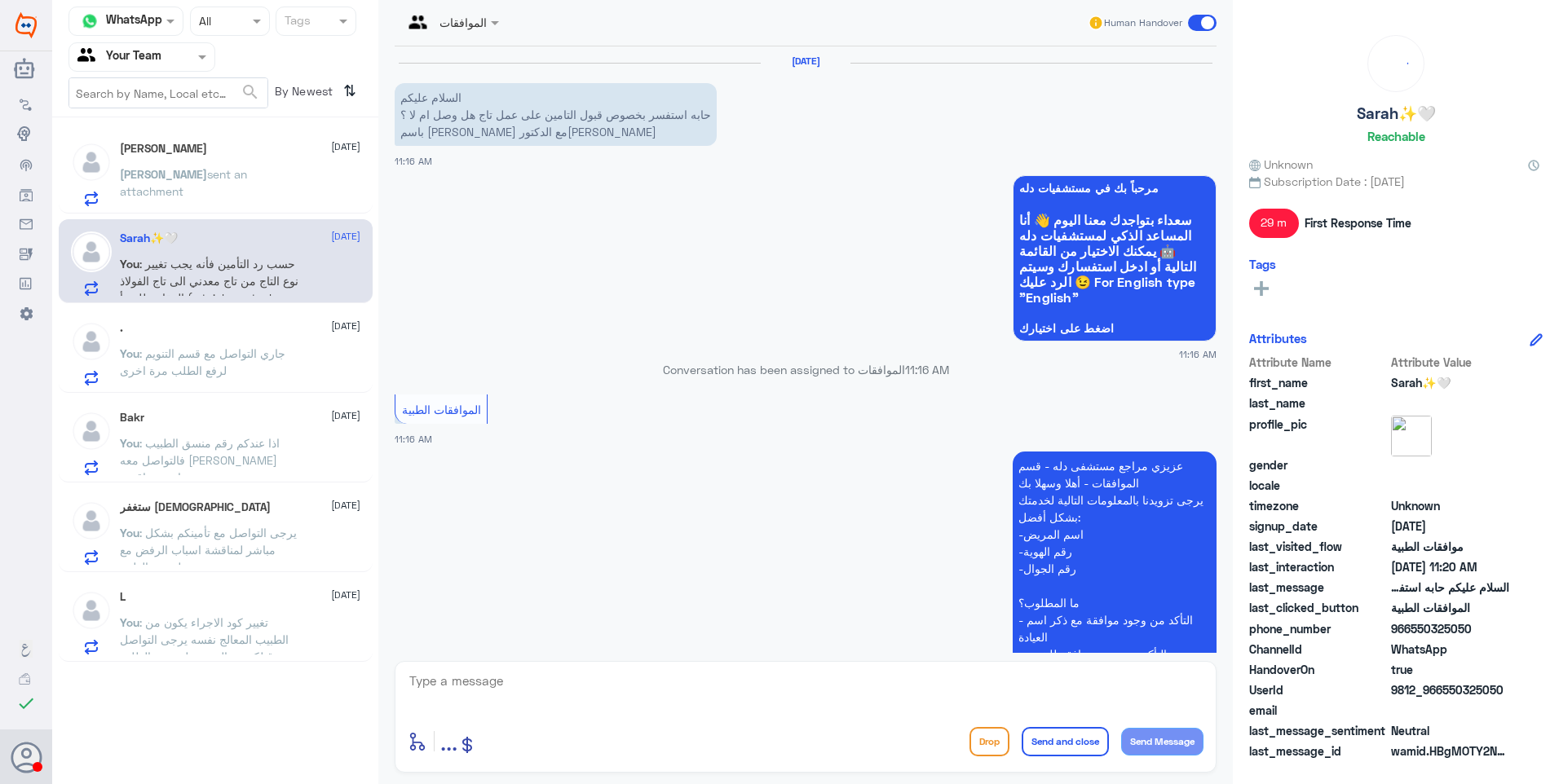
scroll to position [603, 0]
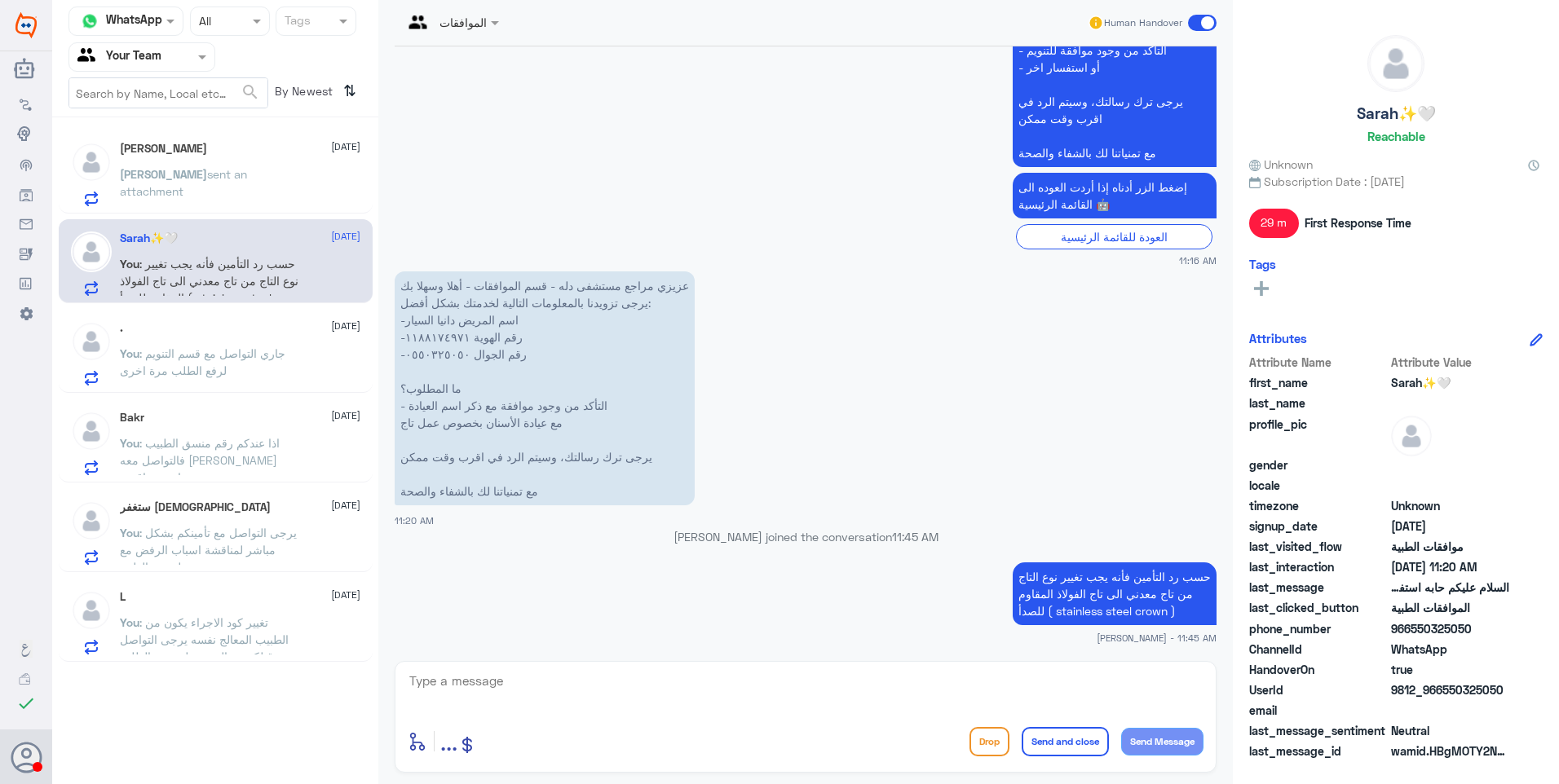
click at [260, 340] on div ". 24 September You : جاري التواصل مع قسم التنويم لرفع الطلب مرة اخرى" at bounding box center [240, 353] width 241 height 65
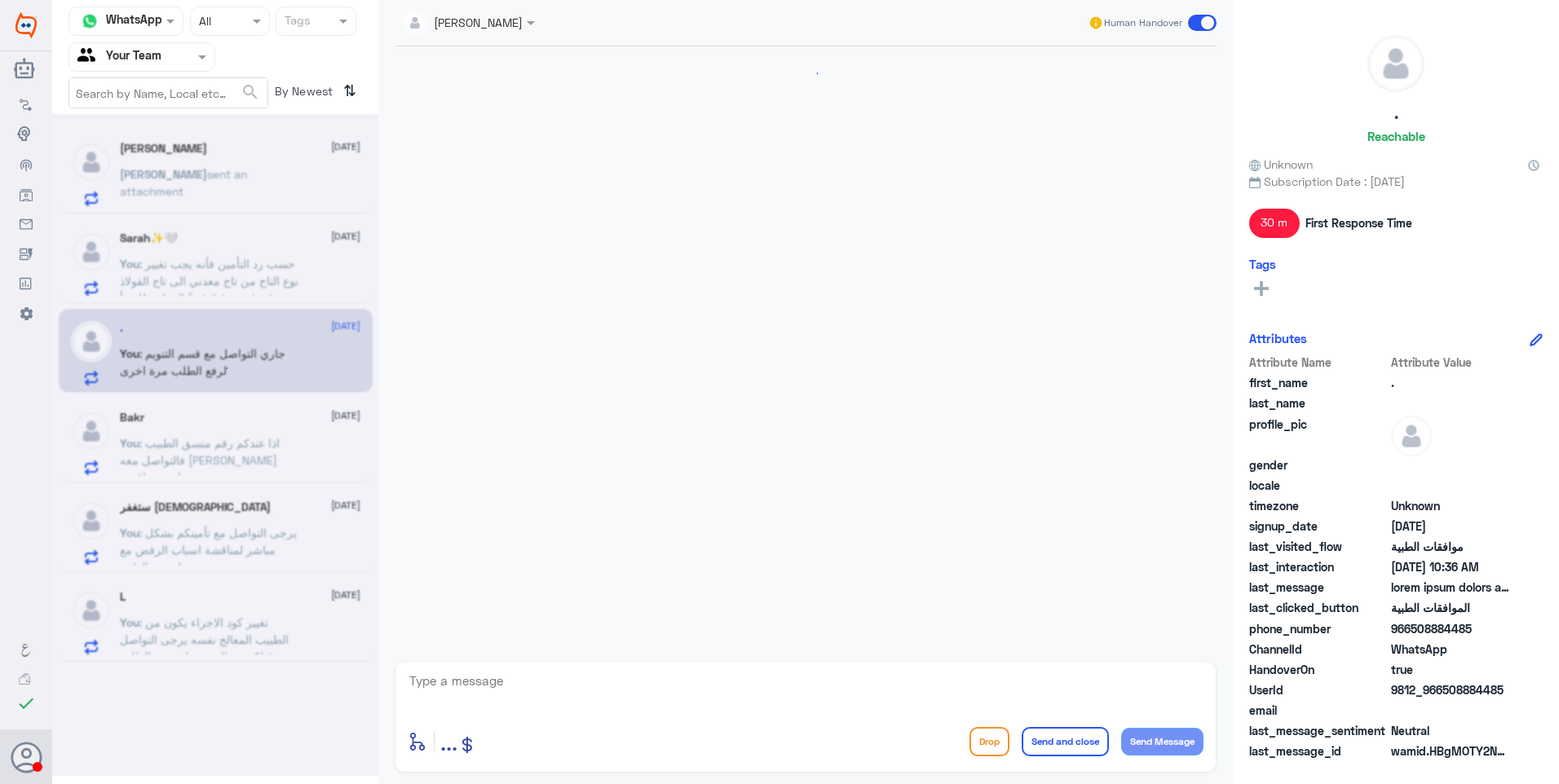
scroll to position [2083, 0]
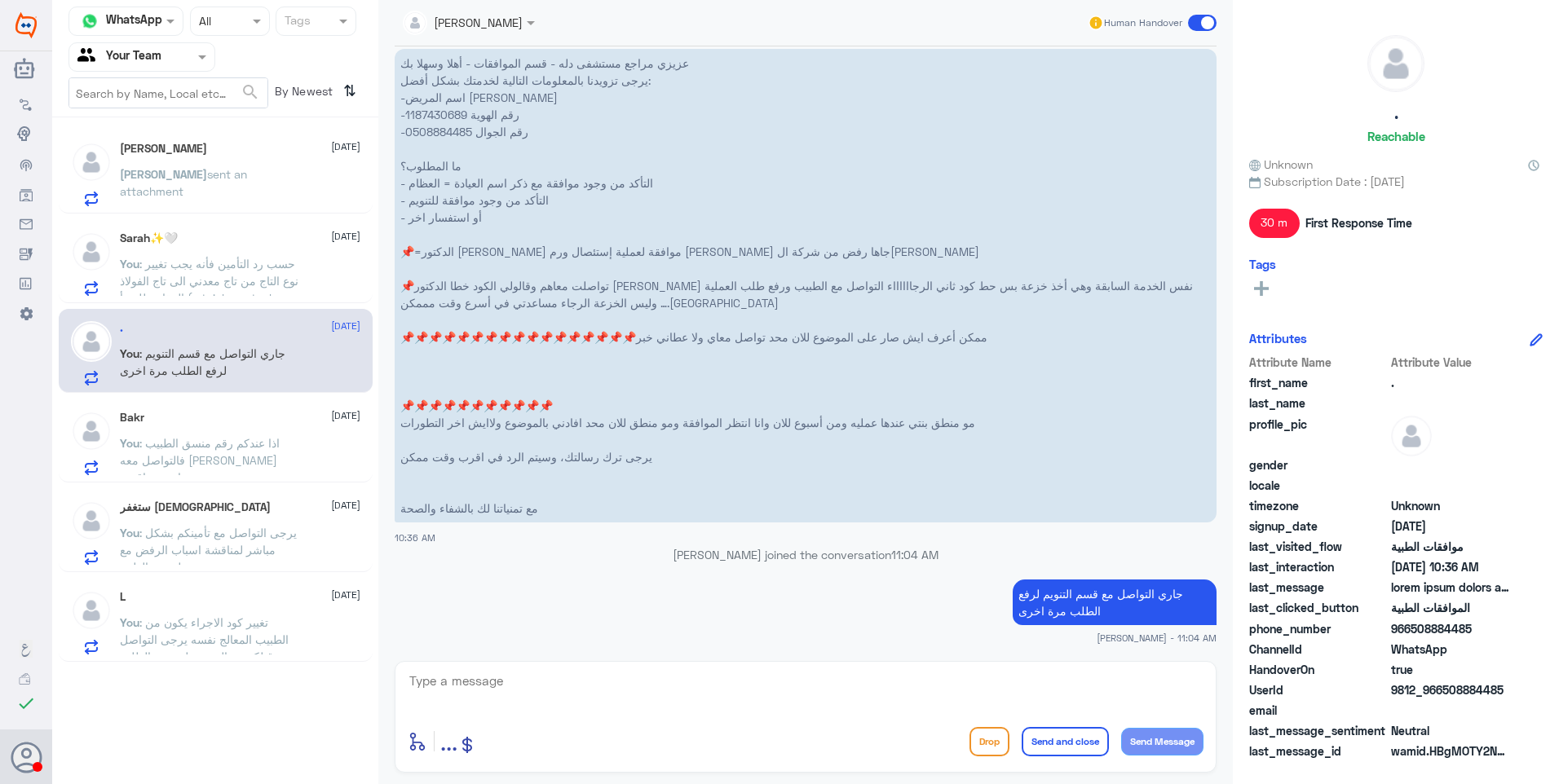
click at [226, 285] on span ": حسب رد التأمين فأنه يجب تغيير نوع التاج من تاج معدني الى تاج الفولاذ المقاوم …" at bounding box center [209, 290] width 179 height 66
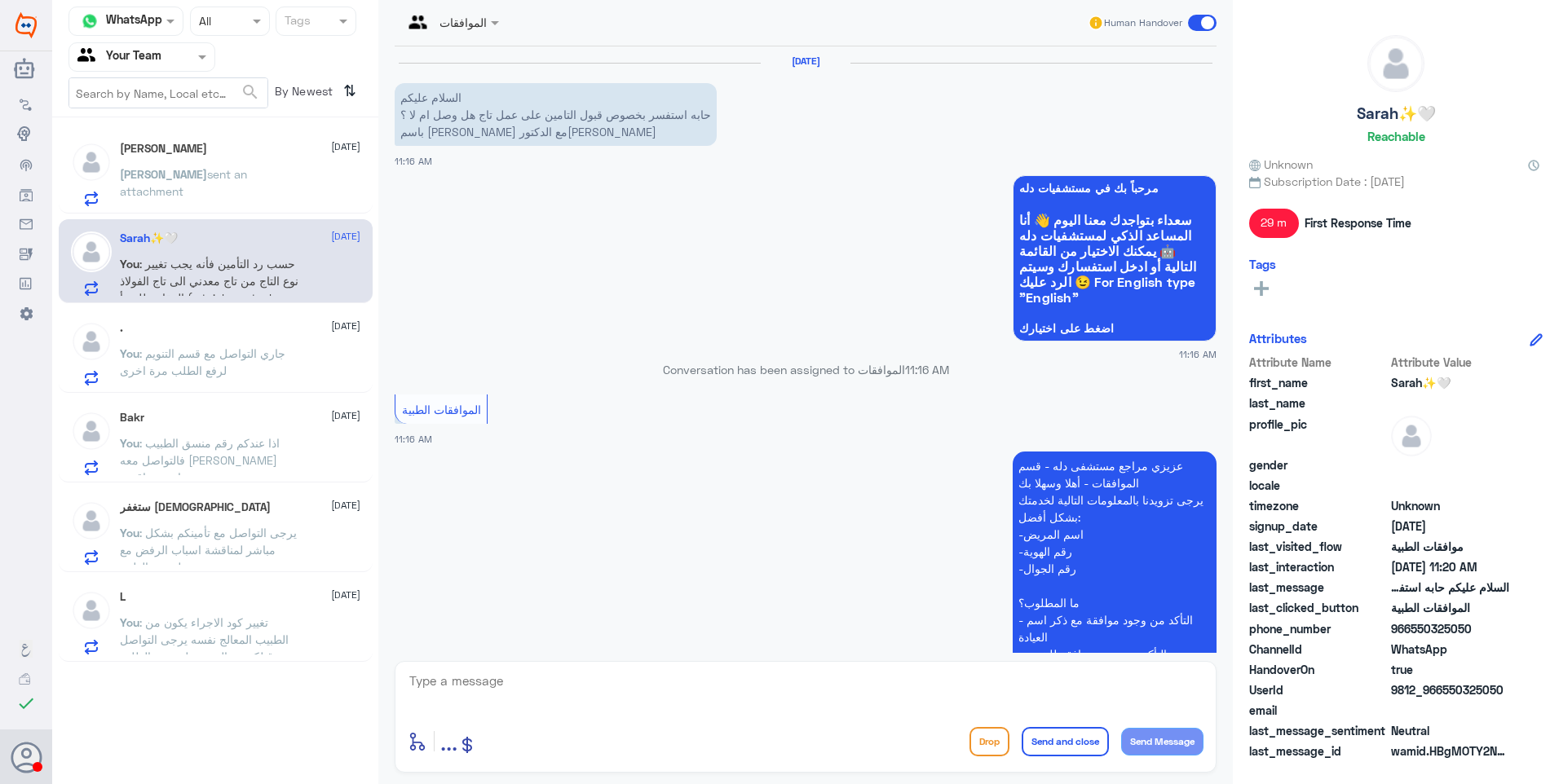
scroll to position [603, 0]
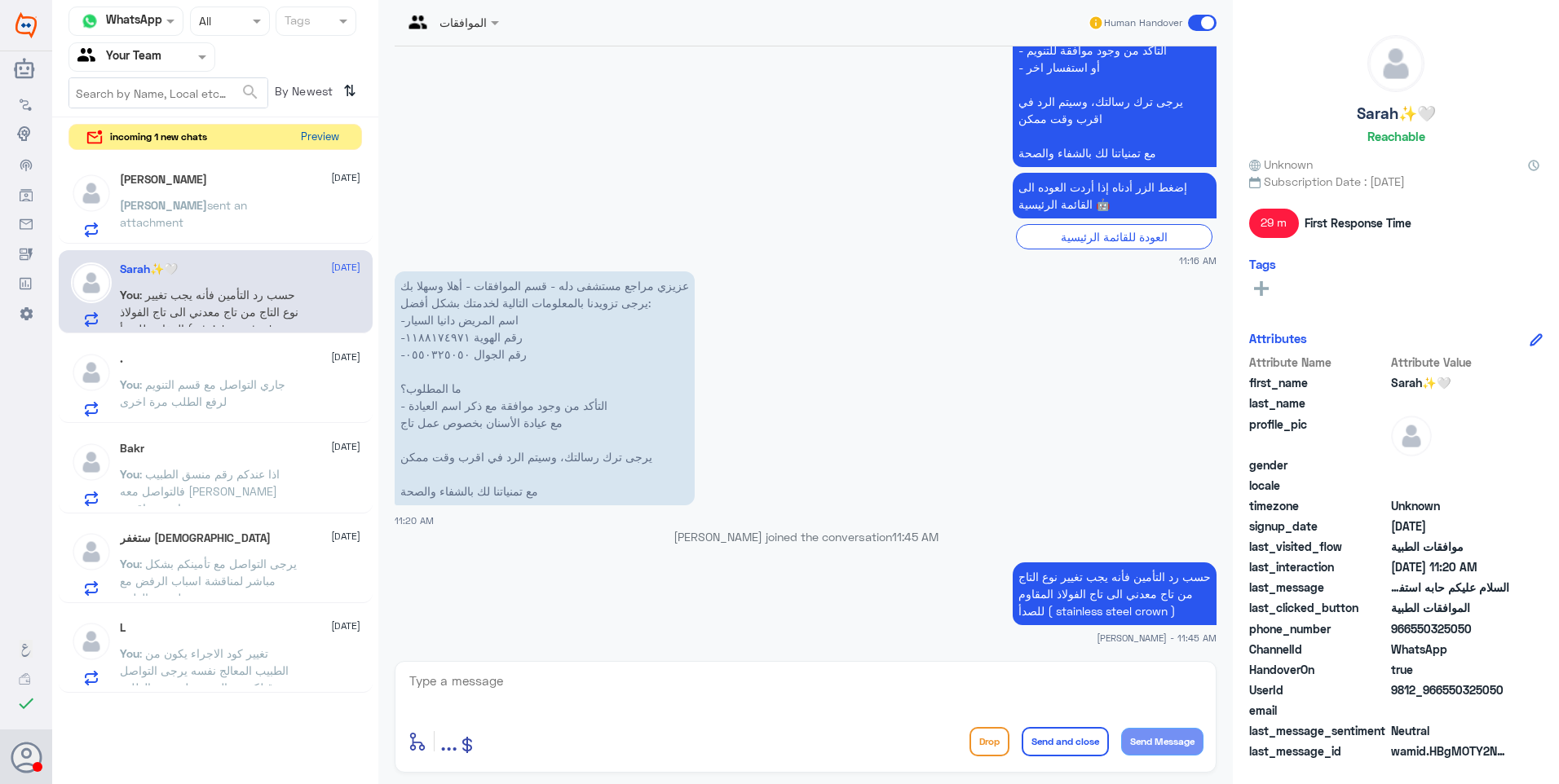
click at [312, 135] on button "Preview" at bounding box center [320, 137] width 50 height 25
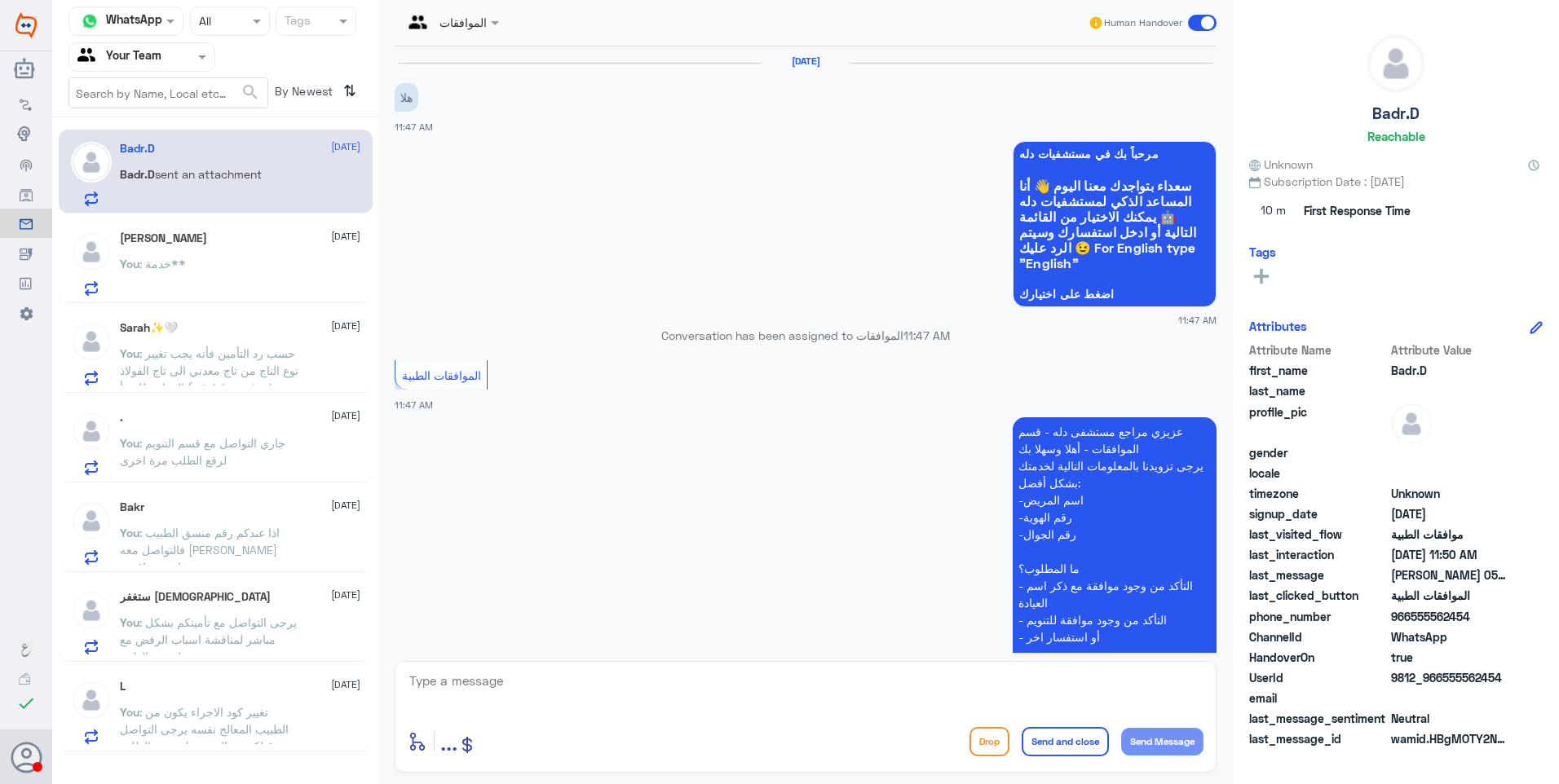
scroll to position [467, 0]
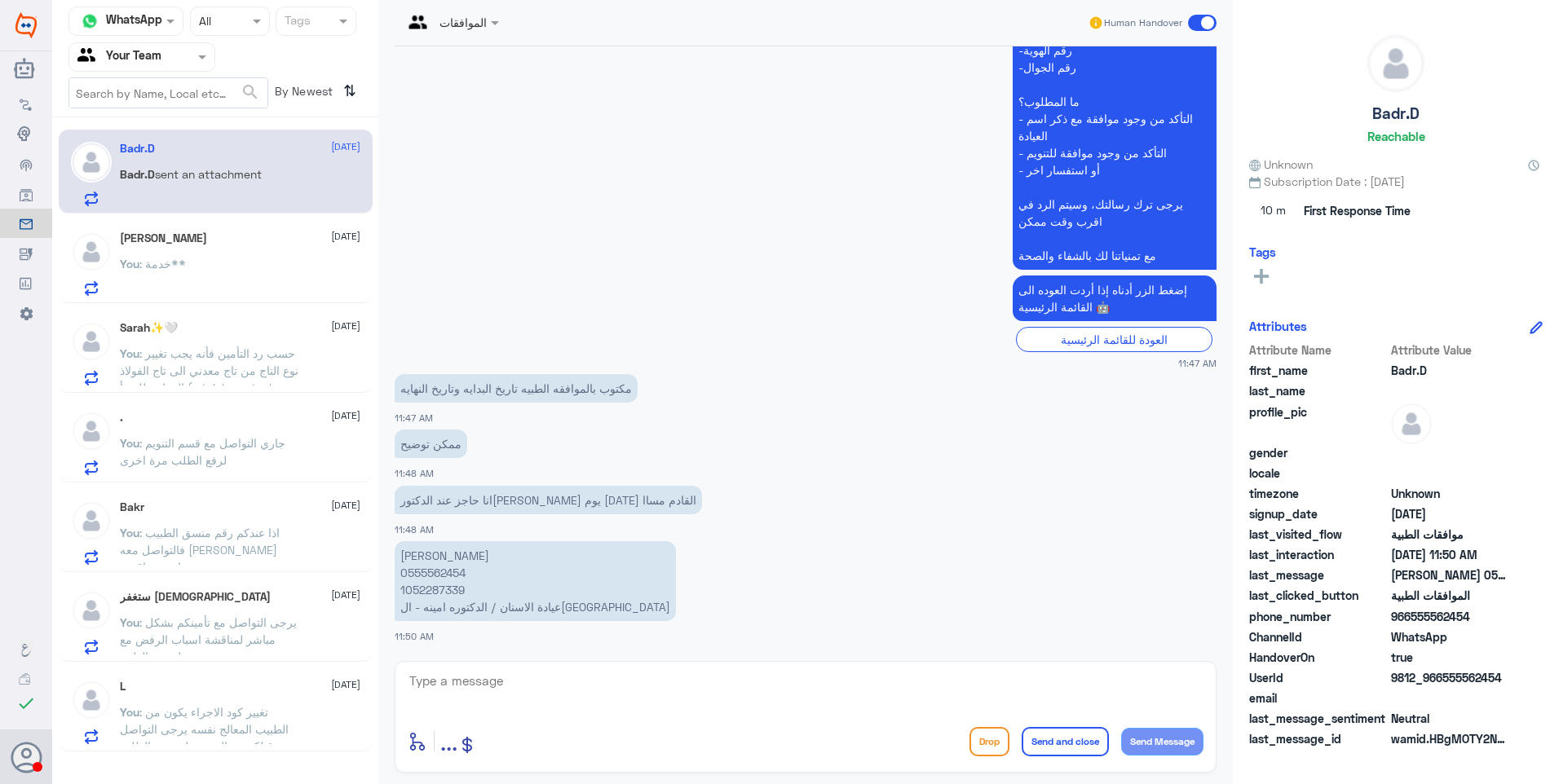
click at [436, 579] on p "بدر درويش السميري 0555562454 1052287339 عيادة الاسنان / الدكتوره امينه - الهند-" at bounding box center [534, 580] width 281 height 80
click at [434, 574] on p "بدر درويش السميري 0555562454 1052287339 عيادة الاسنان / الدكتوره امينه - الهند-" at bounding box center [534, 580] width 281 height 80
click at [433, 574] on p "بدر درويش السميري 0555562454 1052287339 عيادة الاسنان / الدكتوره امينه - الهند-" at bounding box center [534, 580] width 281 height 80
copy p "0555562454"
drag, startPoint x: 621, startPoint y: 389, endPoint x: 454, endPoint y: 387, distance: 167.0
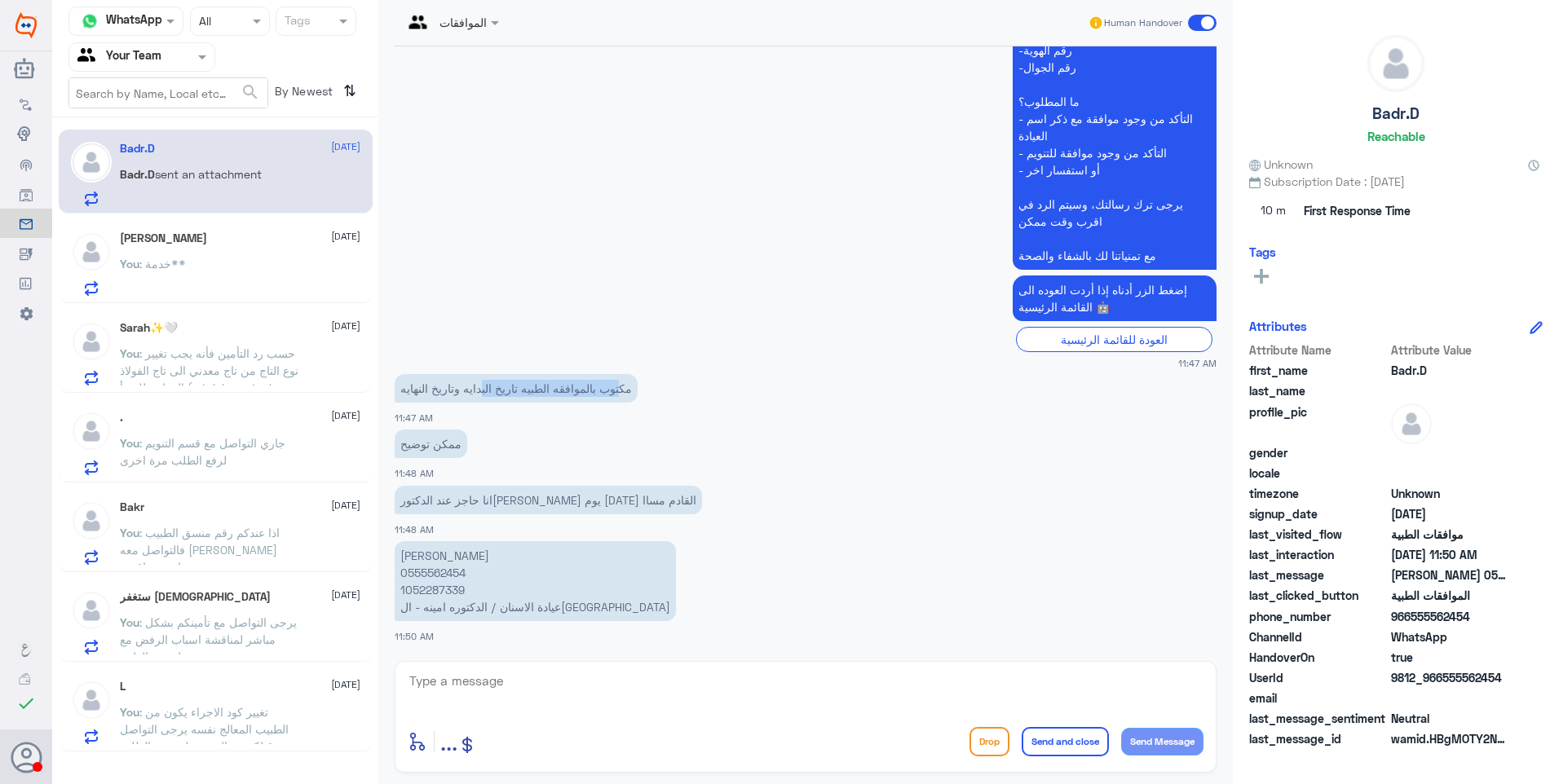
click at [454, 387] on p "مكتوب بالموافقه الطبيه تاريخ البدايه وتاريخ النهايه" at bounding box center [515, 388] width 242 height 29
drag, startPoint x: 580, startPoint y: 390, endPoint x: 469, endPoint y: 389, distance: 111.0
click at [469, 389] on p "مكتوب بالموافقه الطبيه تاريخ البدايه وتاريخ النهايه" at bounding box center [515, 388] width 242 height 29
drag, startPoint x: 469, startPoint y: 389, endPoint x: 496, endPoint y: 393, distance: 27.3
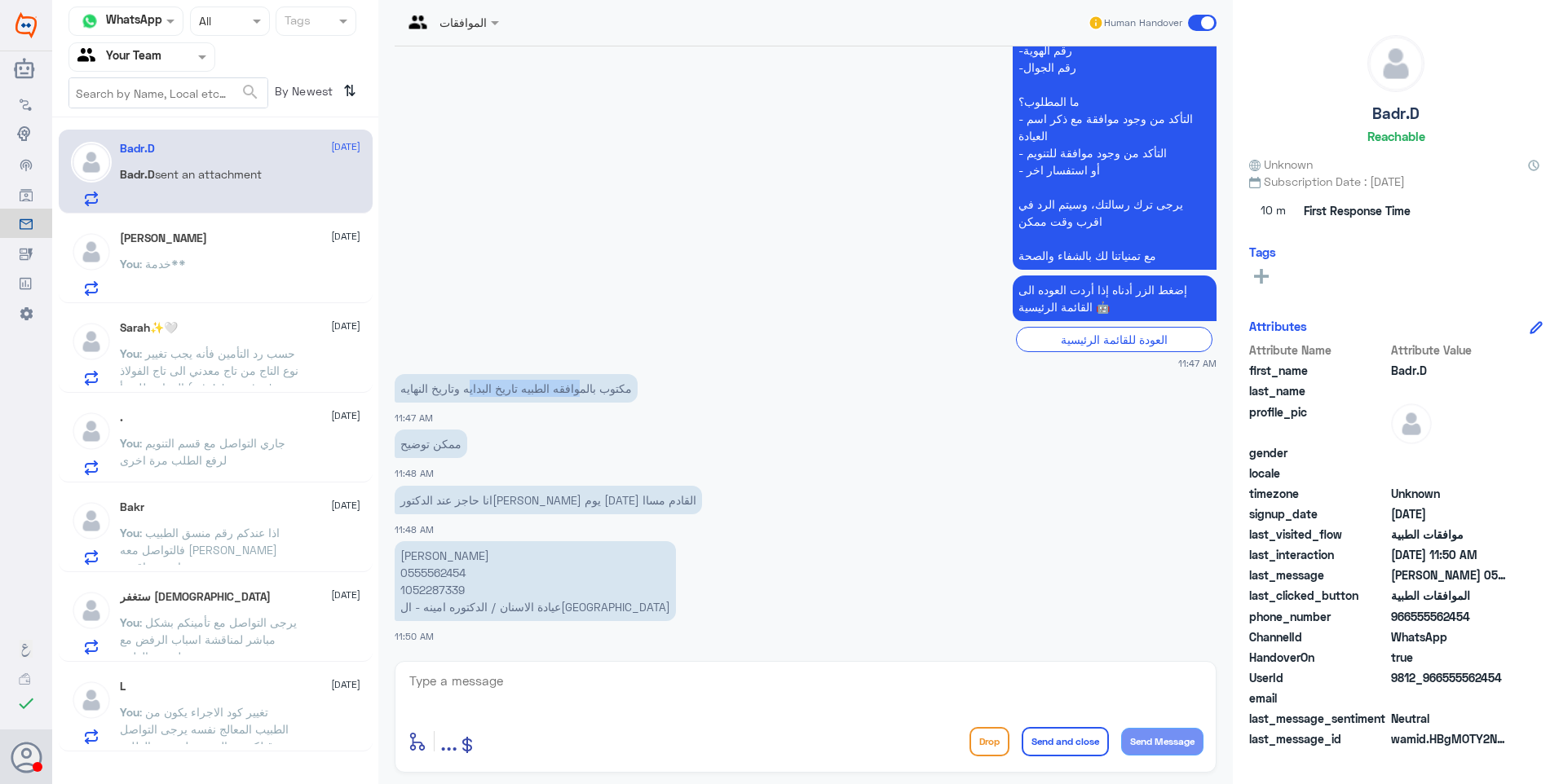
click at [496, 393] on p "مكتوب بالموافقه الطبيه تاريخ البدايه وتاريخ النهايه" at bounding box center [515, 388] width 242 height 29
click at [509, 679] on textarea at bounding box center [806, 689] width 796 height 40
type textarea "L"
type textarea "موافقة علاج العصب صحيح؟"
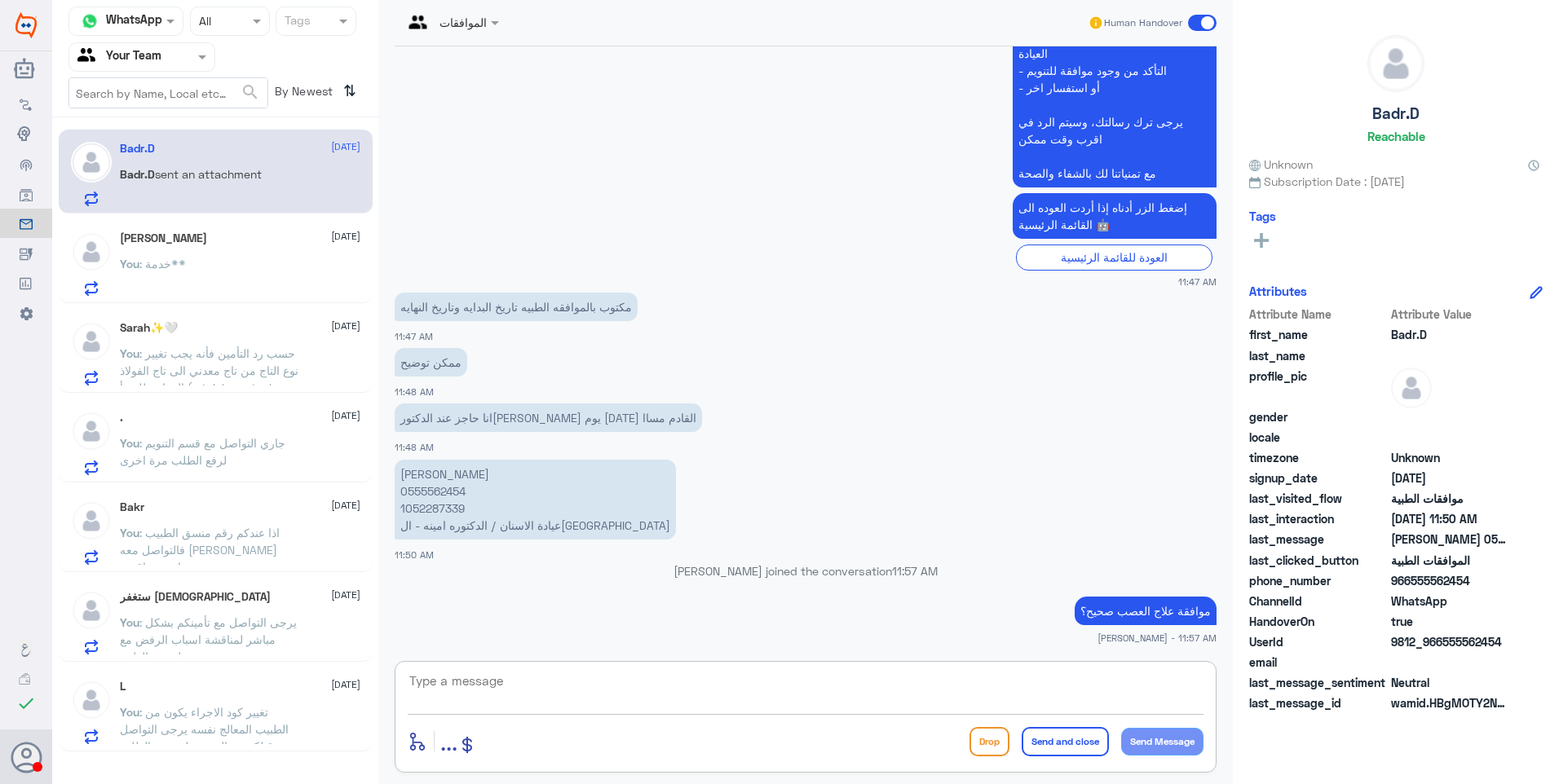
drag, startPoint x: 541, startPoint y: 672, endPoint x: 560, endPoint y: 677, distance: 19.6
click at [544, 675] on textarea at bounding box center [806, 689] width 796 height 40
type textarea "W"
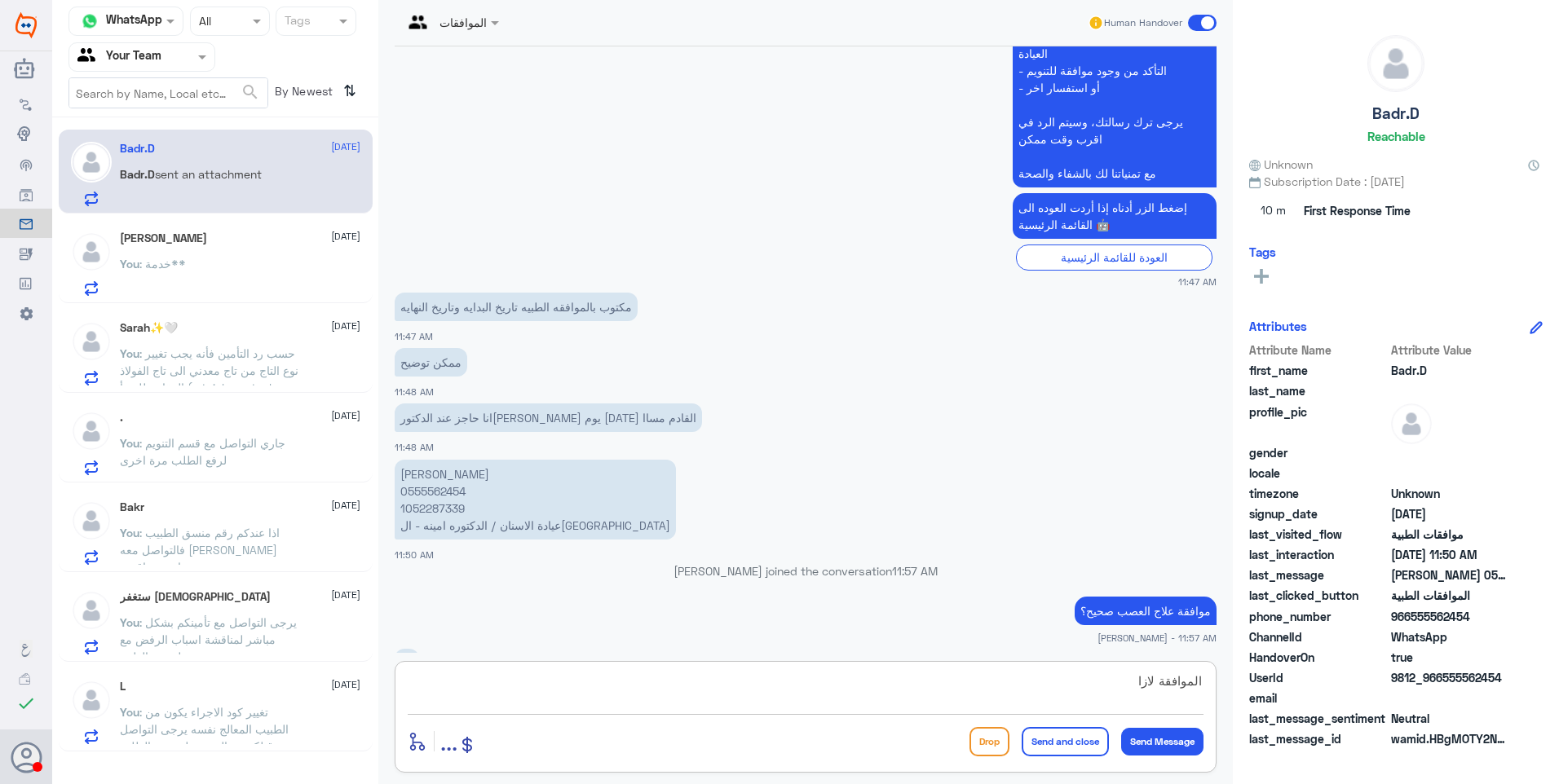
scroll to position [574, 0]
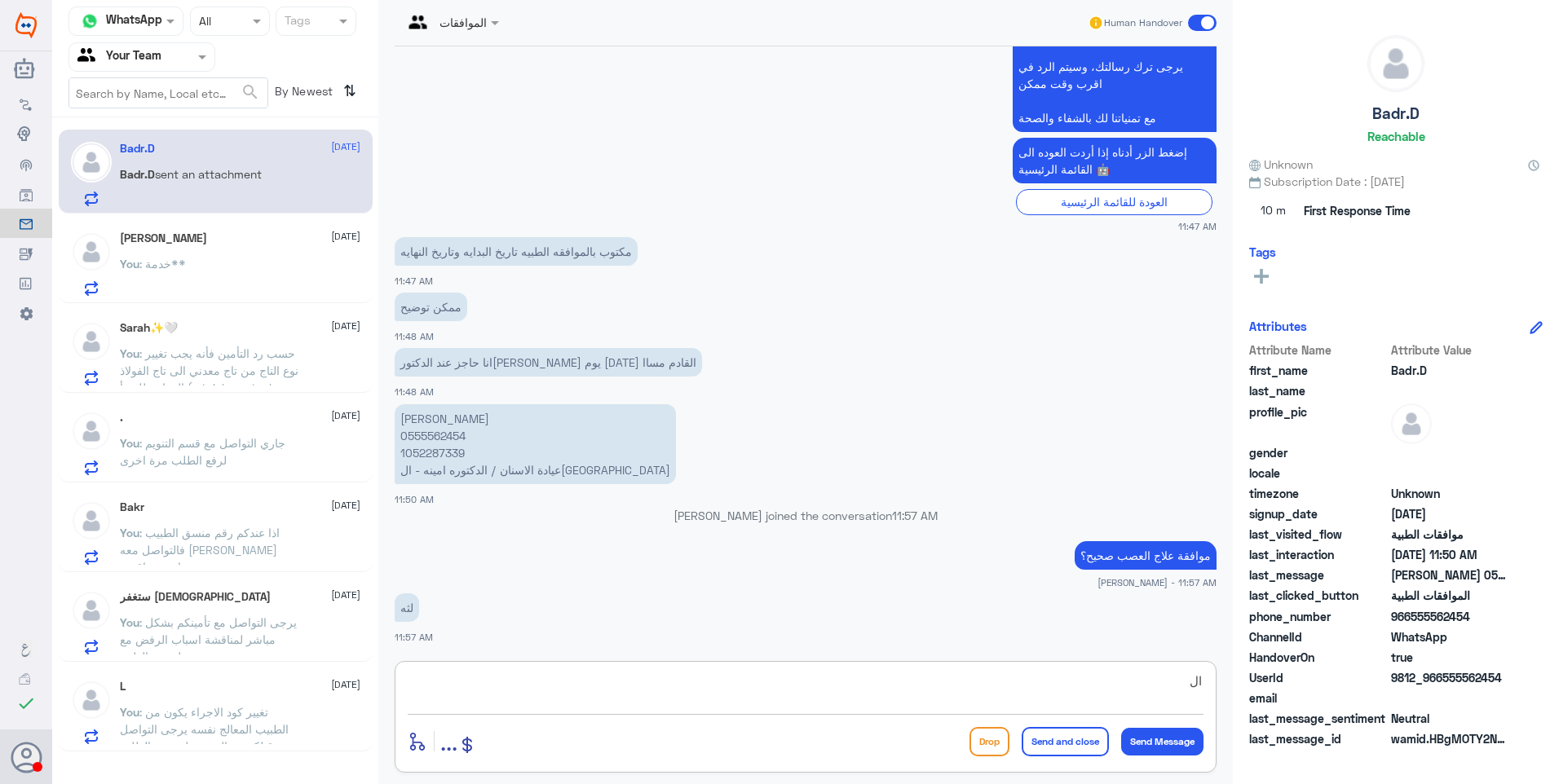
type textarea "ا"
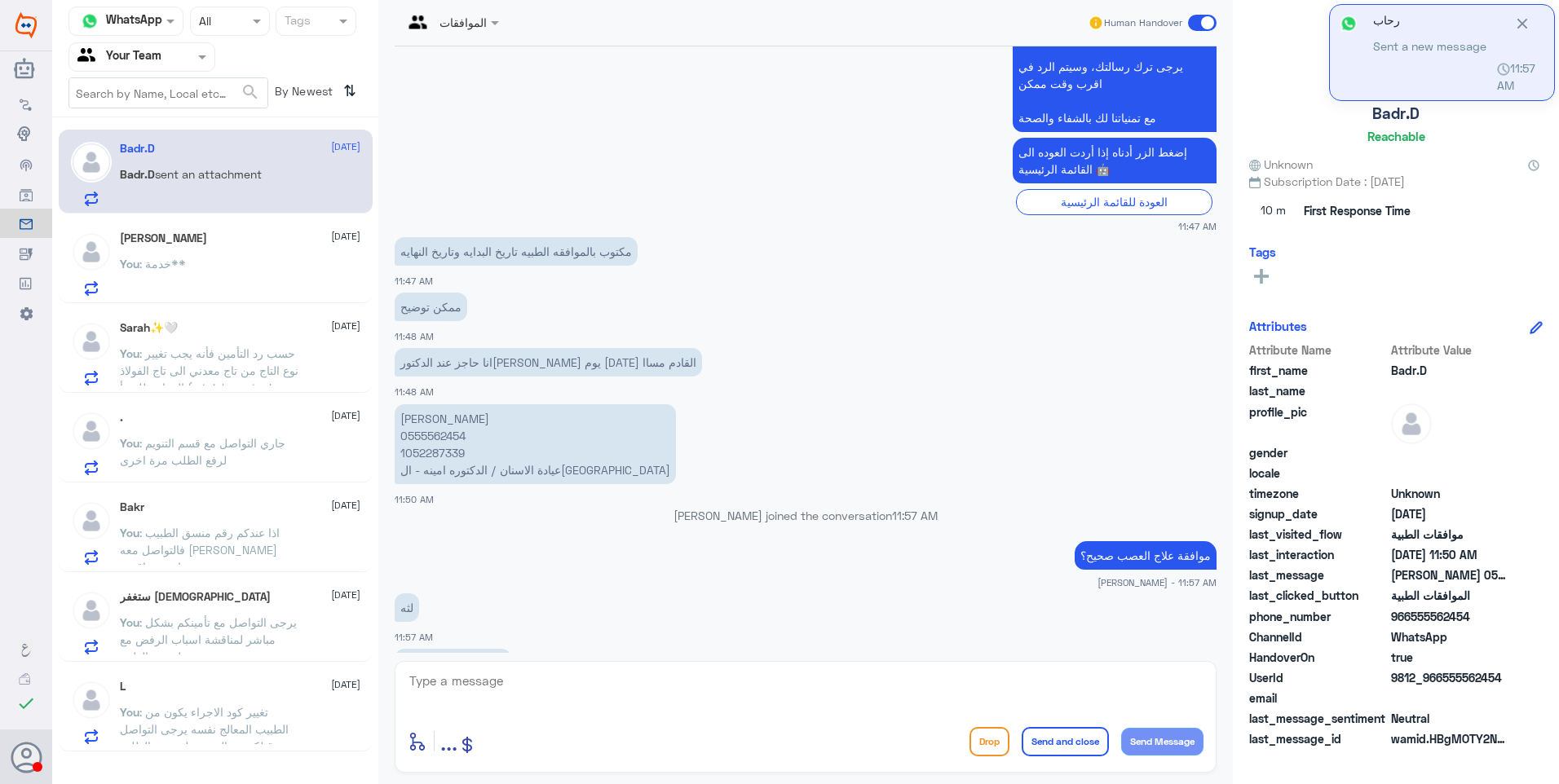
scroll to position [647, 0]
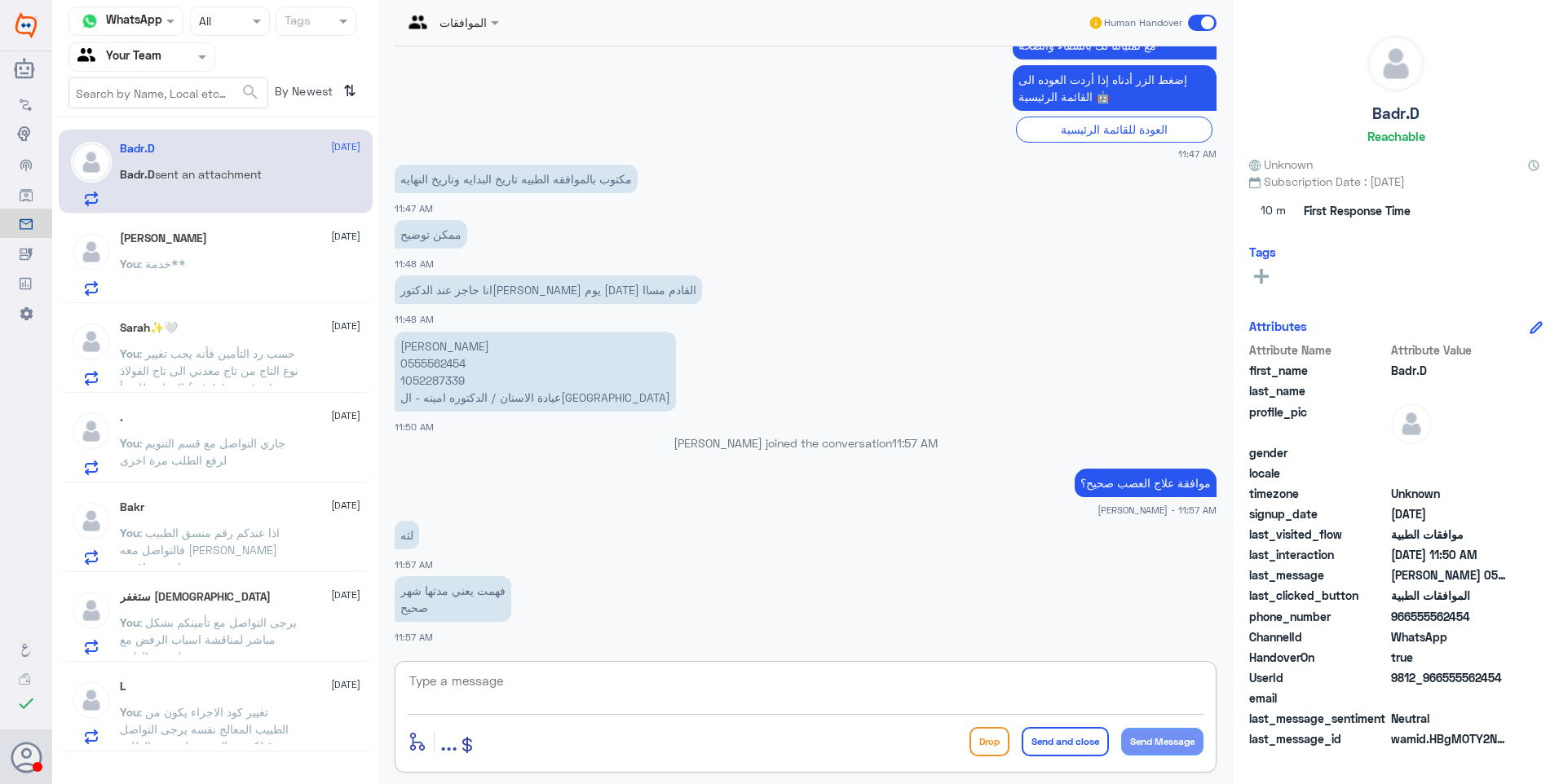
click at [496, 682] on textarea at bounding box center [806, 689] width 796 height 40
type textarea "زودني برقم الموافقة ولاعليك امر"
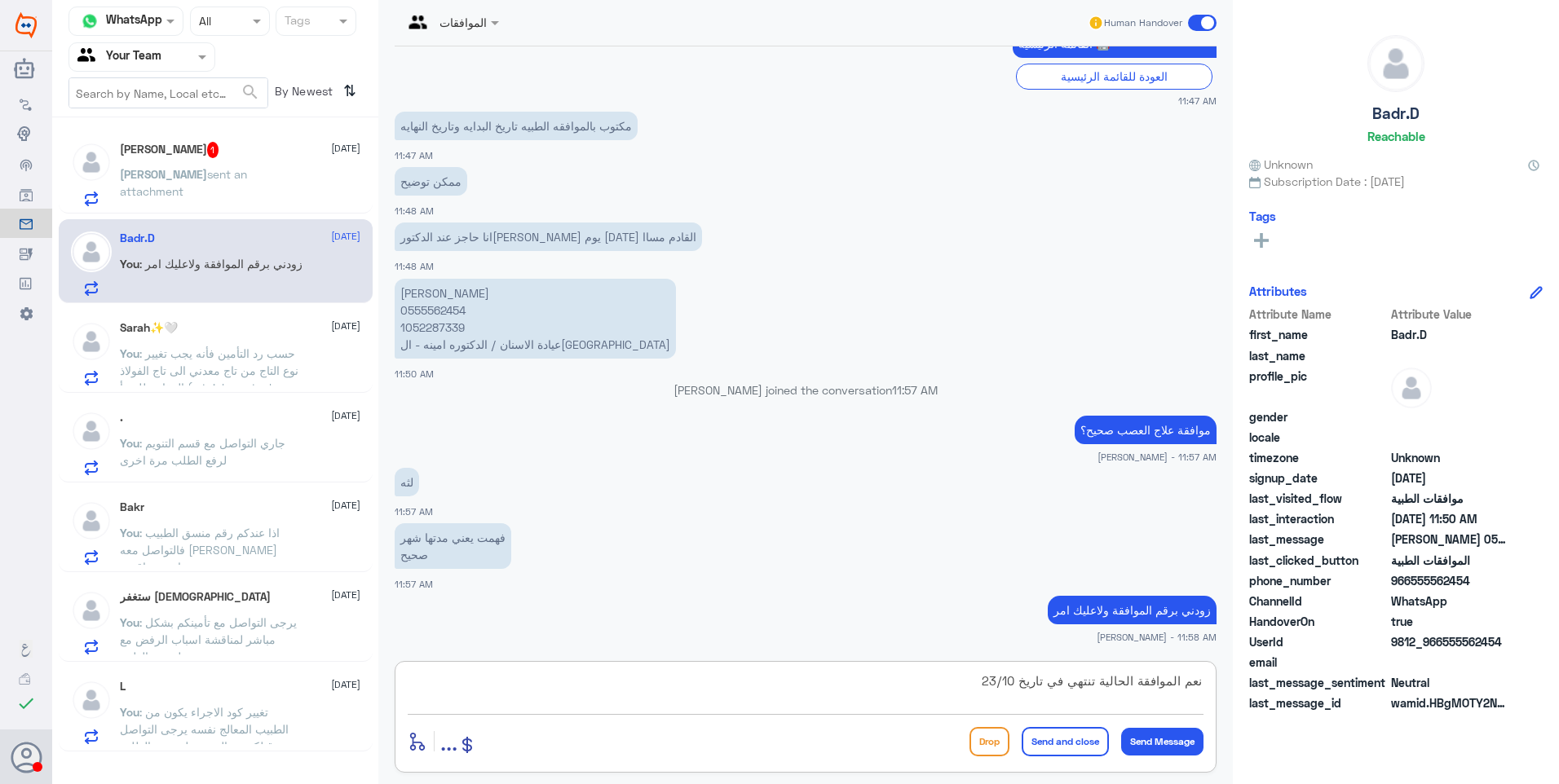
type textarea "نعم الموافقة الحالية تنتهي في تاريخ 23/10"
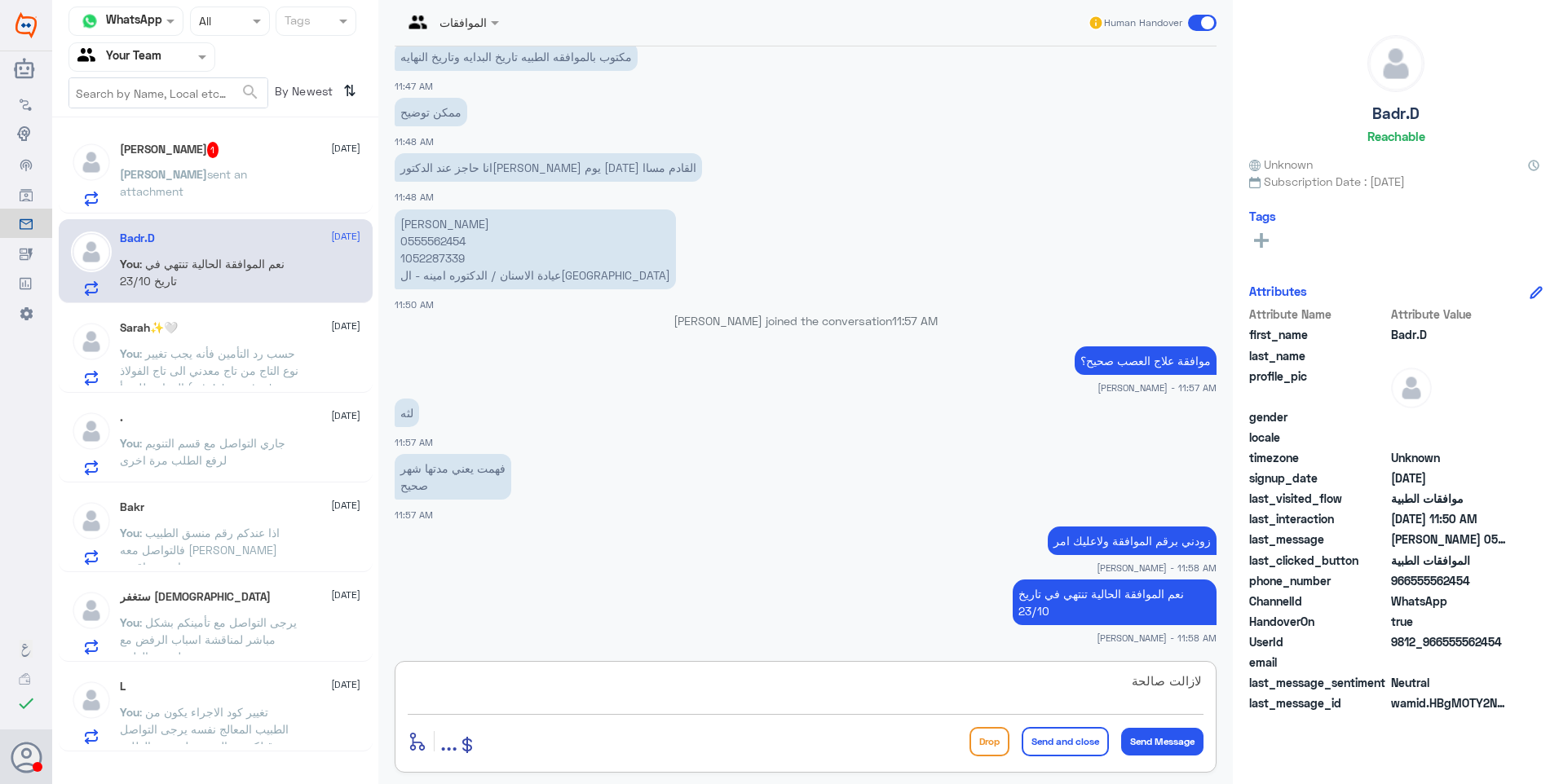
type textarea "لازالت صالحة"
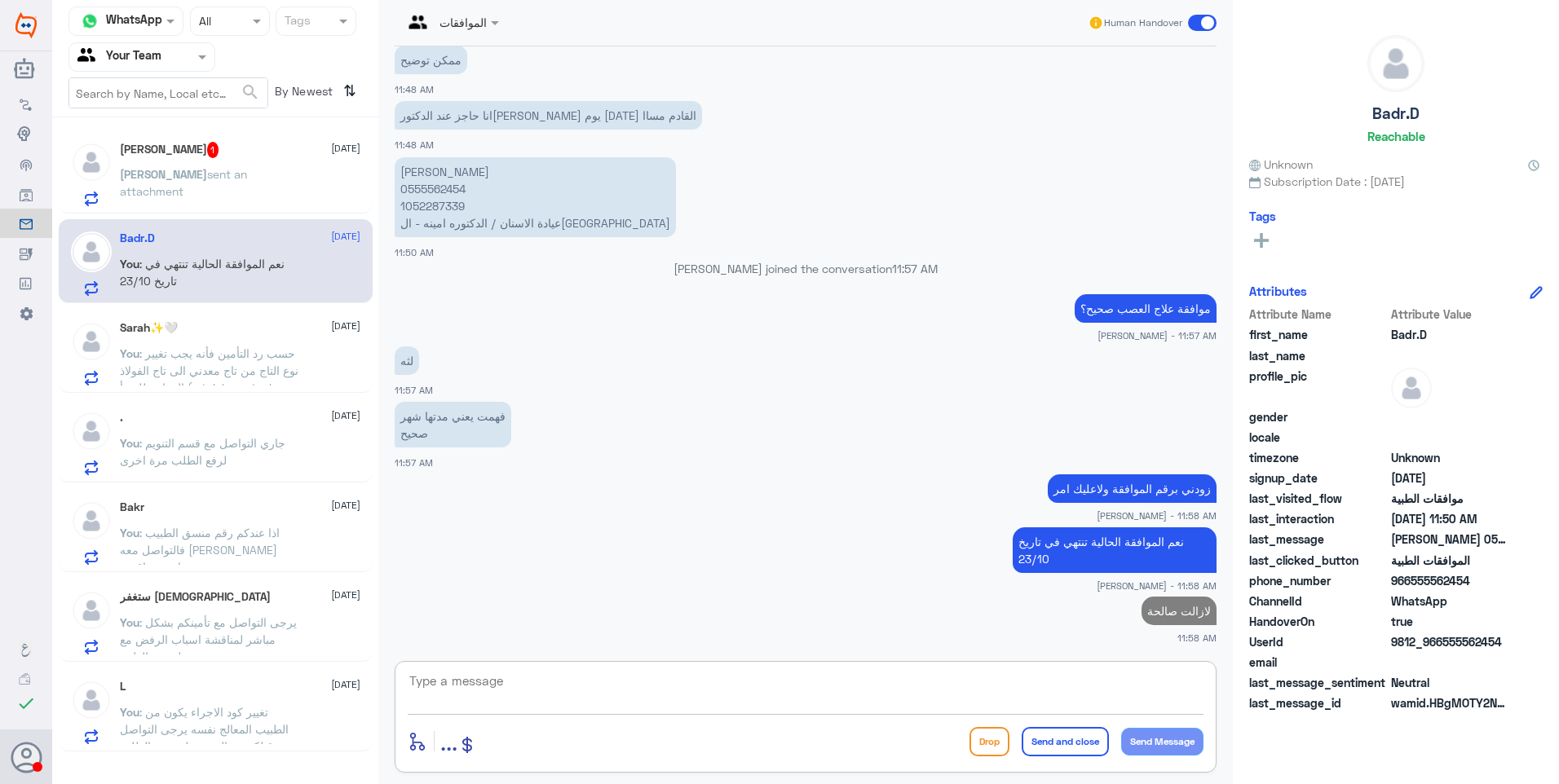
click at [256, 159] on div "Mohammad 1 24 September Mohammad sent an attachment" at bounding box center [240, 174] width 241 height 65
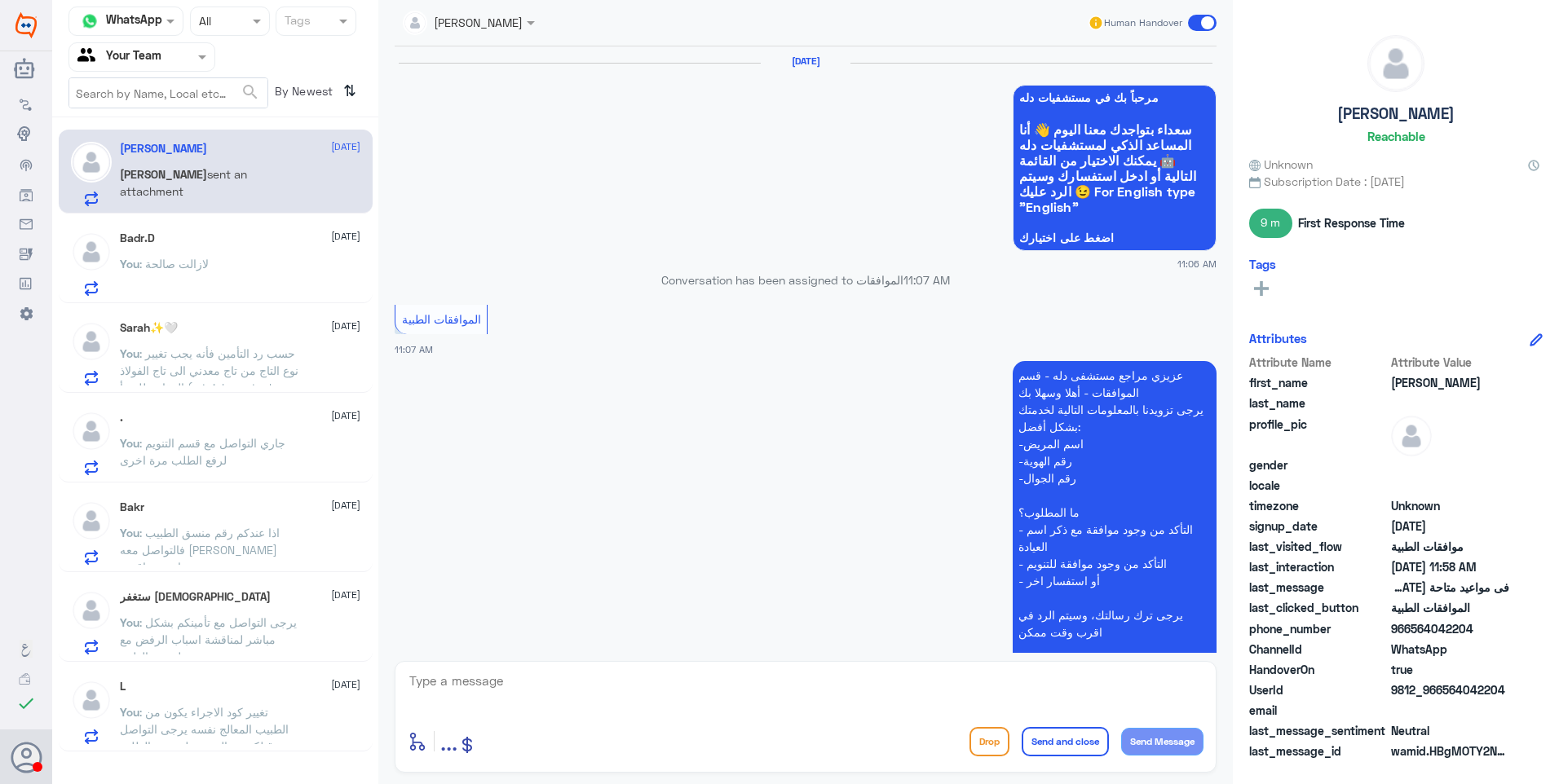
scroll to position [1319, 0]
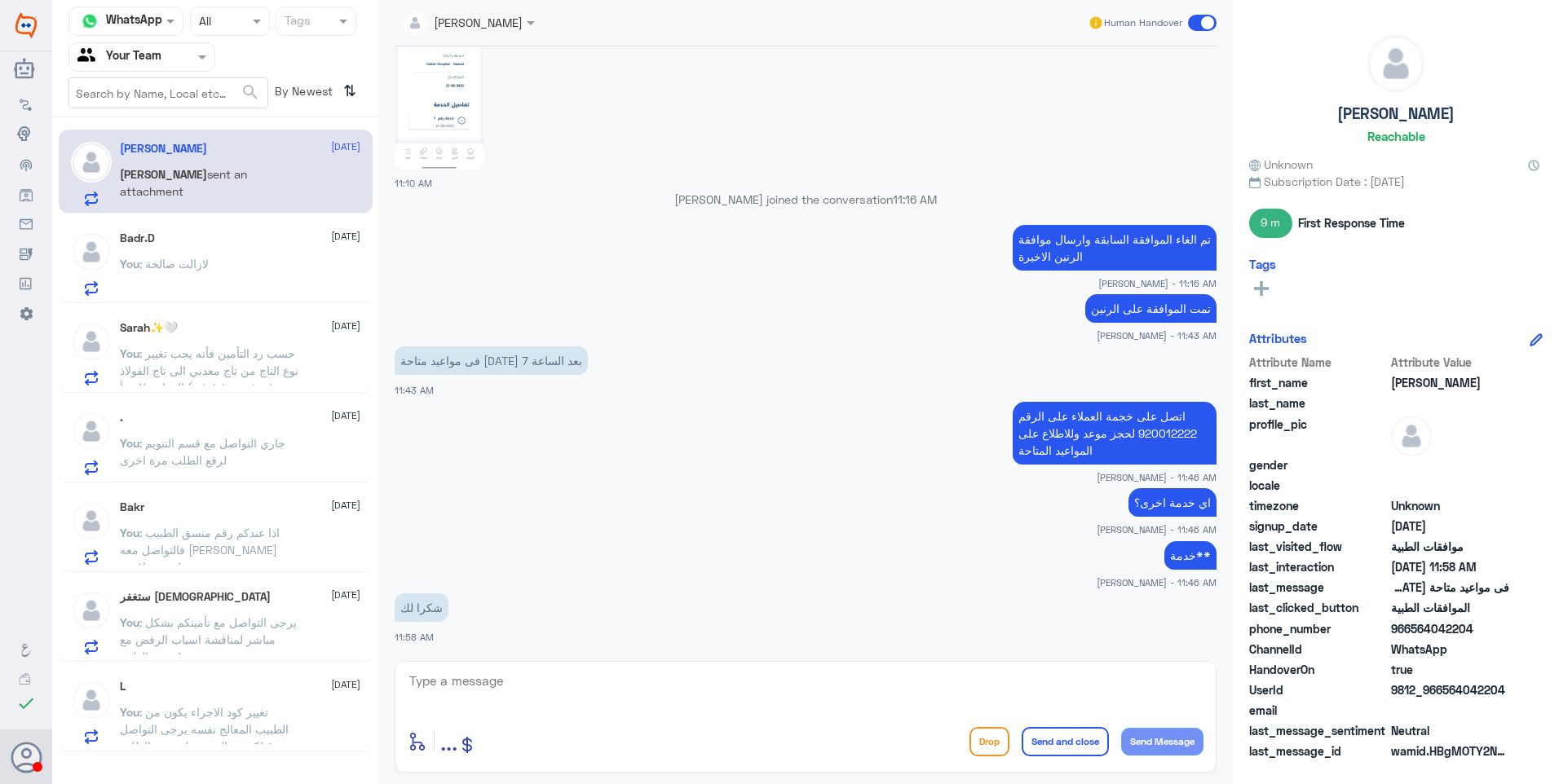
click at [278, 271] on div "You : لازالت صالحة" at bounding box center [240, 277] width 241 height 37
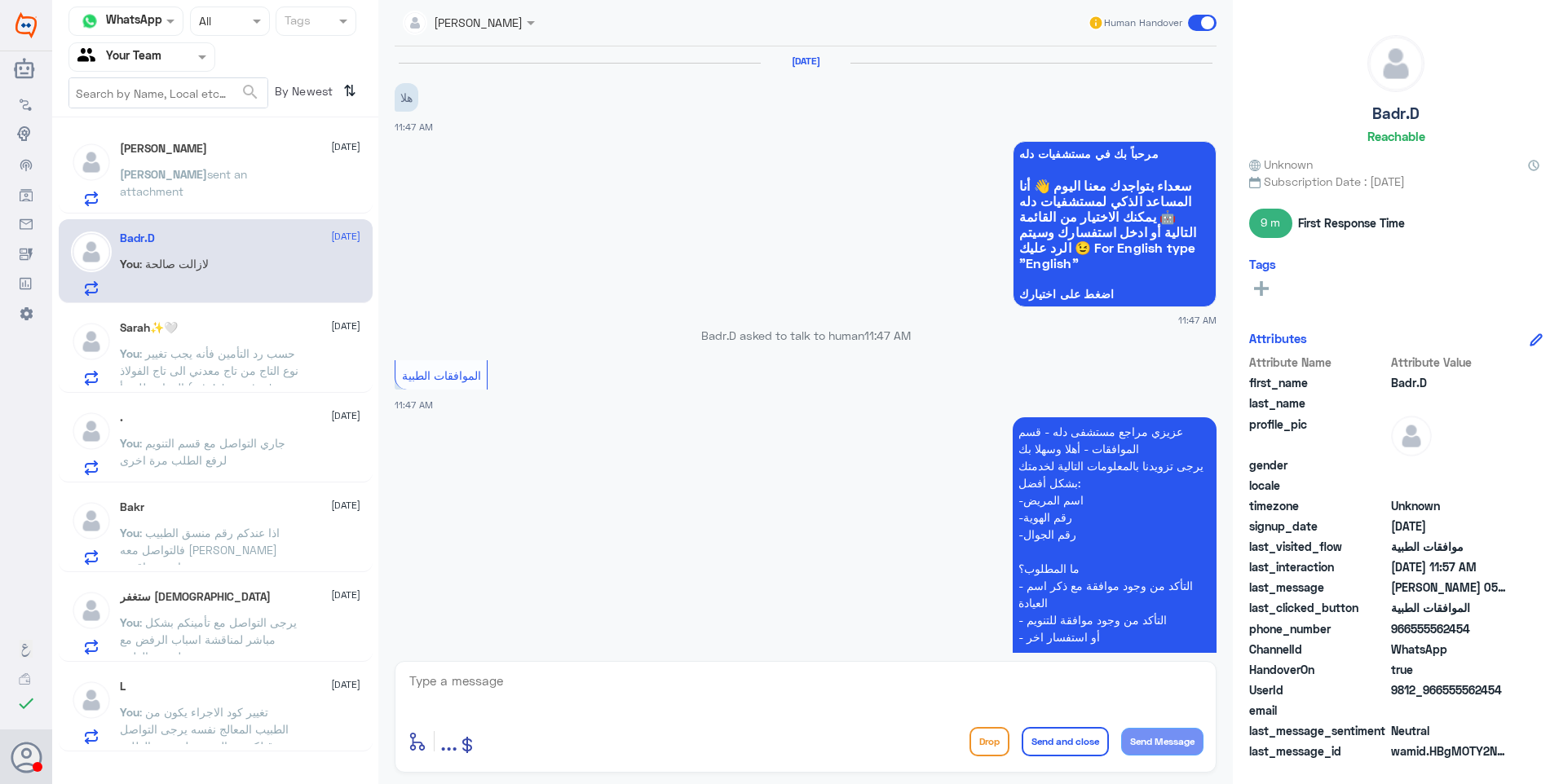
scroll to position [851, 0]
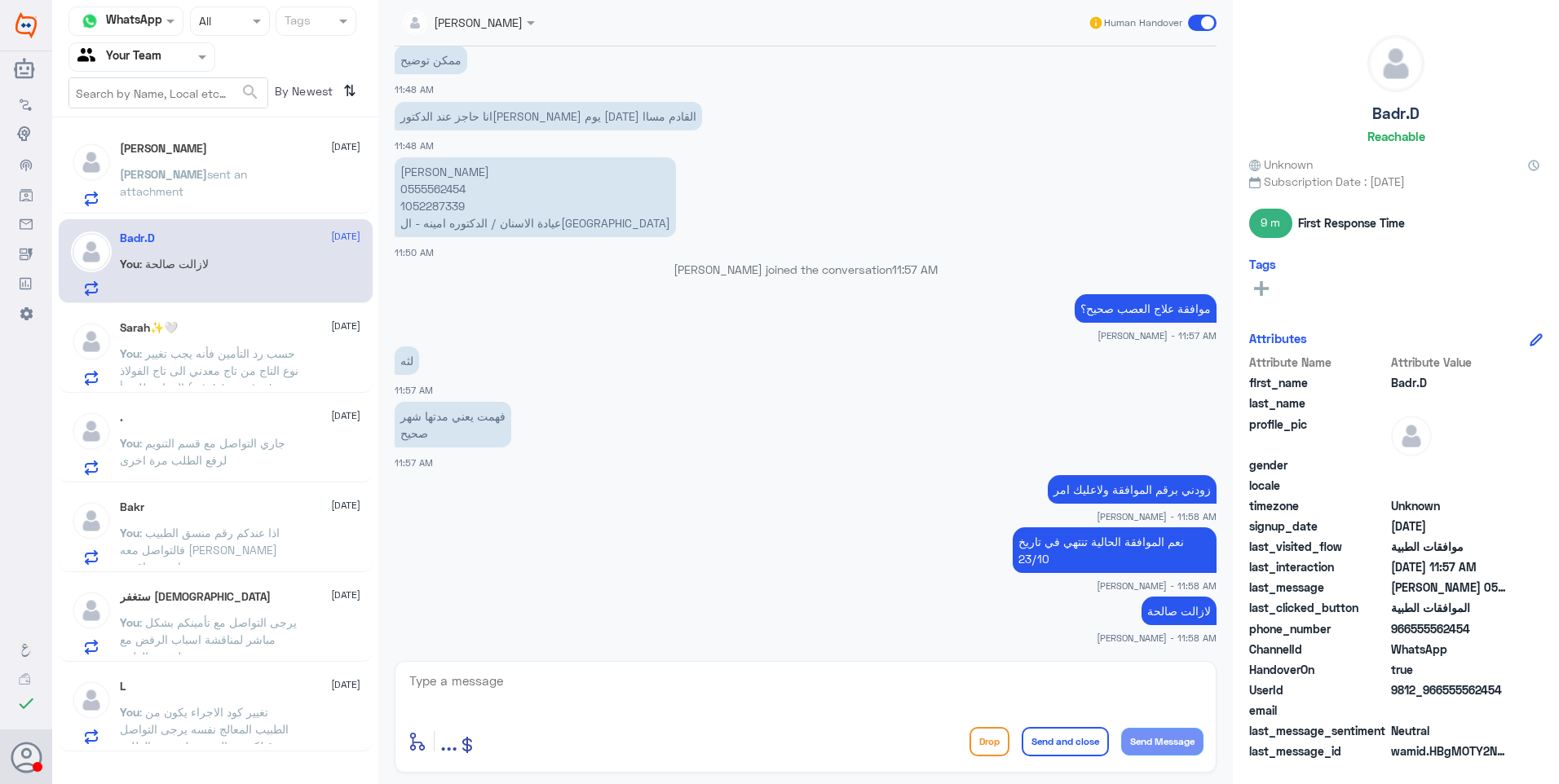
click at [247, 171] on span "sent an attachment" at bounding box center [184, 182] width 128 height 31
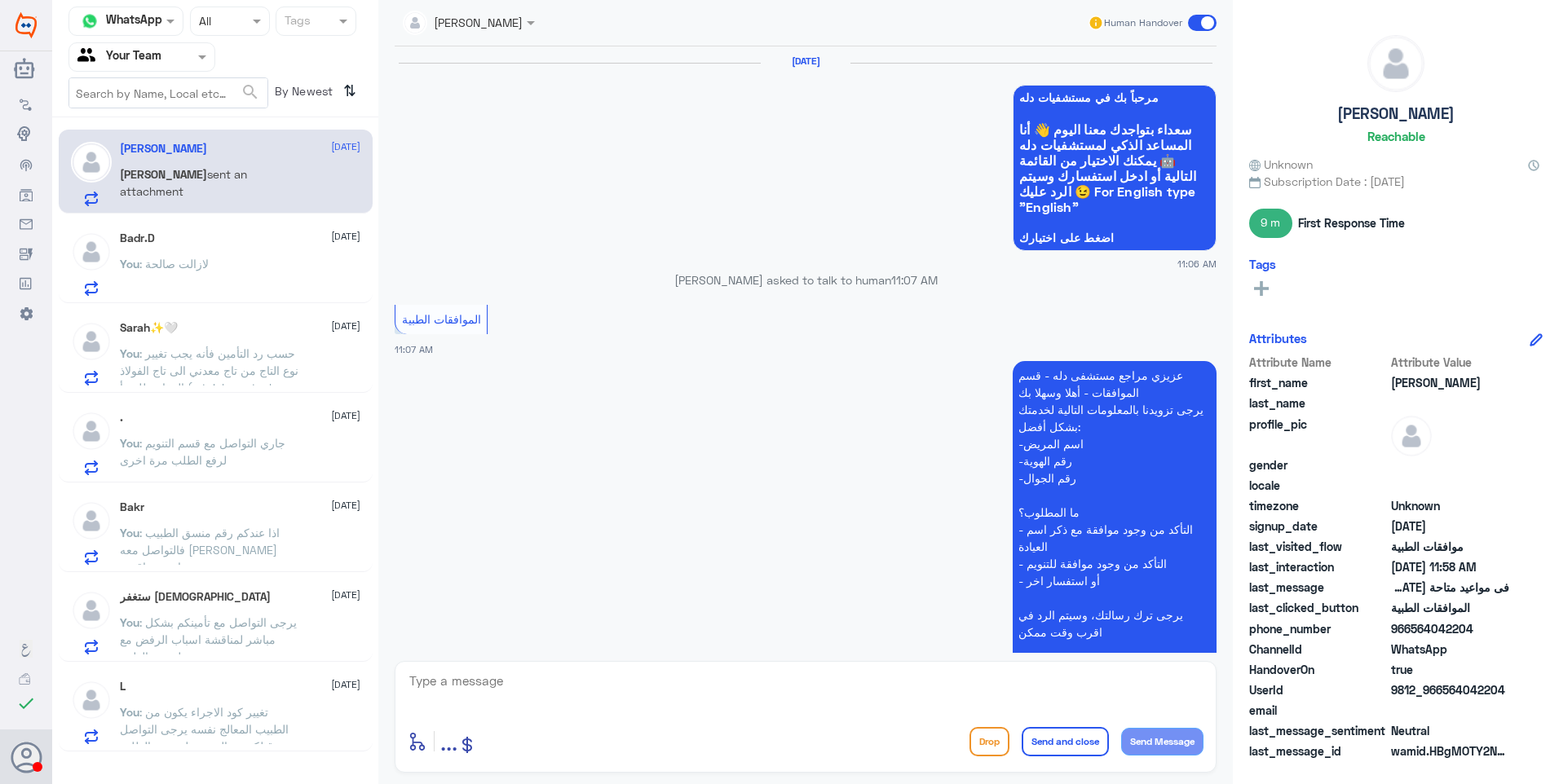
scroll to position [1319, 0]
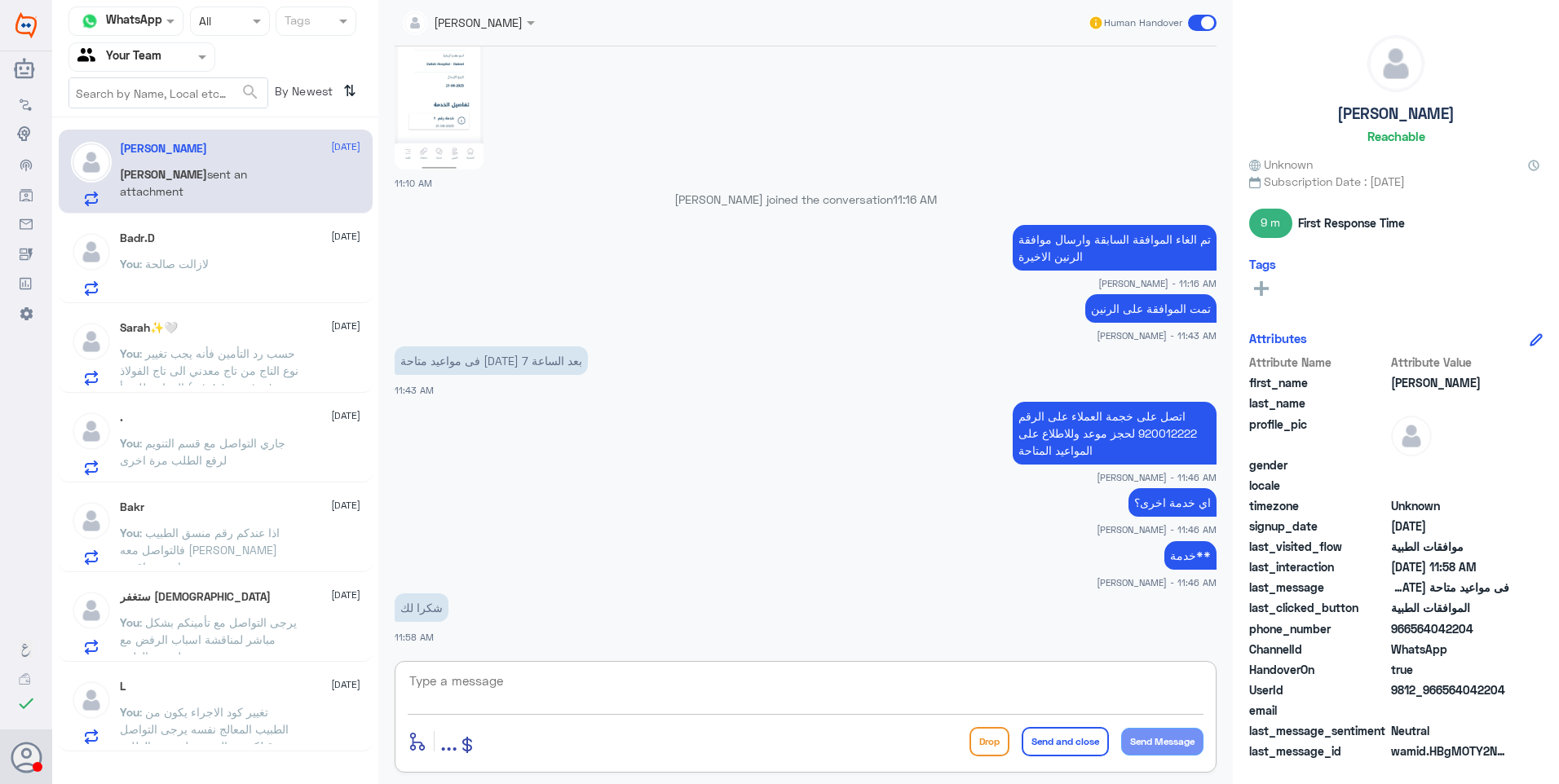
drag, startPoint x: 475, startPoint y: 684, endPoint x: 498, endPoint y: 694, distance: 25.1
click at [485, 688] on textarea at bounding box center [806, 689] width 796 height 40
type textarea "ا"
type textarea "العفو"
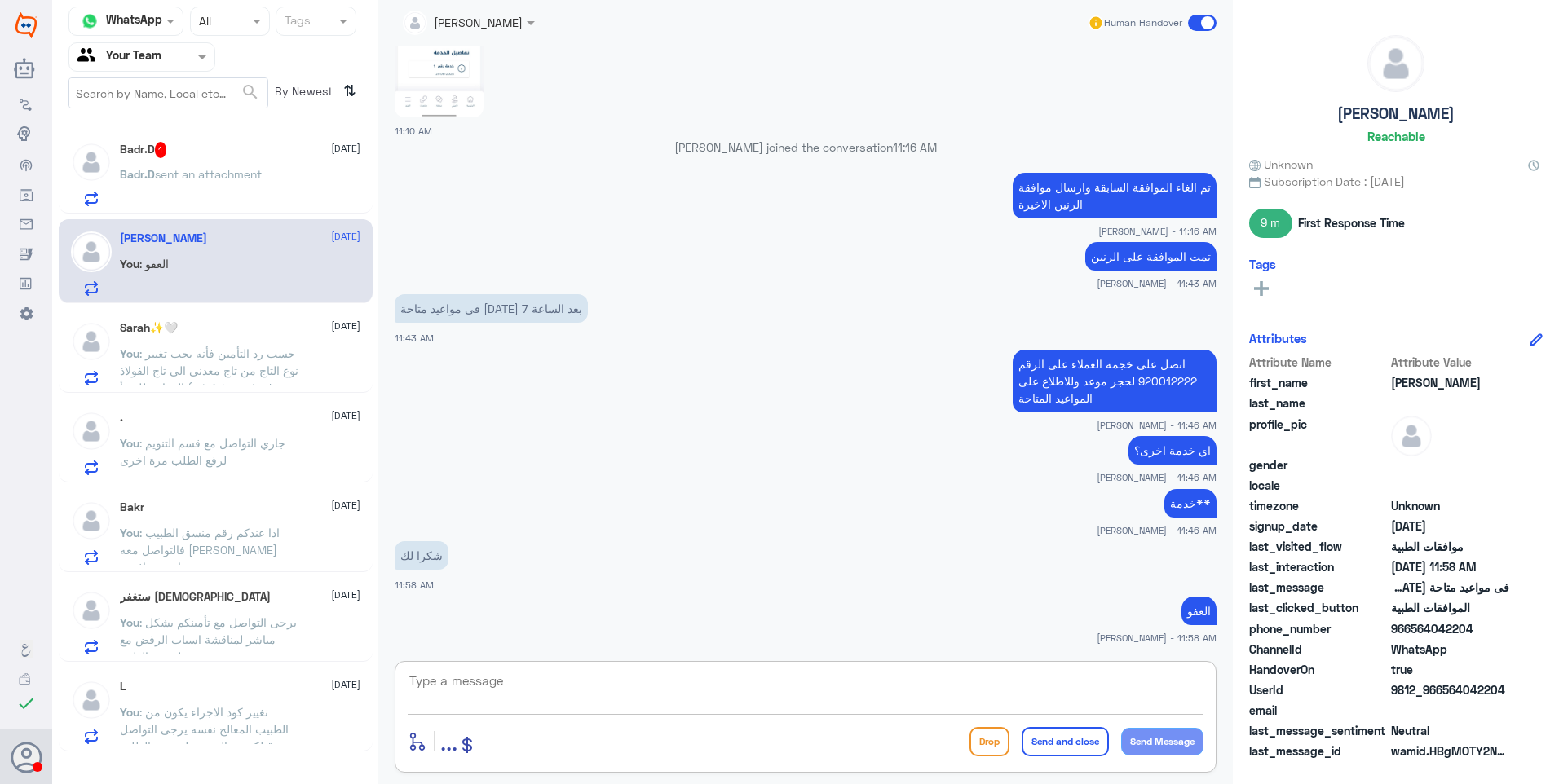
paste textarea "نشكر تواصلكم مع مستشفيات دلة."
type textarea "نشكر تواصلكم مع مستشفيات دلة."
click at [1063, 735] on button "Send and close" at bounding box center [1064, 742] width 87 height 29
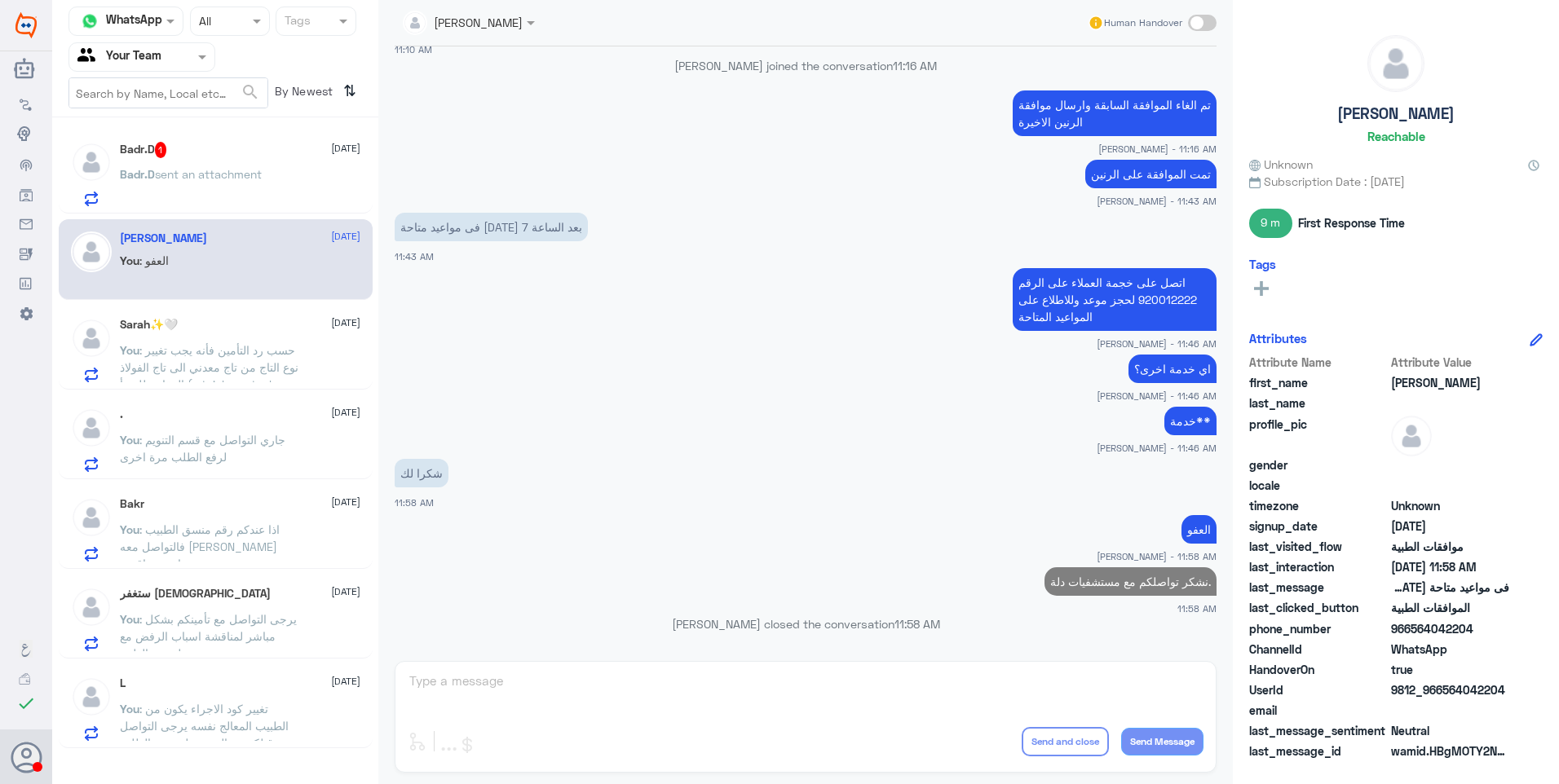
click at [243, 185] on p "Badr.D sent an attachment" at bounding box center [190, 185] width 142 height 41
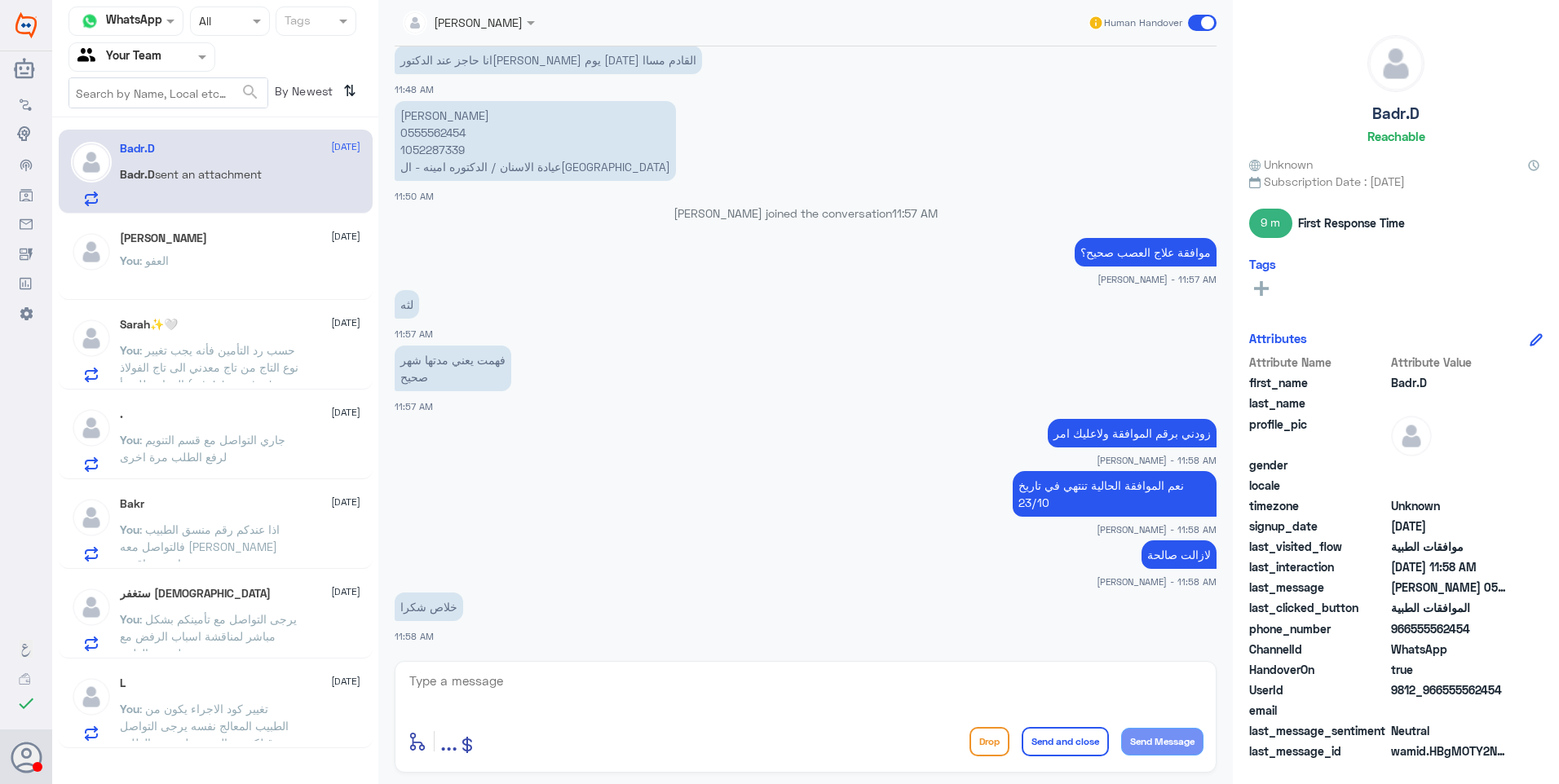
scroll to position [963, 0]
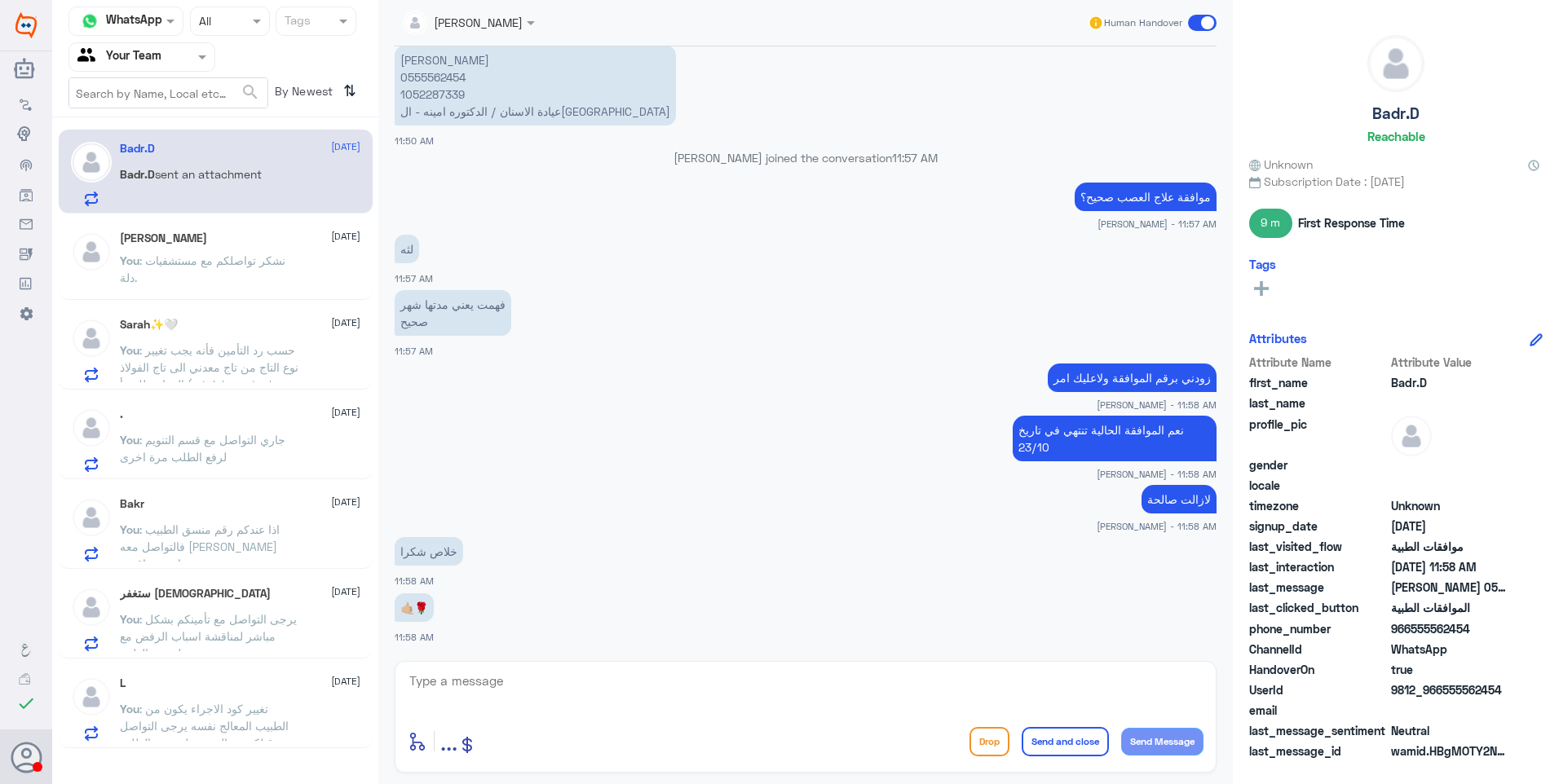
click at [578, 677] on textarea at bounding box center [806, 689] width 796 height 40
drag, startPoint x: 578, startPoint y: 684, endPoint x: 639, endPoint y: 659, distance: 65.9
click at [576, 684] on textarea at bounding box center [806, 689] width 796 height 40
paste textarea "نشكر تواصلكم مع مستشفيات دلة."
drag, startPoint x: 1002, startPoint y: 671, endPoint x: 1273, endPoint y: 701, distance: 272.7
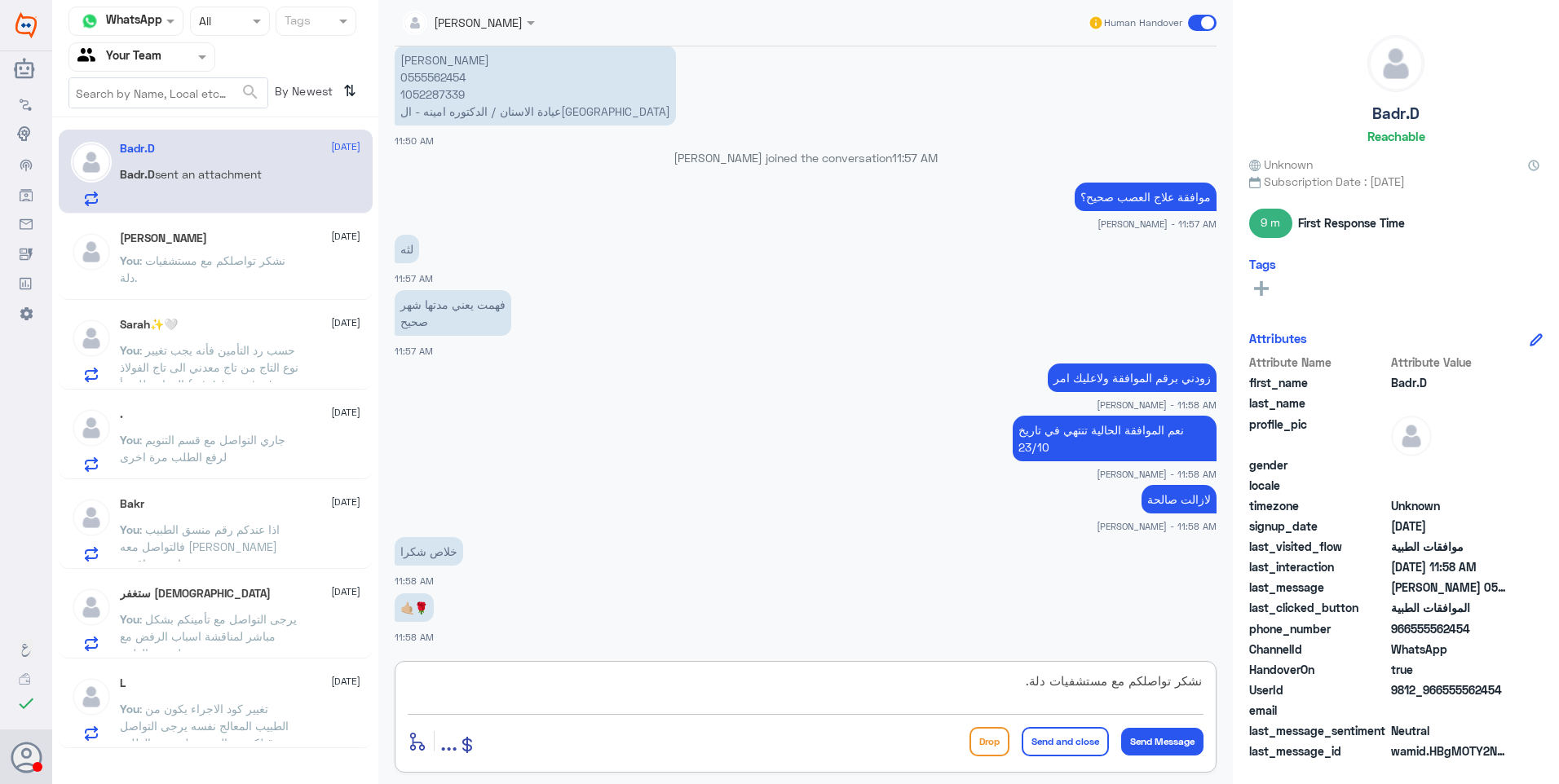
click at [1273, 700] on div "Channel WhatsApp Status × All Tags Agent Filter Your Team search By Newest ⇅ Ba…" at bounding box center [806, 394] width 1507 height 789
type textarea "العفو"
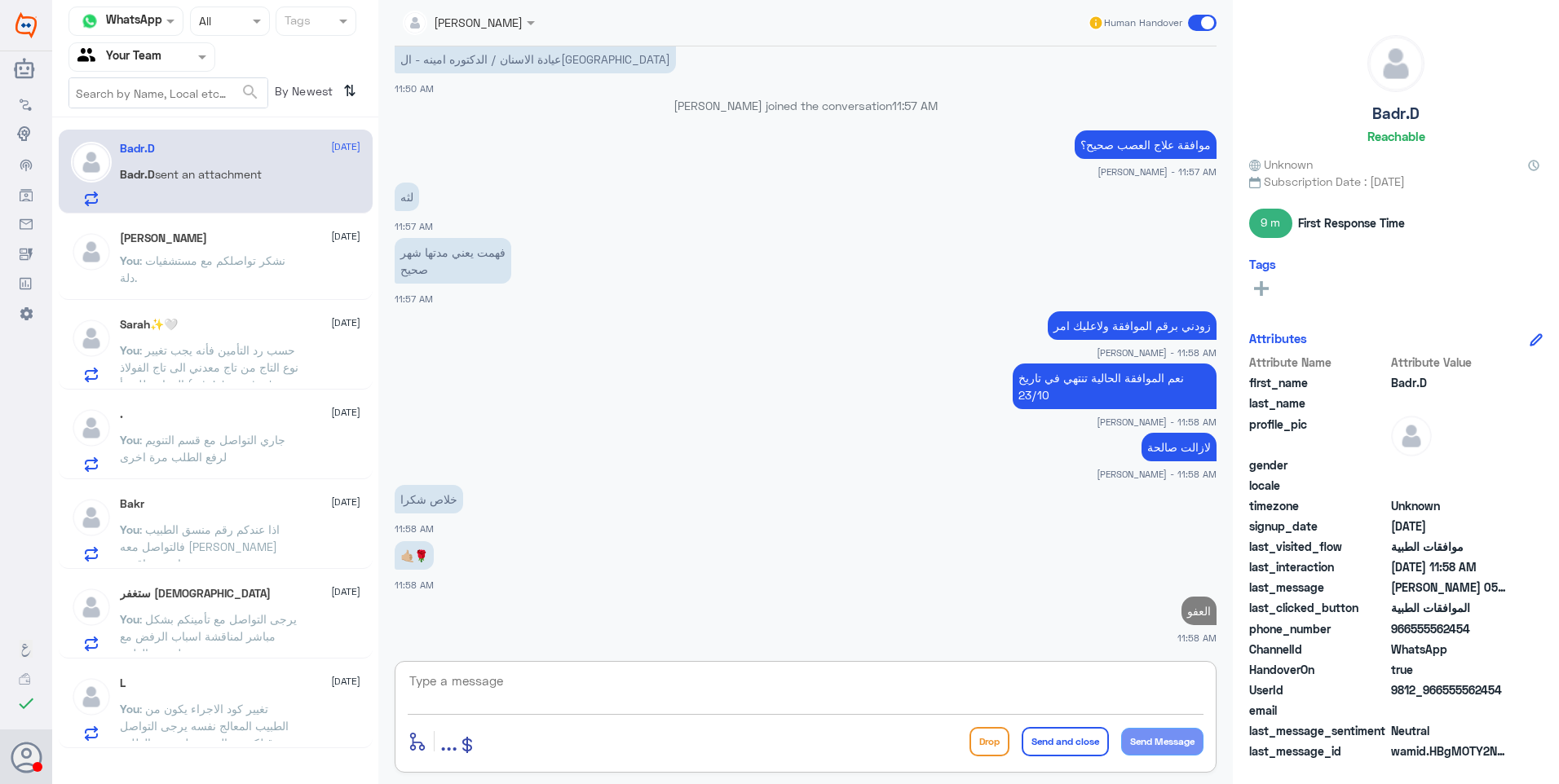
paste textarea "نشكر تواصلكم مع مستشفيات دلة."
type textarea "نشكر تواصلكم مع مستشفيات دلة."
click at [1070, 736] on button "Send and close" at bounding box center [1064, 742] width 87 height 29
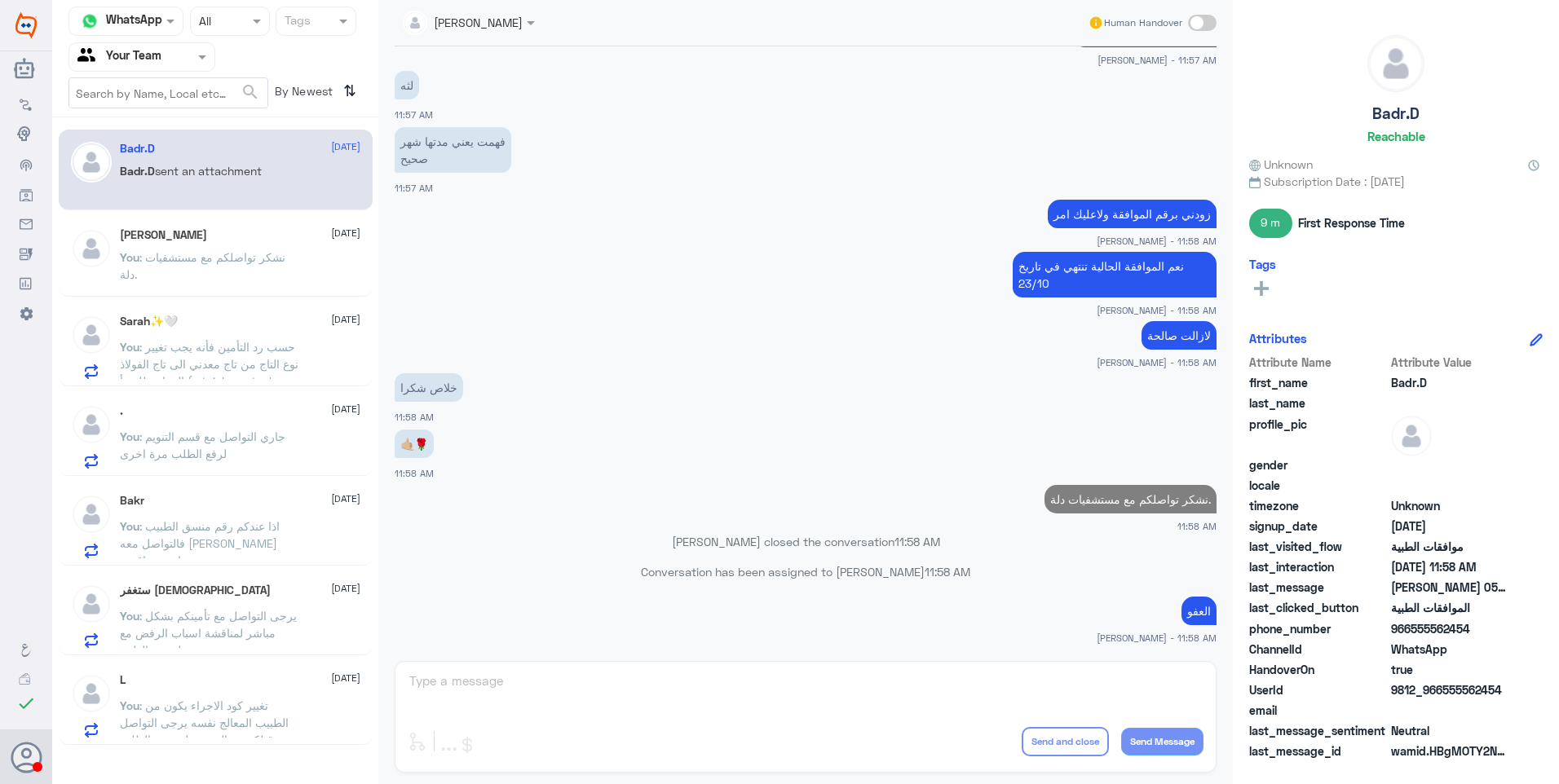
click at [220, 230] on div "Mohammad 24 September" at bounding box center [240, 235] width 241 height 14
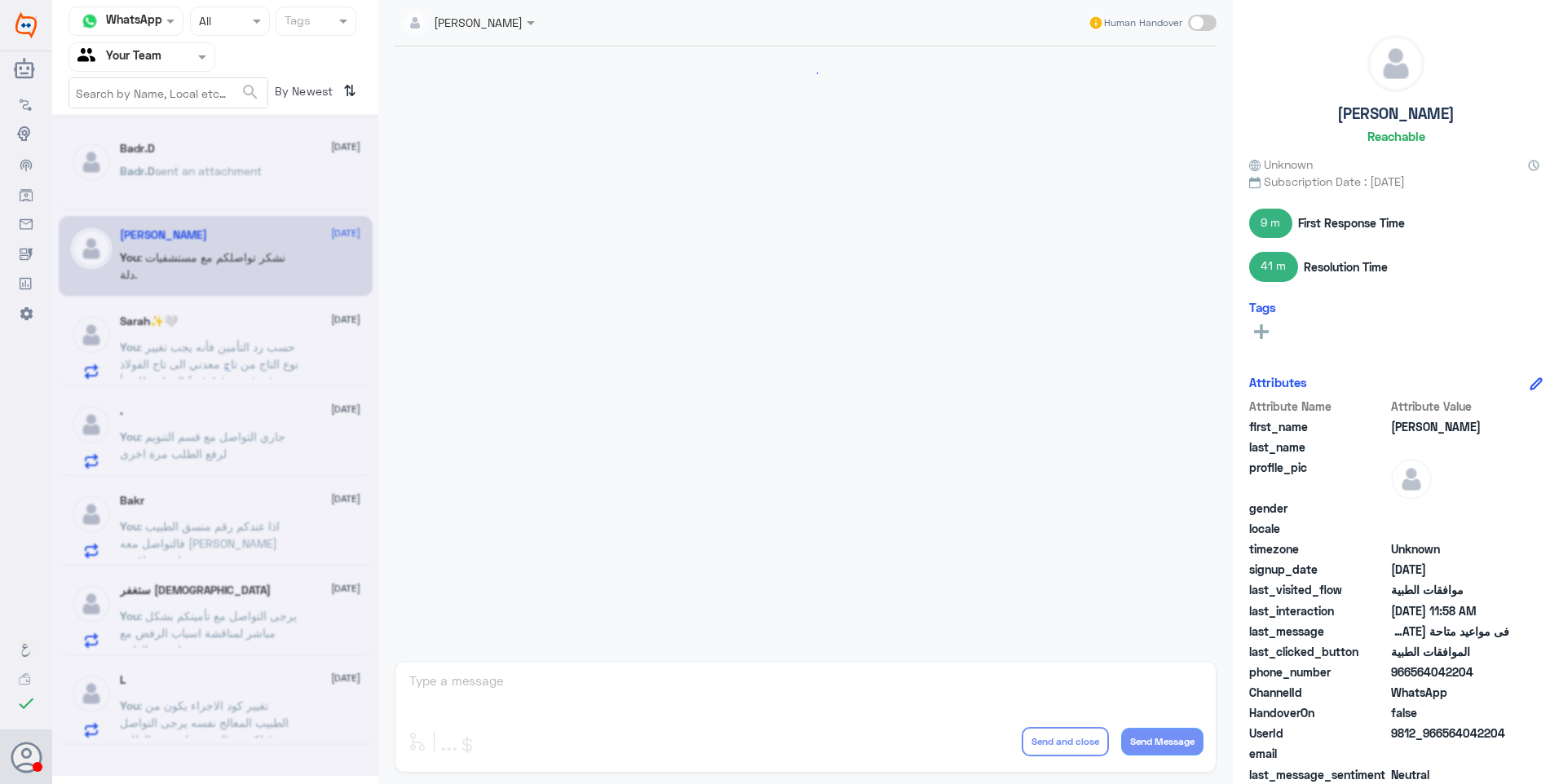
scroll to position [1232, 0]
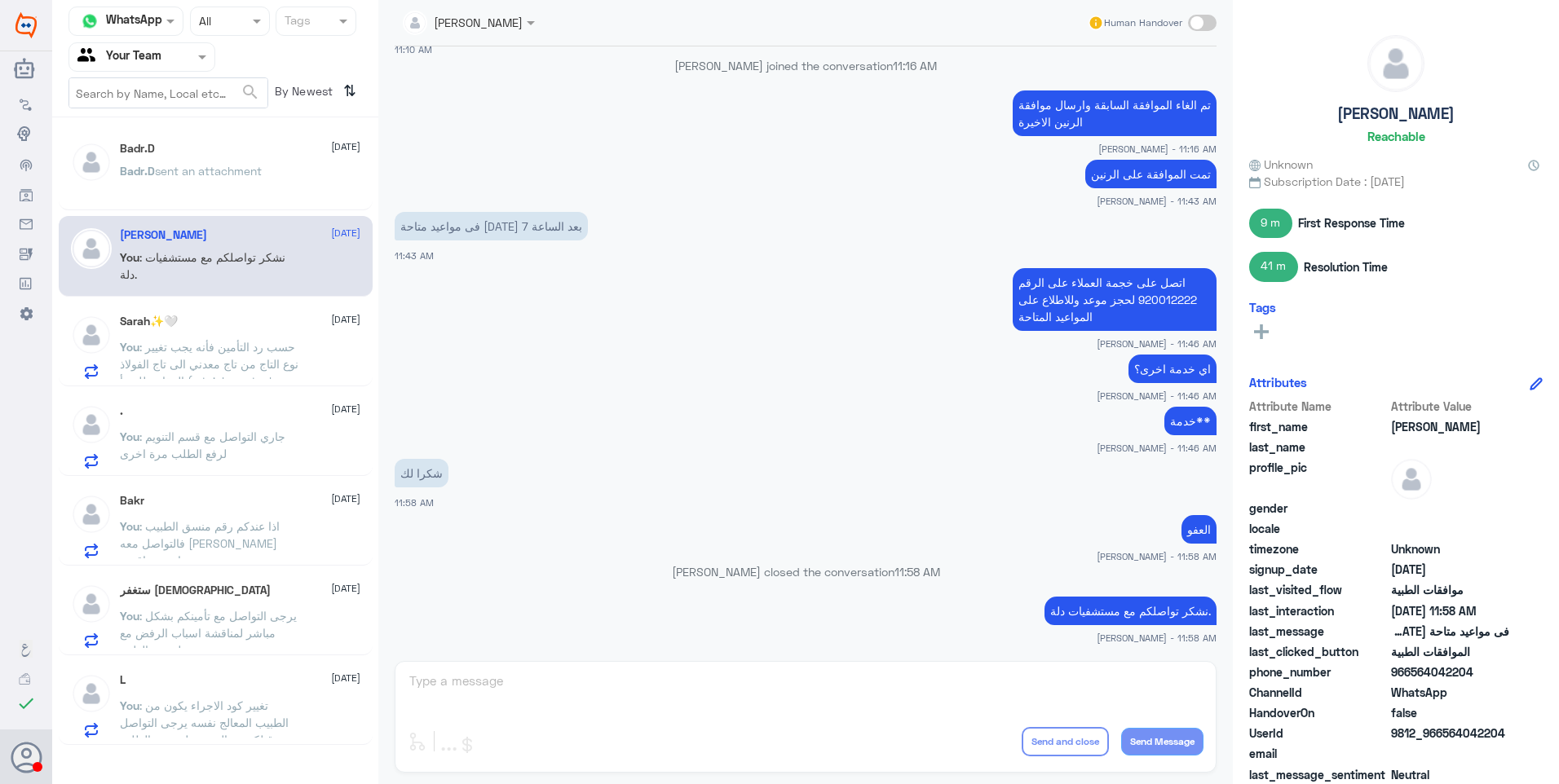
drag, startPoint x: 225, startPoint y: 343, endPoint x: 483, endPoint y: 285, distance: 264.4
click at [224, 343] on span ": حسب رد التأمين فأنه يجب تغيير نوع التاج من تاج معدني الى تاج الفولاذ المقاوم …" at bounding box center [209, 373] width 179 height 66
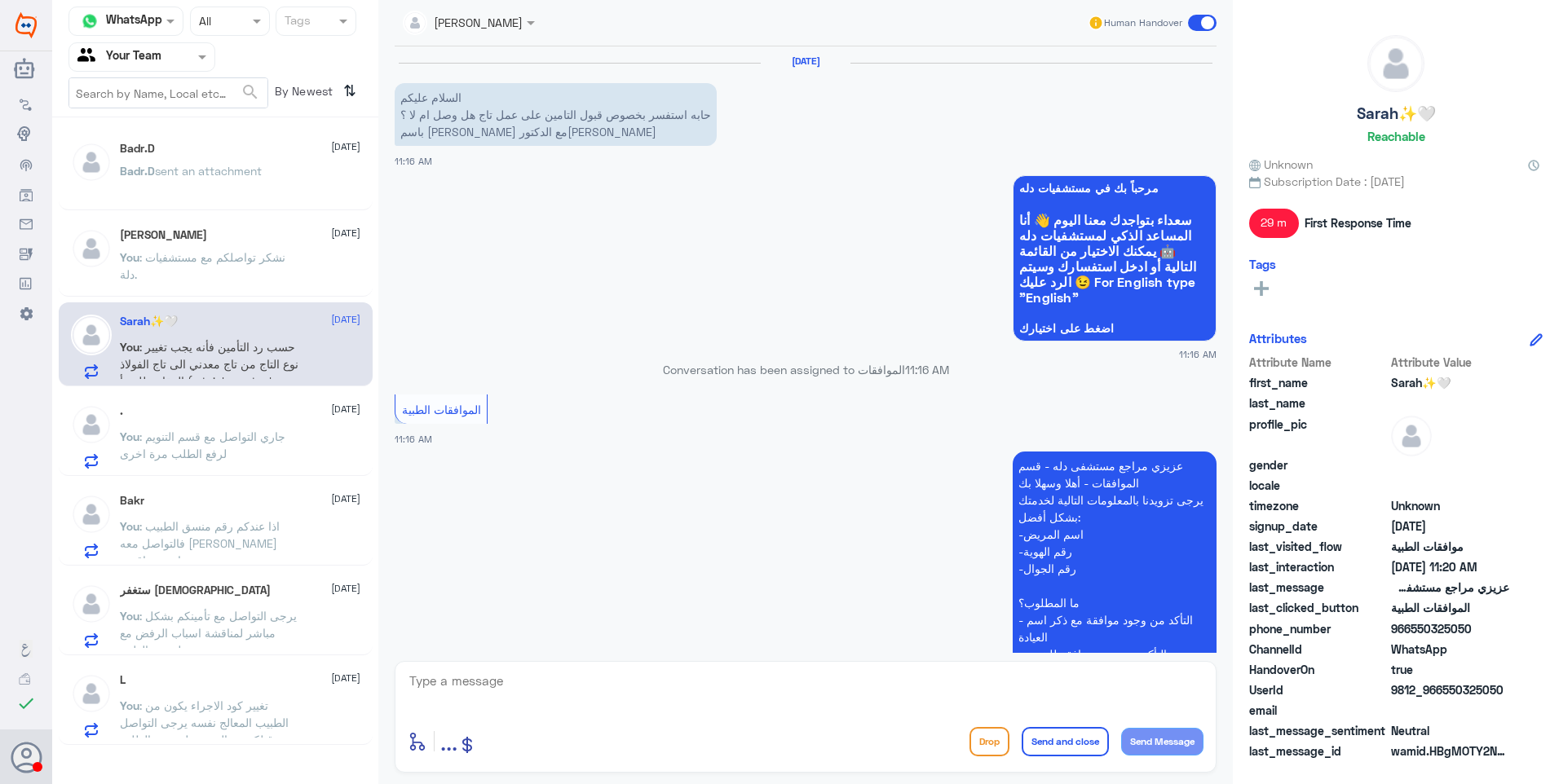
scroll to position [603, 0]
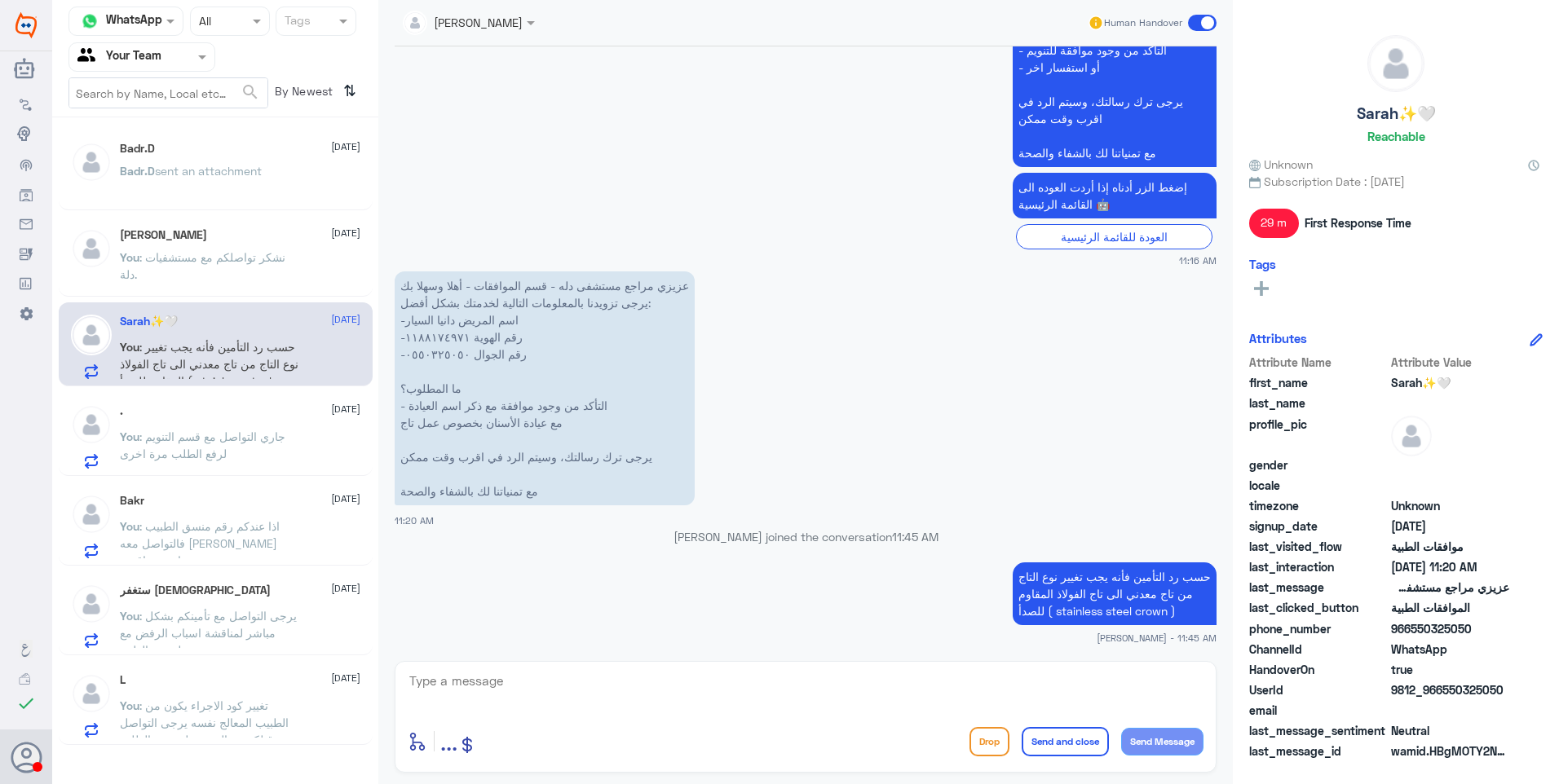
click at [250, 418] on div ". 24 September You : جاري التواصل مع قسم التنويم لرفع الطلب مرة اخرى" at bounding box center [240, 436] width 241 height 65
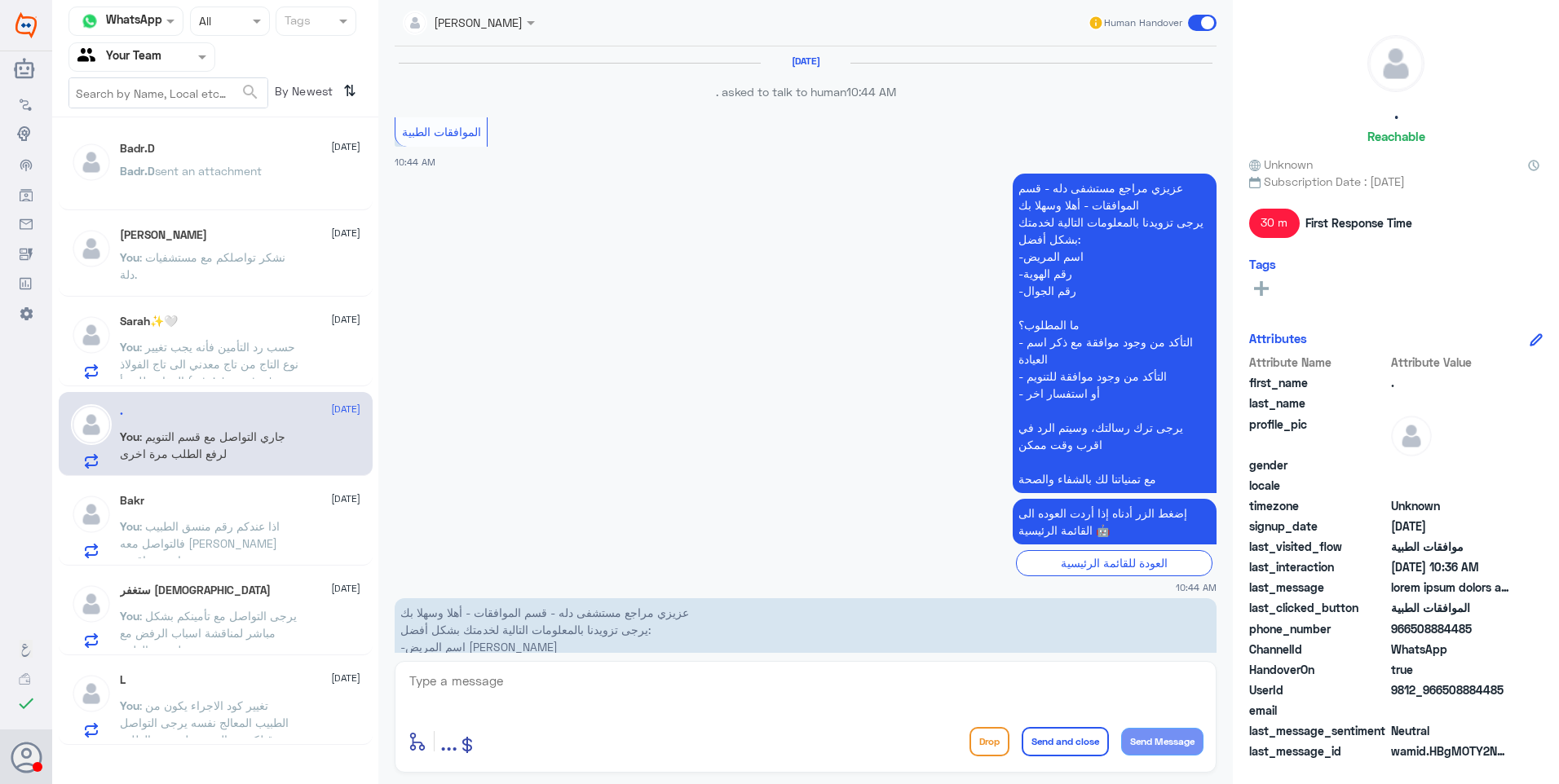
scroll to position [2083, 0]
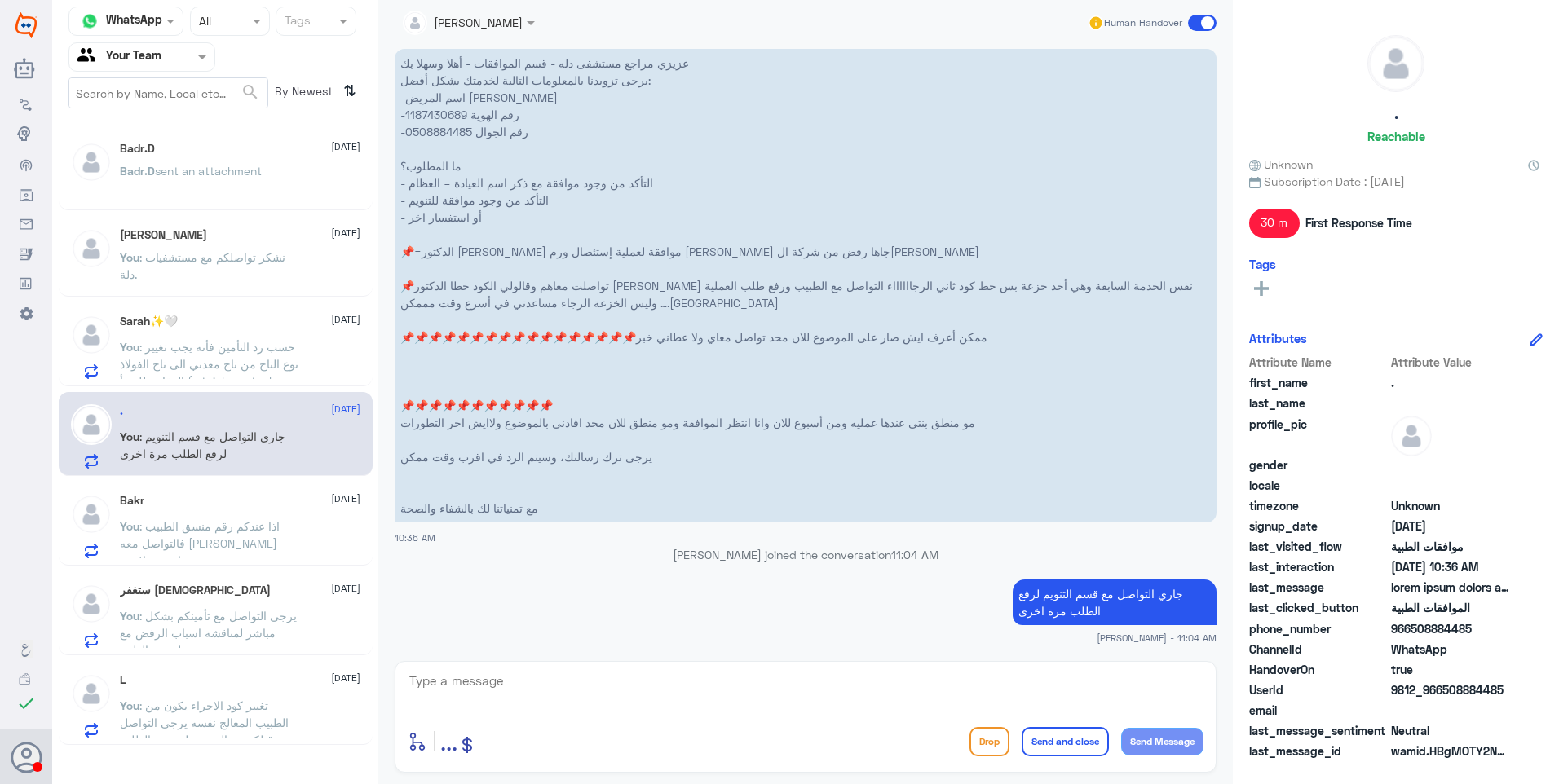
click at [271, 337] on div "Sarah✨🤍 24 September You : حسب رد التأمين فأنه يجب تغيير نوع التاج من تاج معدني…" at bounding box center [240, 347] width 241 height 65
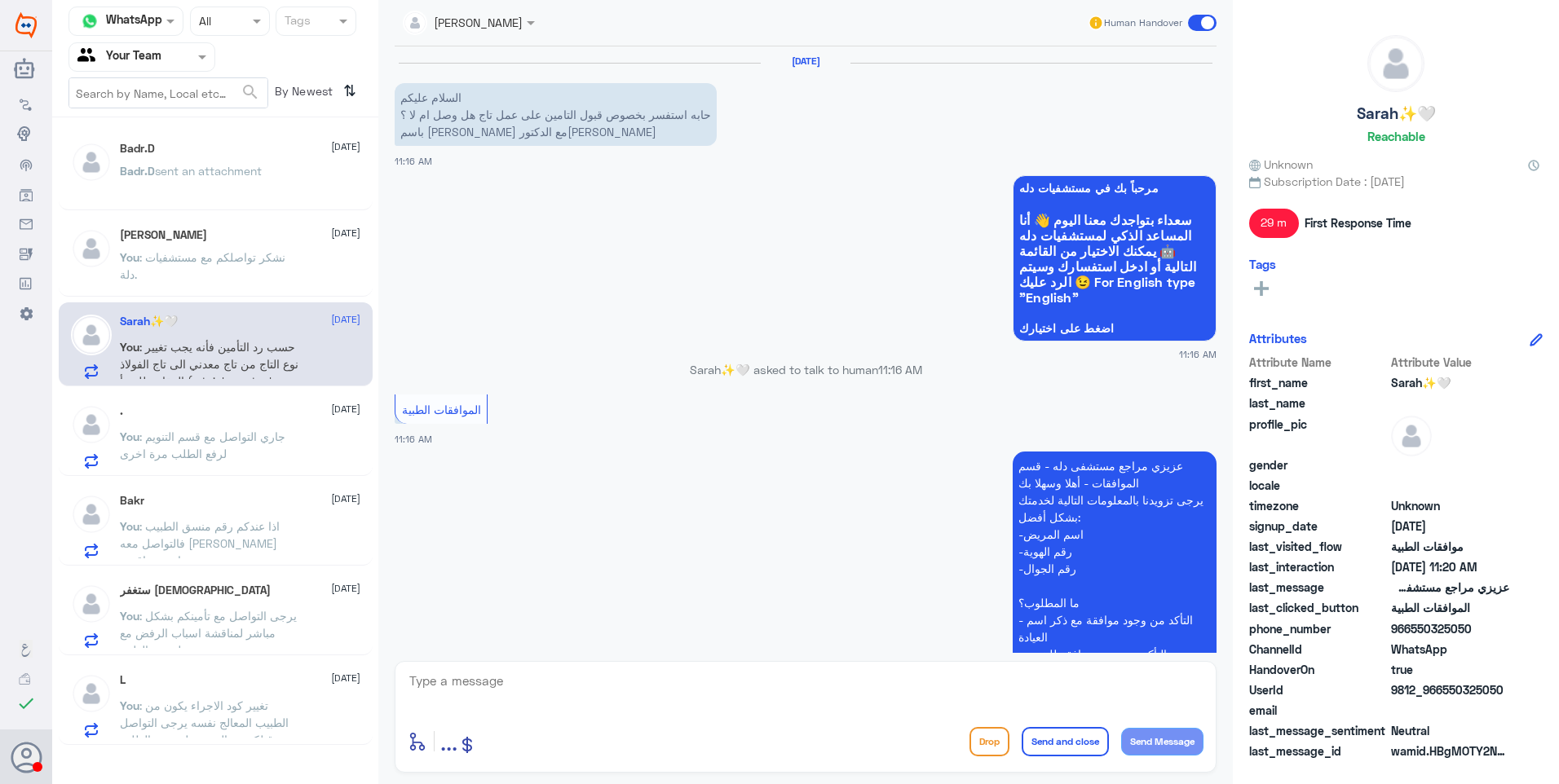
scroll to position [603, 0]
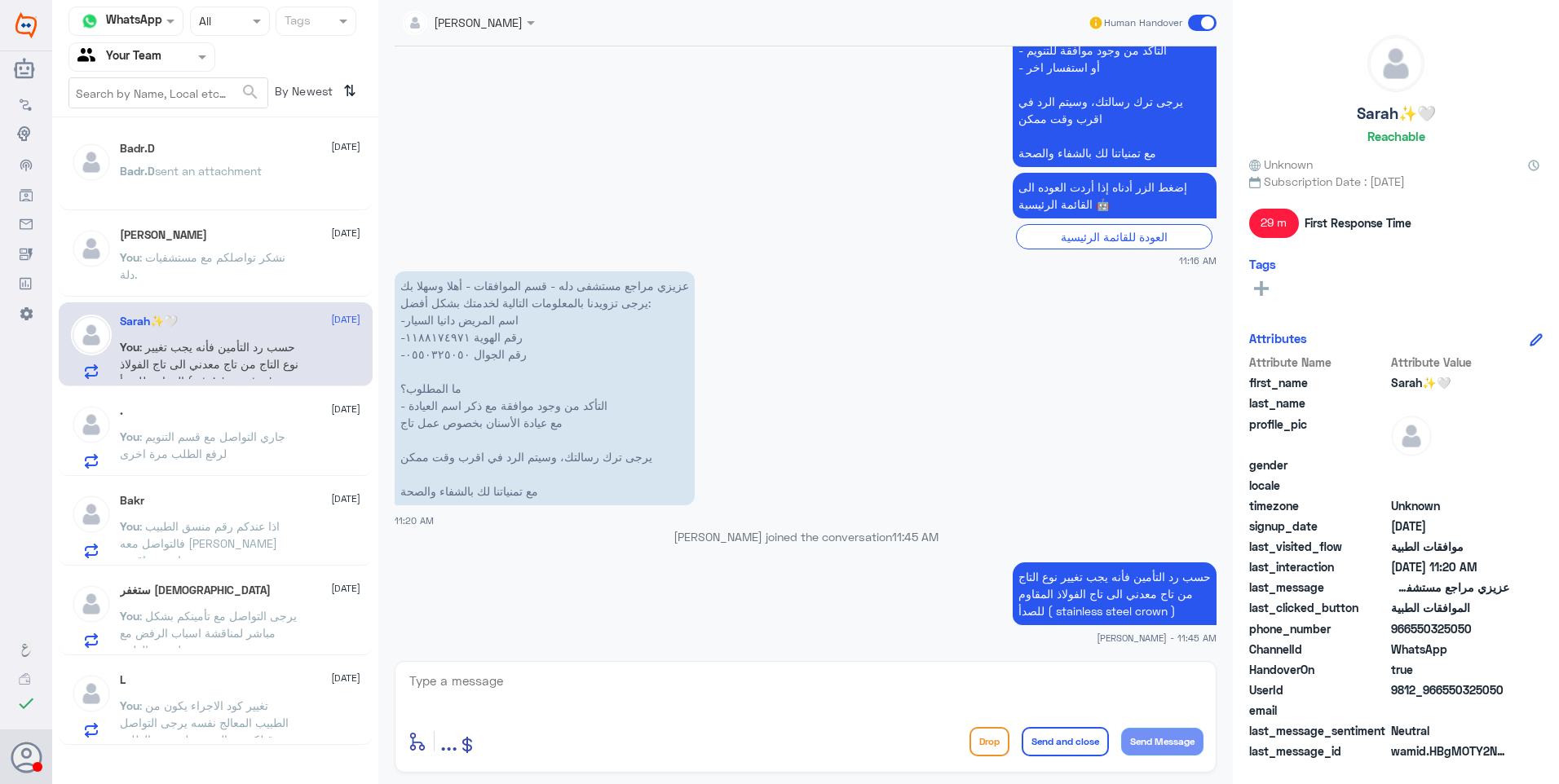
click at [196, 435] on span ": جاري التواصل مع قسم التنويم لرفع الطلب مرة اخرى" at bounding box center [202, 445] width 165 height 31
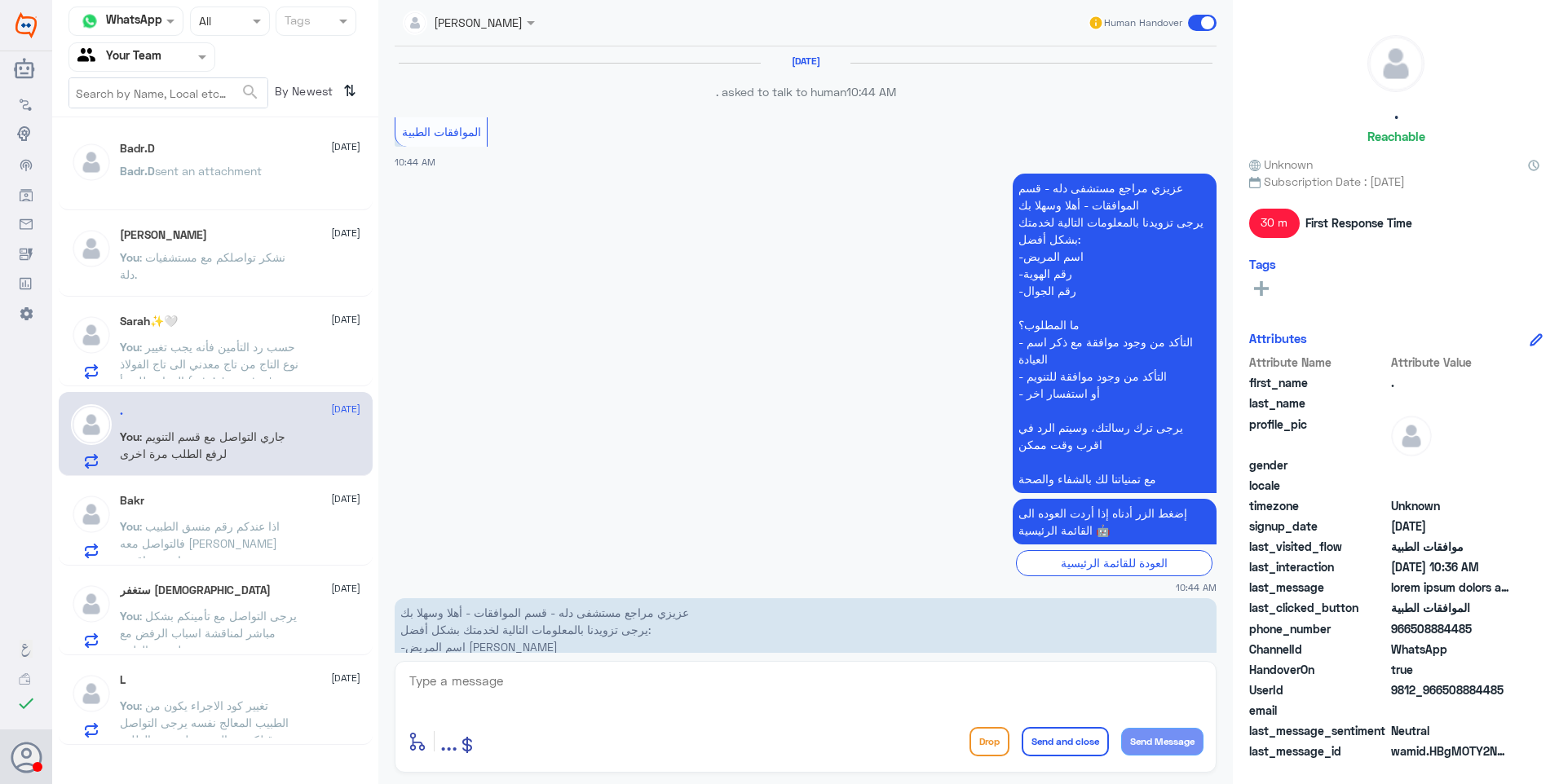
scroll to position [2083, 0]
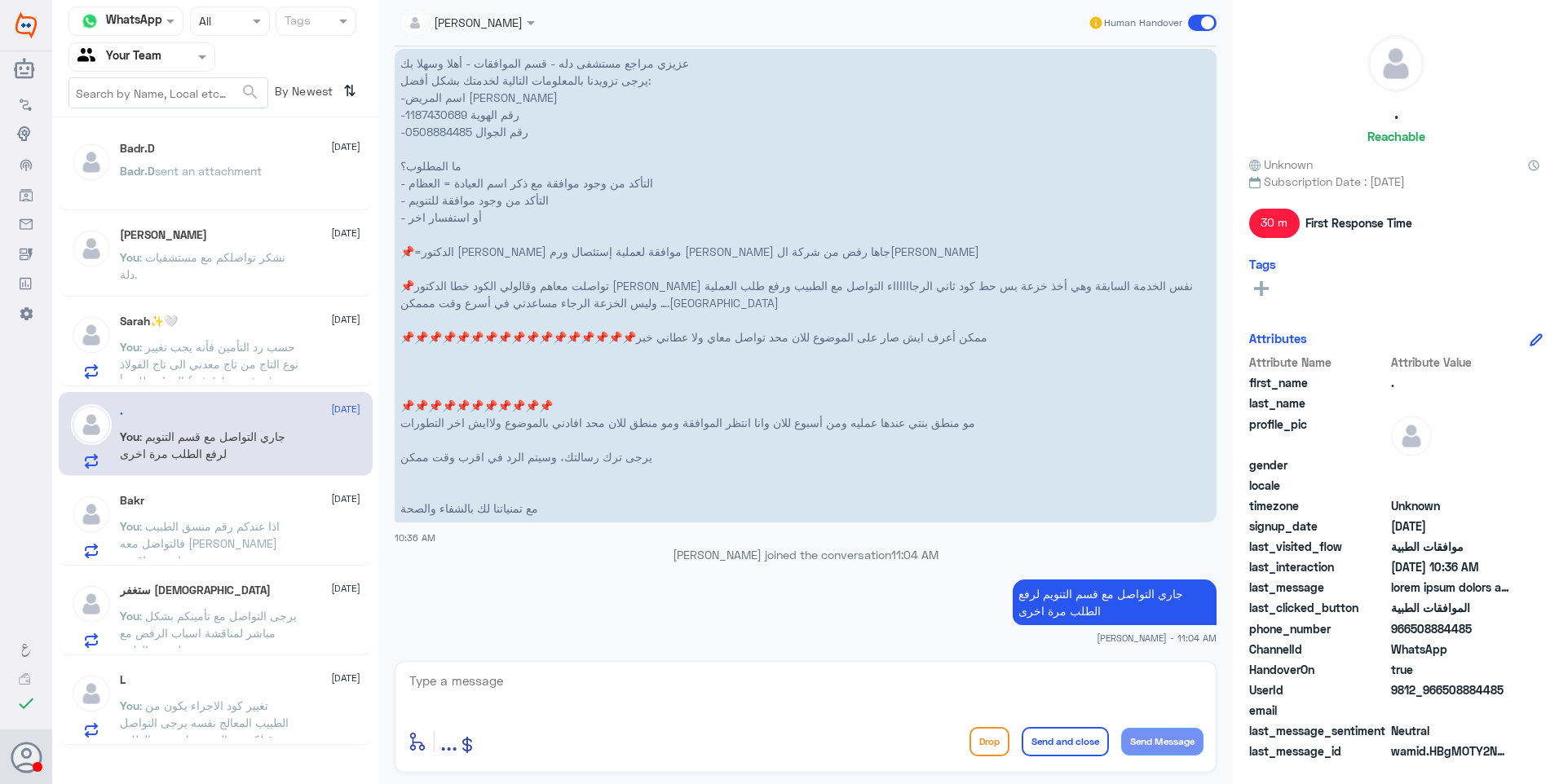
click at [259, 515] on div "Bakr 24 September You : اذا عندكم رقم منسق الطبيب فالتواصل معه بيكون اسرع واقرب" at bounding box center [240, 525] width 241 height 65
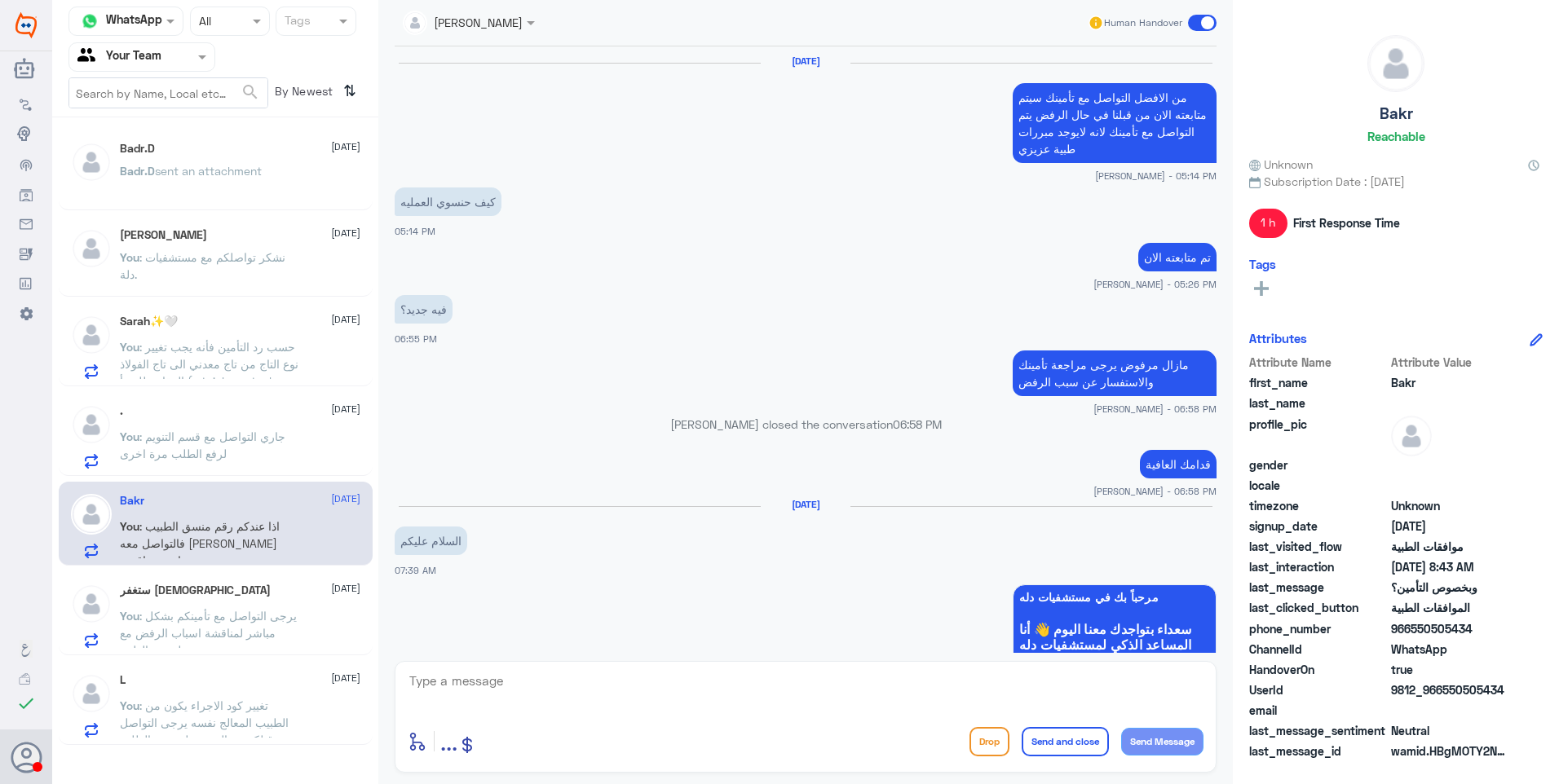
scroll to position [1212, 0]
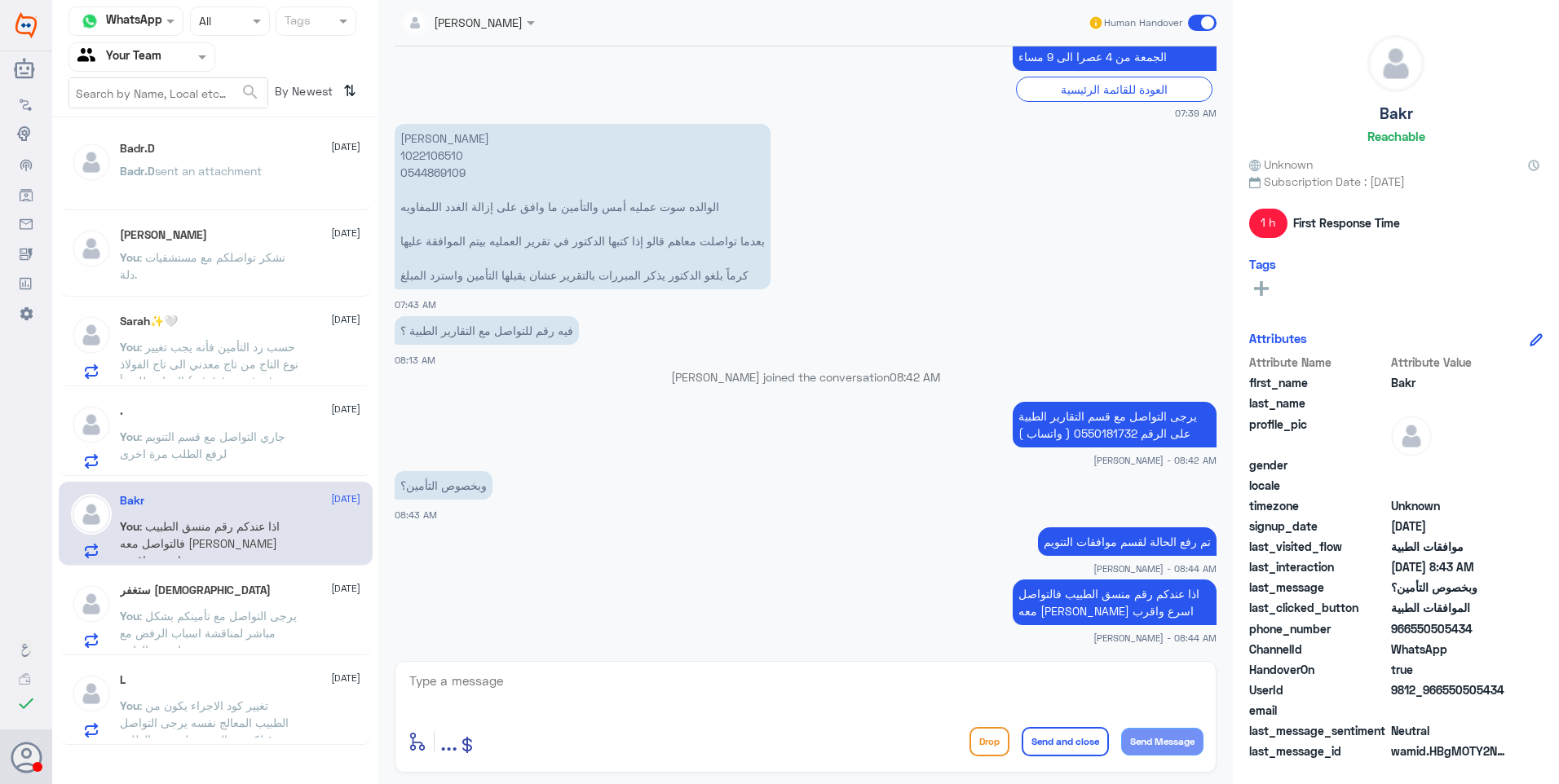
click at [275, 630] on p "You : يرجى التواصل مع تأمينكم بشكل مباشر لمناقشة اسباب الرفض مع لجنتهم الطبية." at bounding box center [212, 628] width 184 height 41
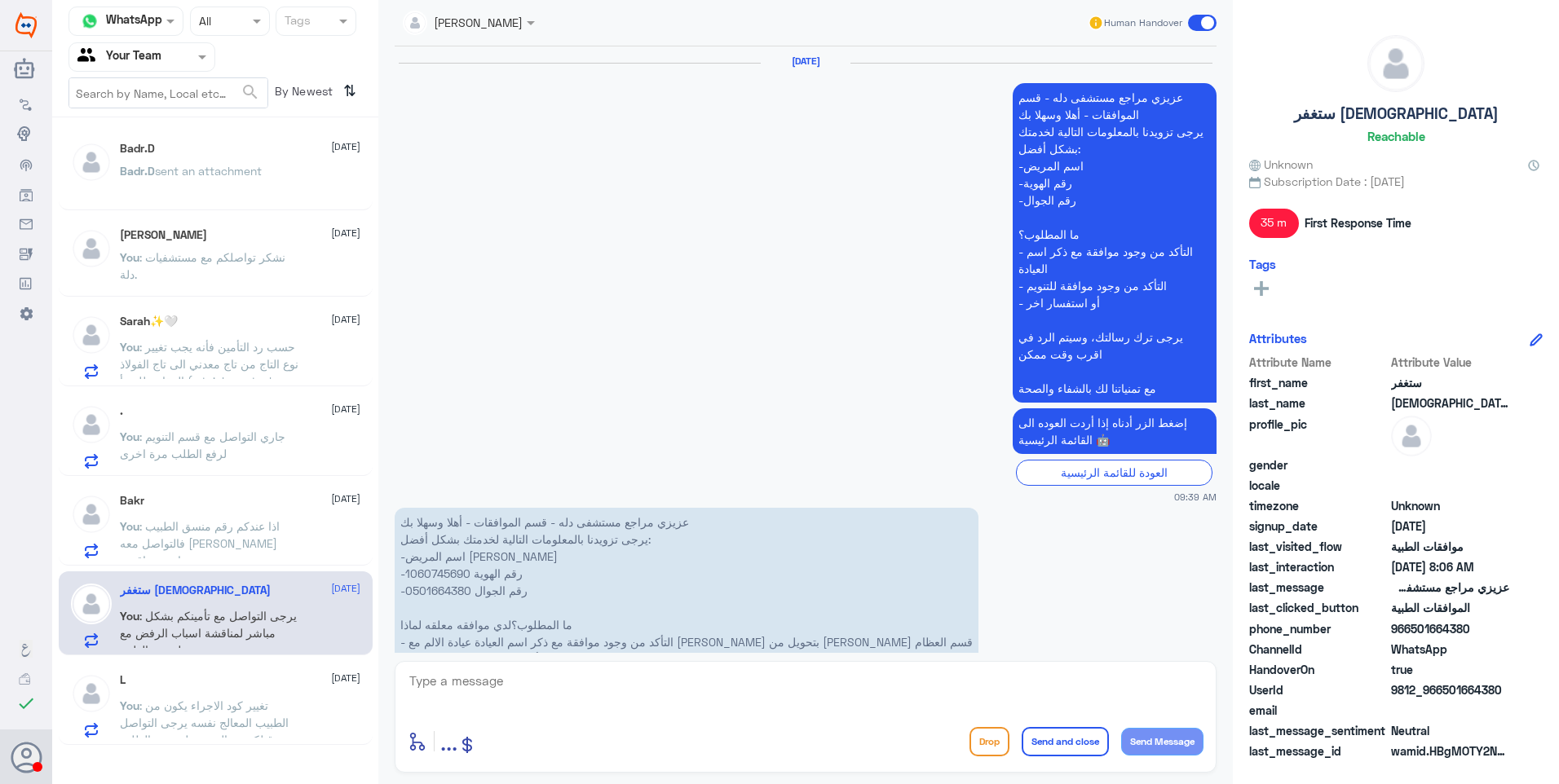
scroll to position [2466, 0]
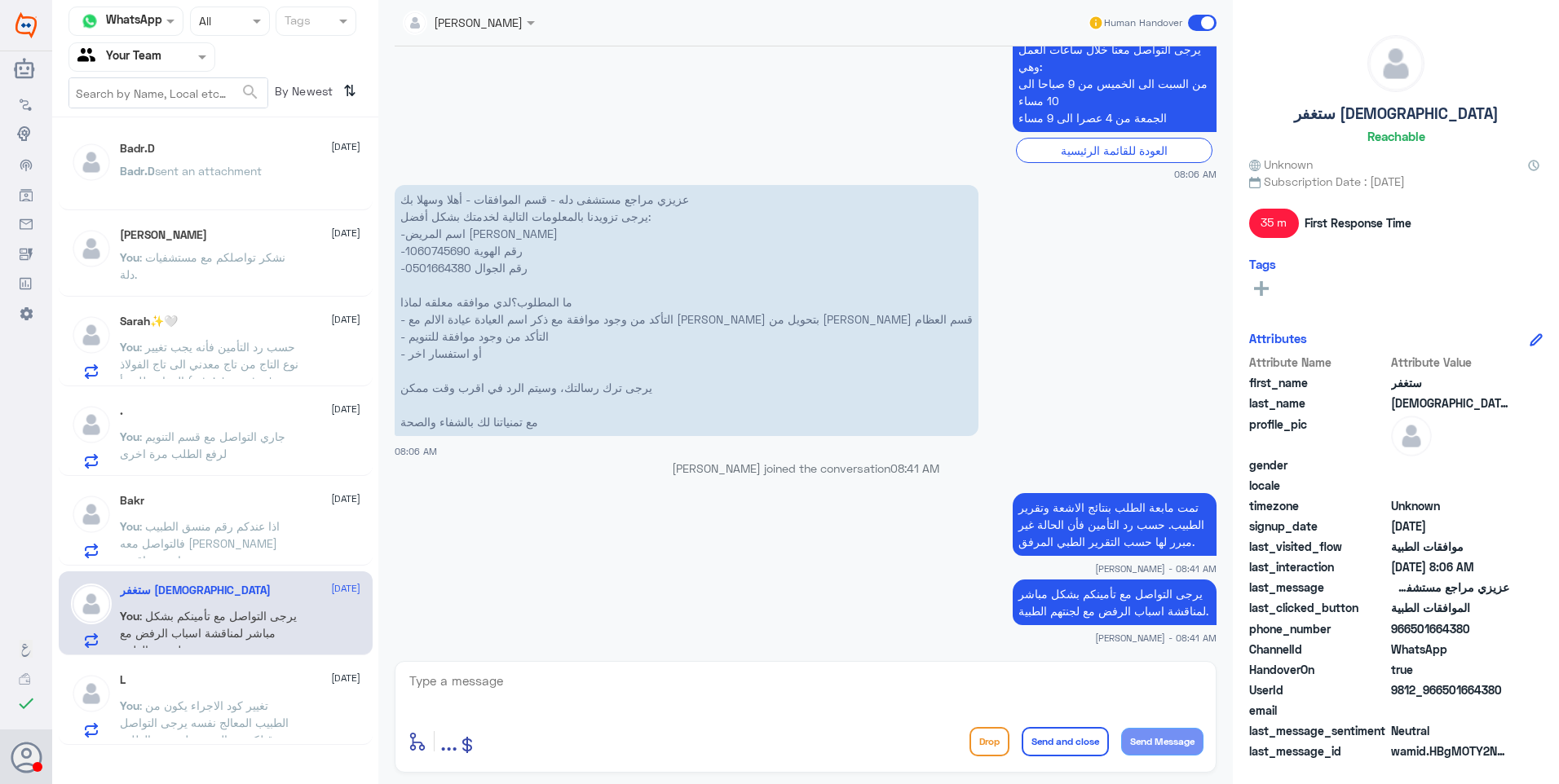
click at [219, 173] on span "sent an attachment" at bounding box center [208, 171] width 107 height 14
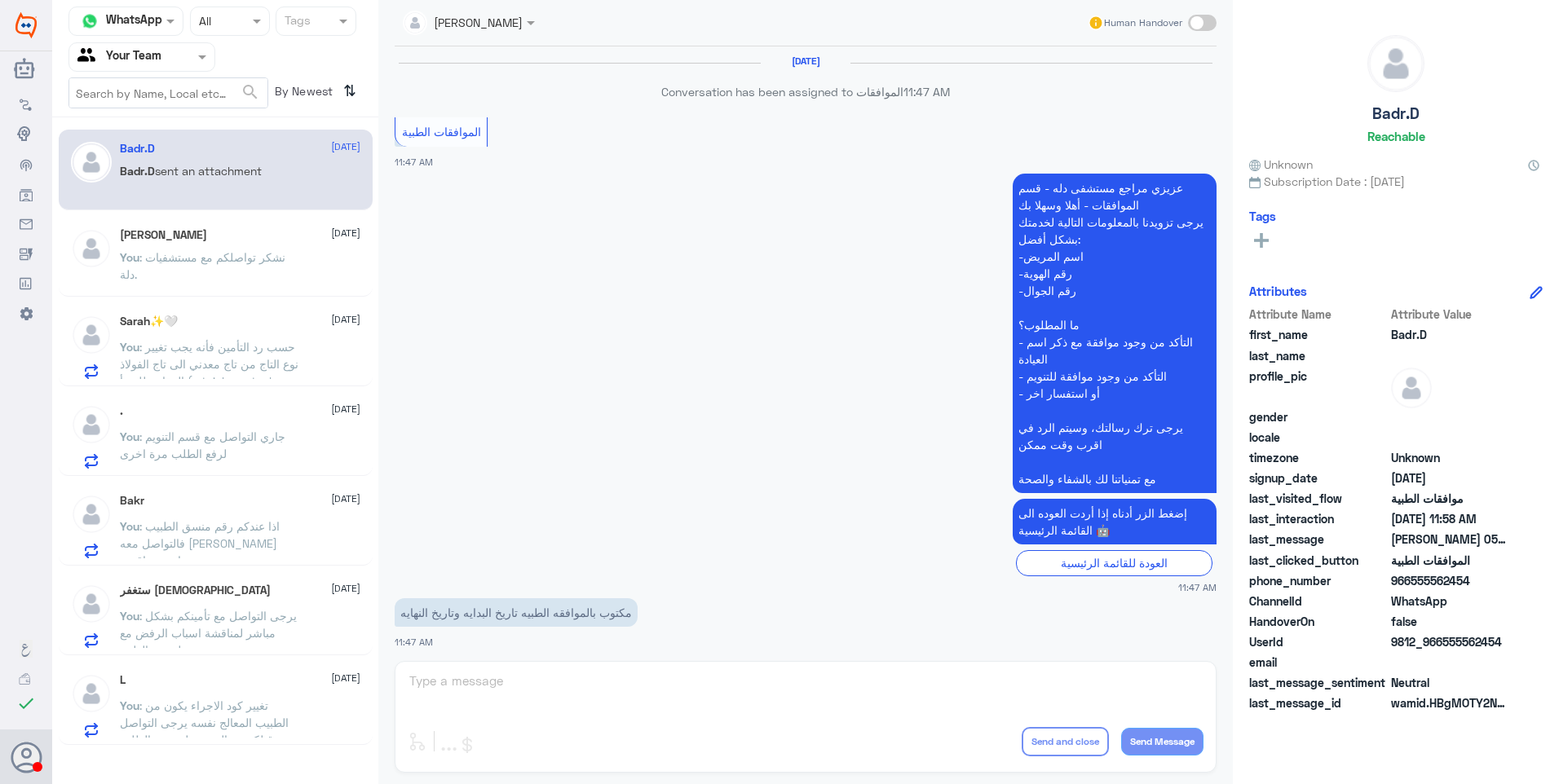
scroll to position [882, 0]
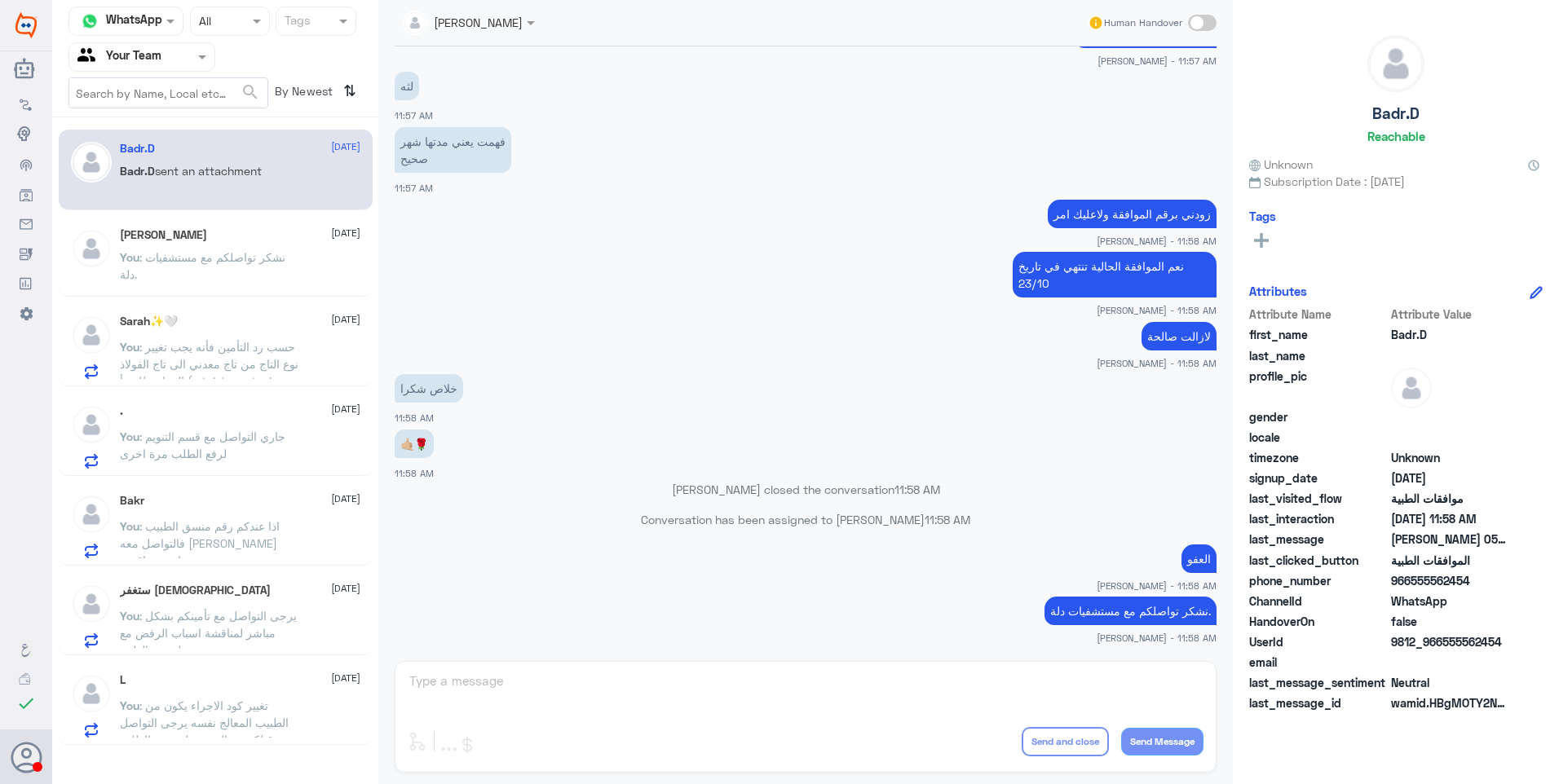
click at [1059, 551] on app-msgs-text "العفو" at bounding box center [805, 559] width 822 height 30
click at [635, 383] on app-msgs-text "خلاص شكرا" at bounding box center [805, 388] width 822 height 30
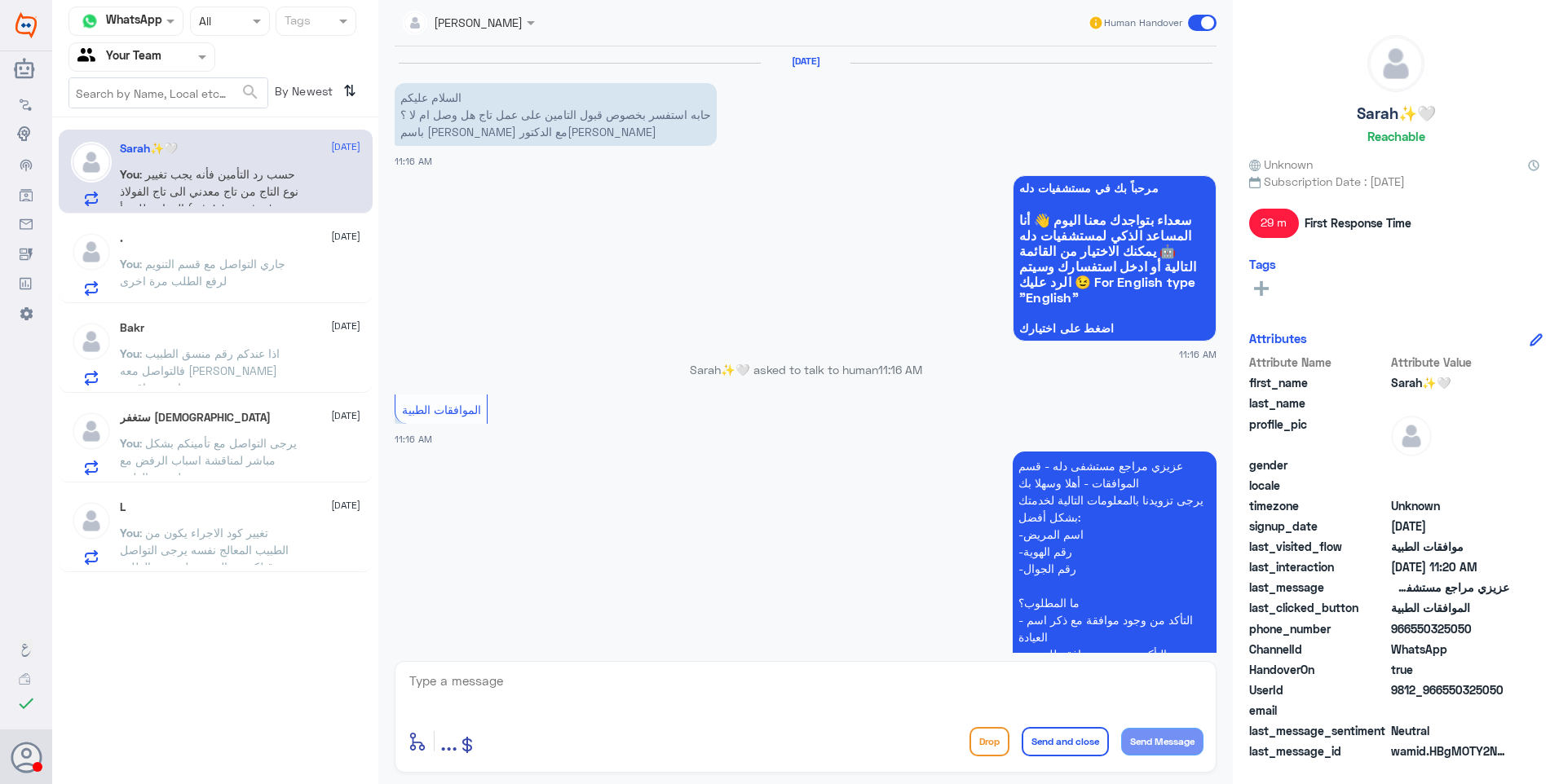
scroll to position [603, 0]
